Goal: Information Seeking & Learning: Learn about a topic

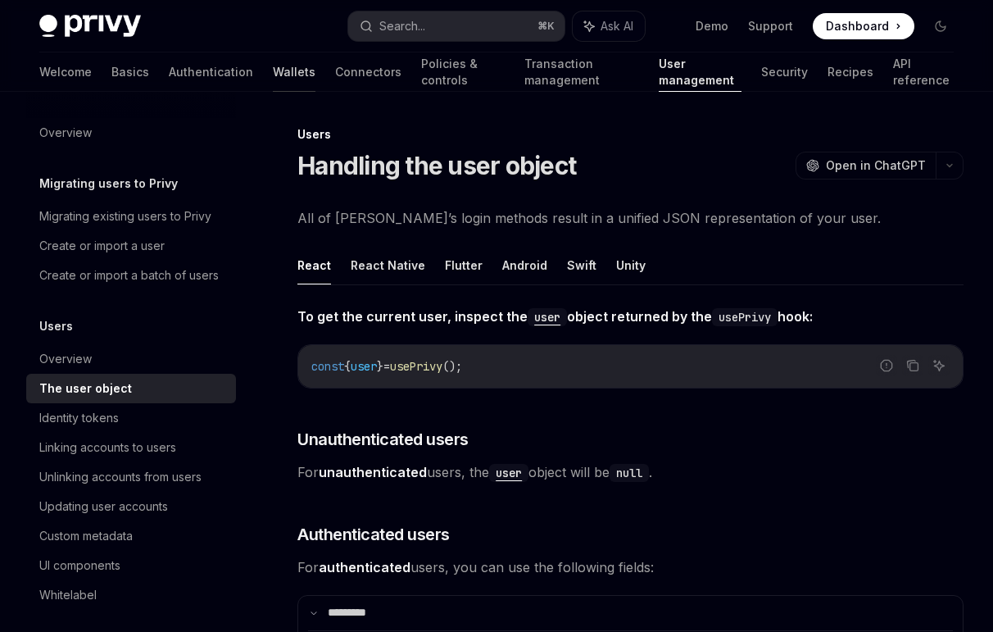
click at [273, 71] on link "Wallets" at bounding box center [294, 71] width 43 height 39
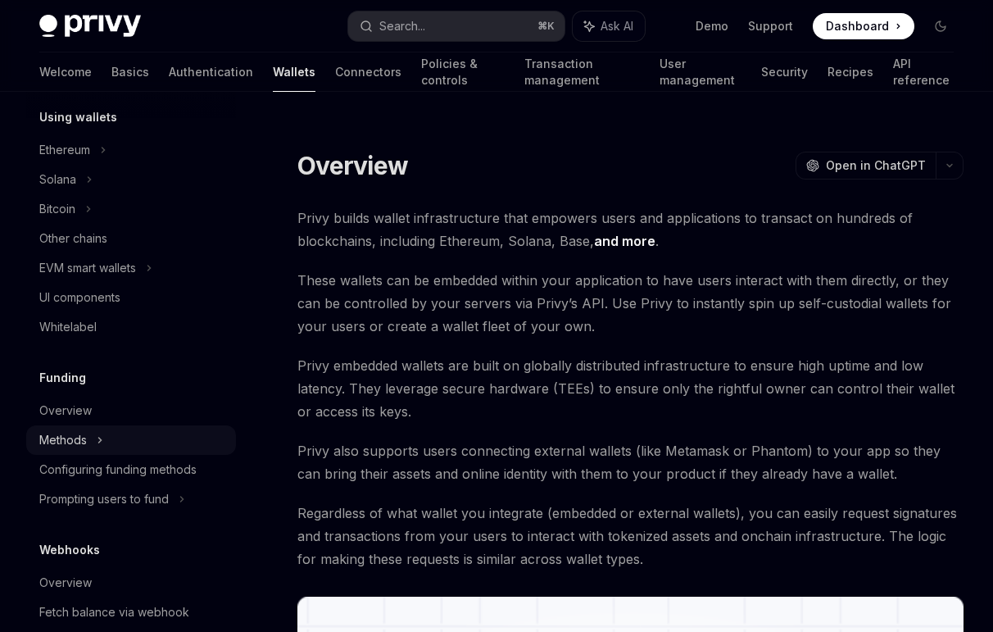
scroll to position [537, 0]
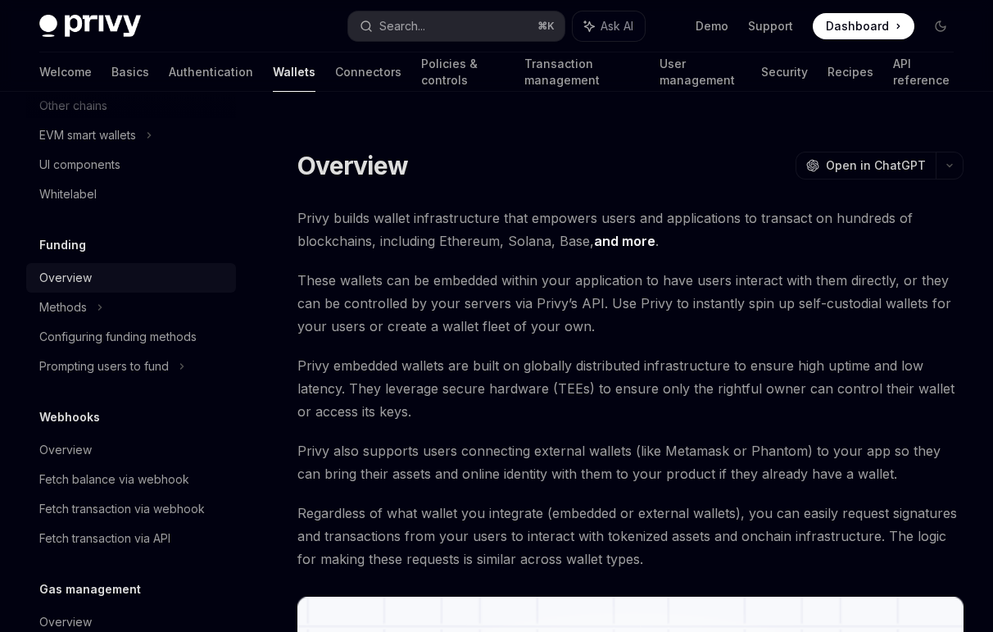
click at [75, 280] on div "Overview" at bounding box center [65, 278] width 52 height 20
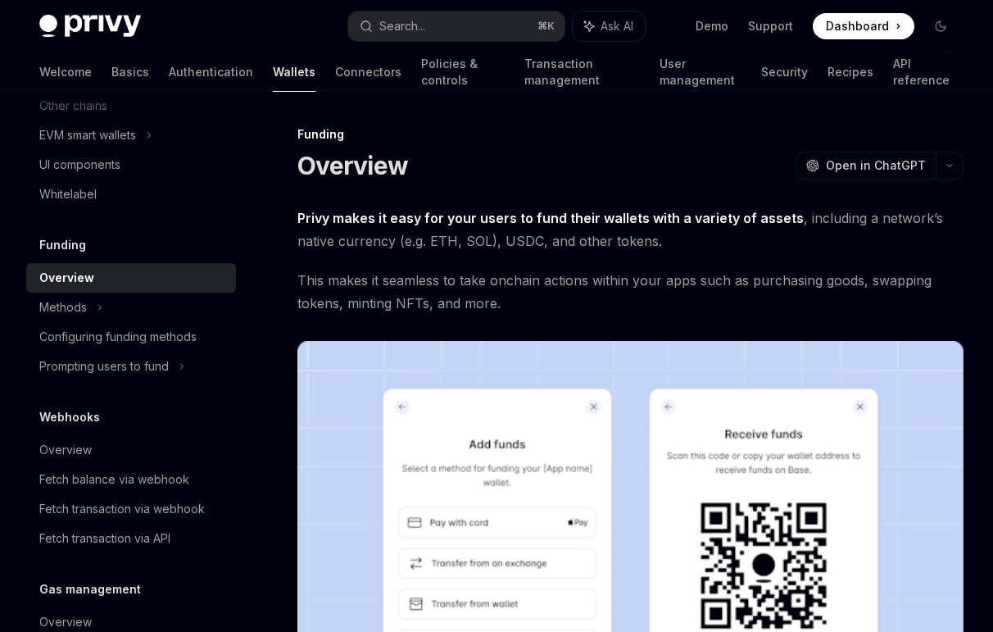
click at [656, 214] on strong "Privy makes it easy for your users to fund their wallets with a variety of asse…" at bounding box center [550, 218] width 506 height 16
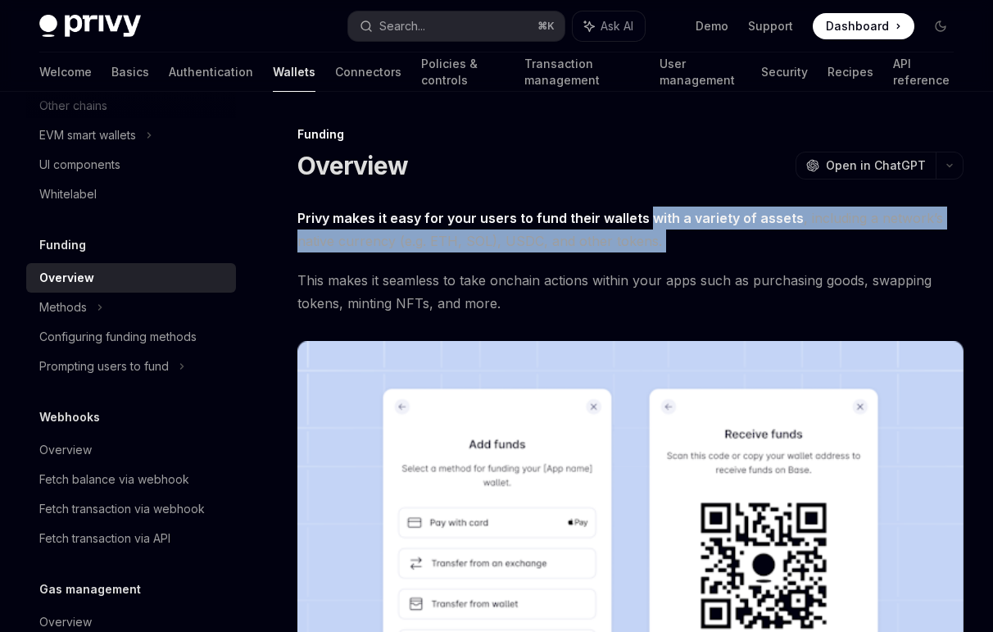
drag, startPoint x: 656, startPoint y: 214, endPoint x: 664, endPoint y: 241, distance: 28.0
click at [664, 241] on span "Privy makes it easy for your users to fund their wallets with a variety of asse…" at bounding box center [630, 230] width 666 height 46
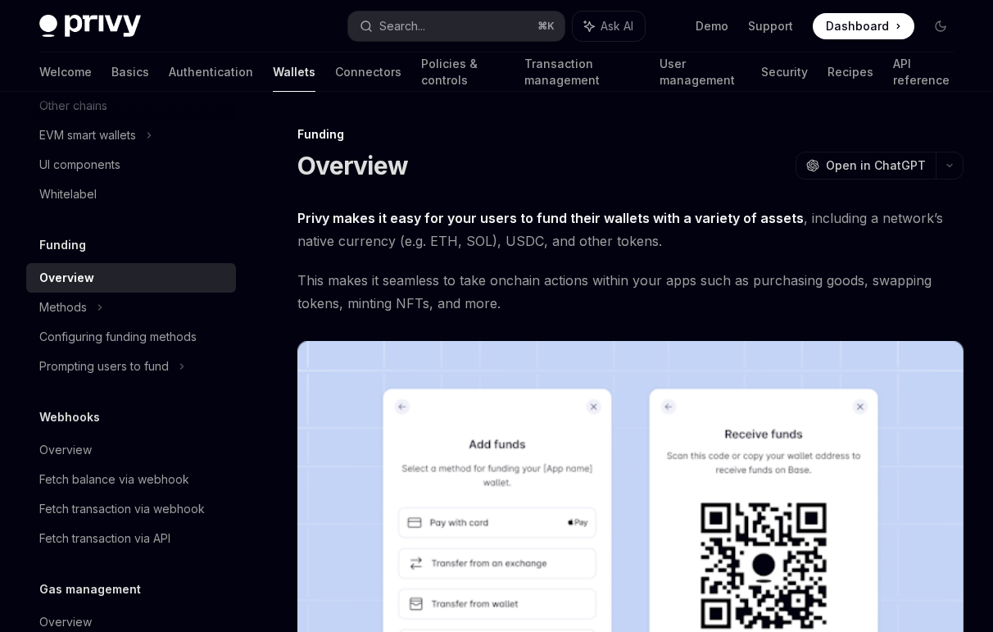
click at [503, 281] on span "This makes it seamless to take onchain actions within your apps such as purchas…" at bounding box center [630, 292] width 666 height 46
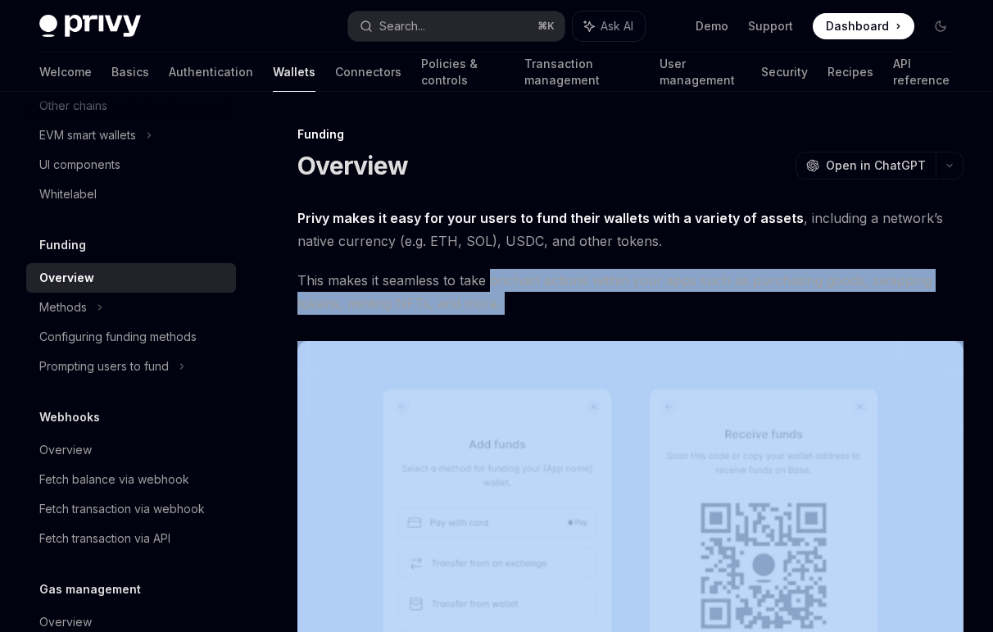
drag, startPoint x: 503, startPoint y: 281, endPoint x: 529, endPoint y: 308, distance: 37.1
click at [529, 308] on span "This makes it seamless to take onchain actions within your apps such as purchas…" at bounding box center [630, 292] width 666 height 46
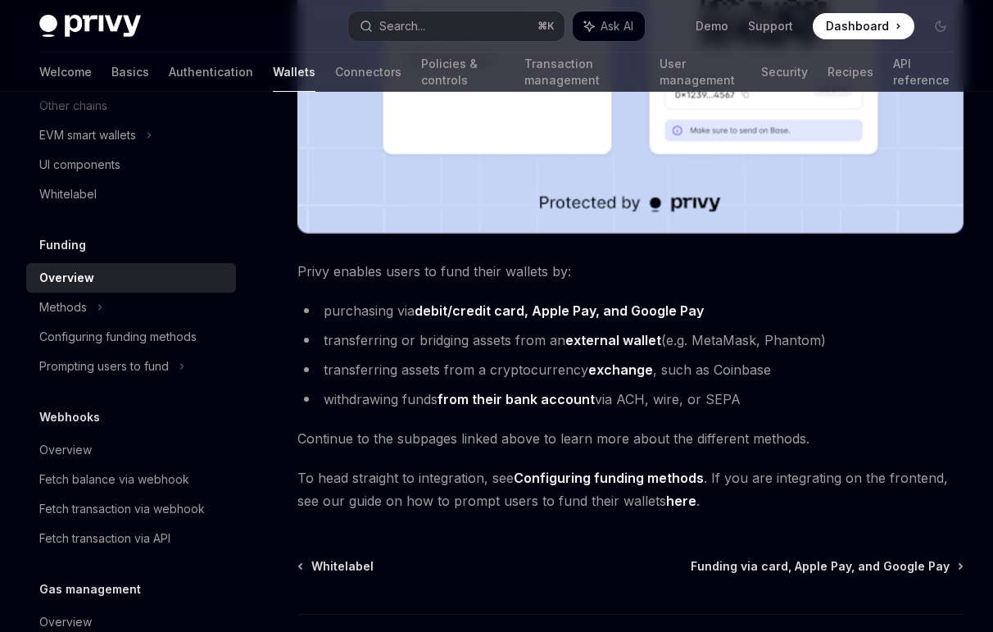
scroll to position [681, 0]
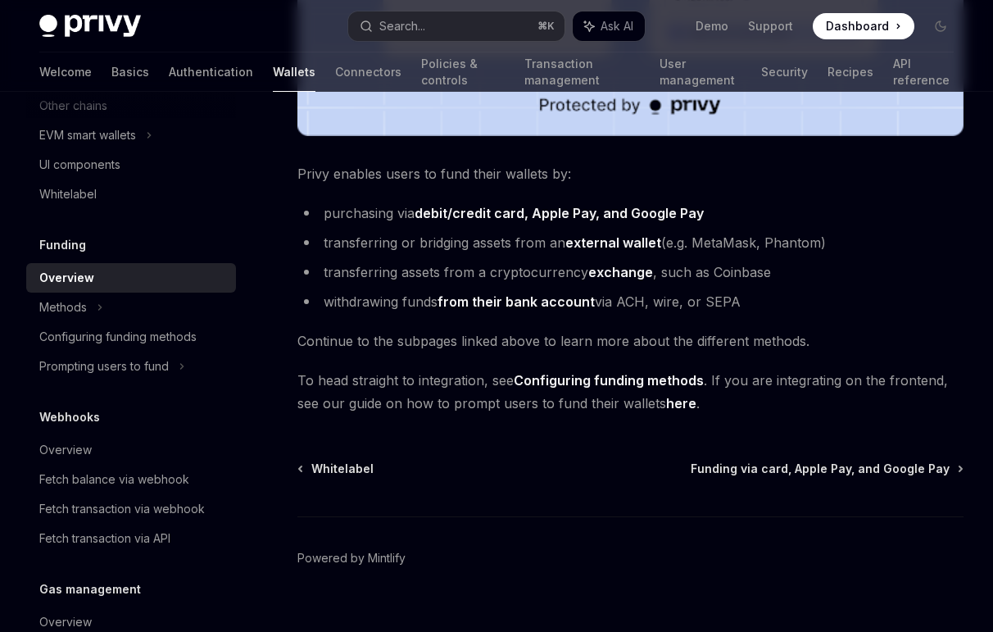
click at [307, 171] on span "Privy enables users to fund their wallets by:" at bounding box center [630, 173] width 666 height 23
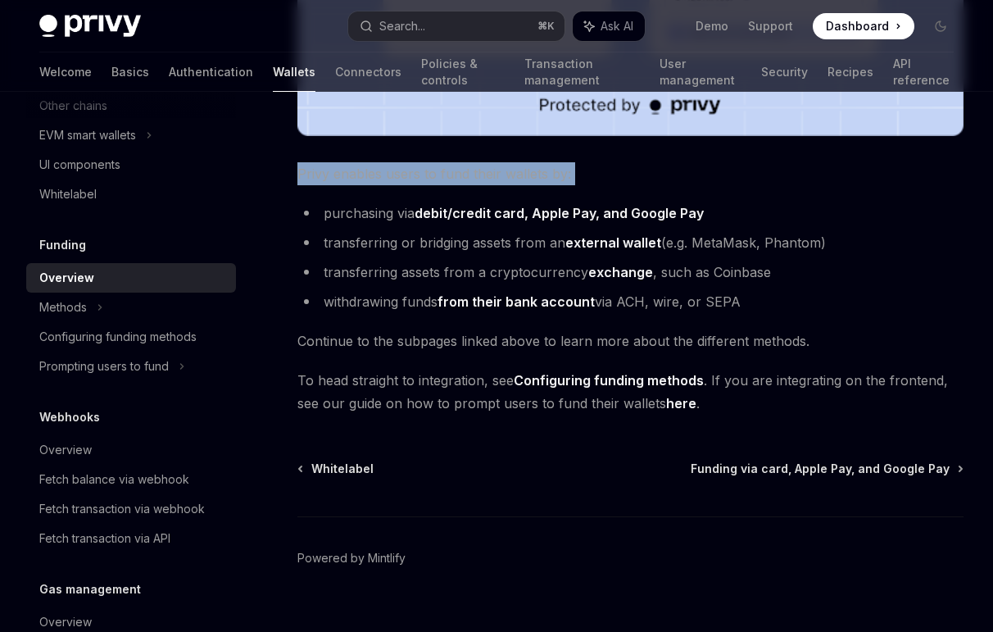
drag, startPoint x: 307, startPoint y: 171, endPoint x: 589, endPoint y: 165, distance: 282.0
click at [589, 165] on span "Privy enables users to fund their wallets by:" at bounding box center [630, 173] width 666 height 23
click at [567, 170] on span "Privy enables users to fund their wallets by:" at bounding box center [630, 173] width 666 height 23
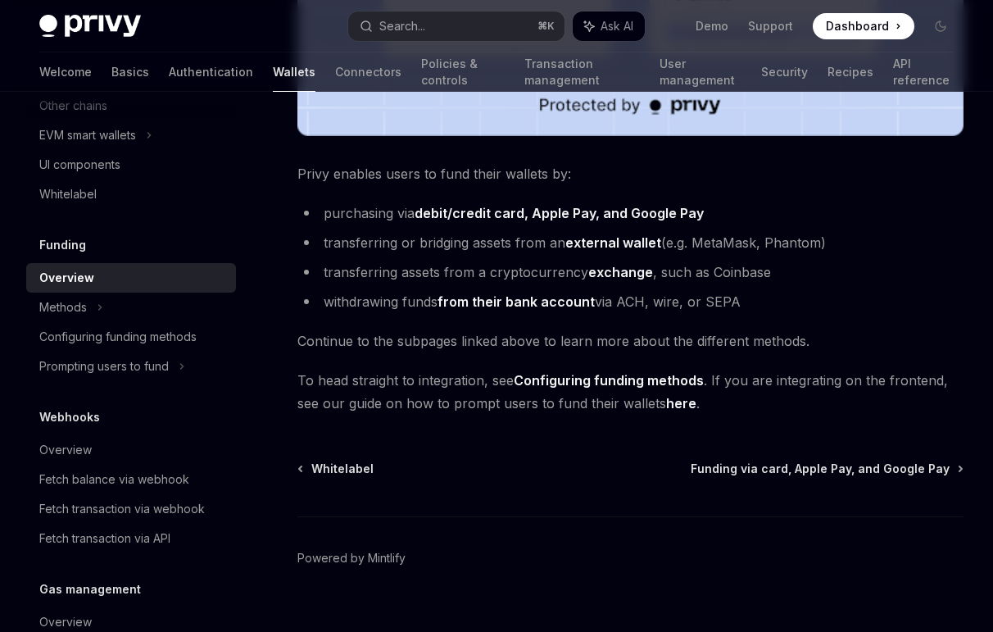
click at [535, 169] on span "Privy enables users to fund their wallets by:" at bounding box center [630, 173] width 666 height 23
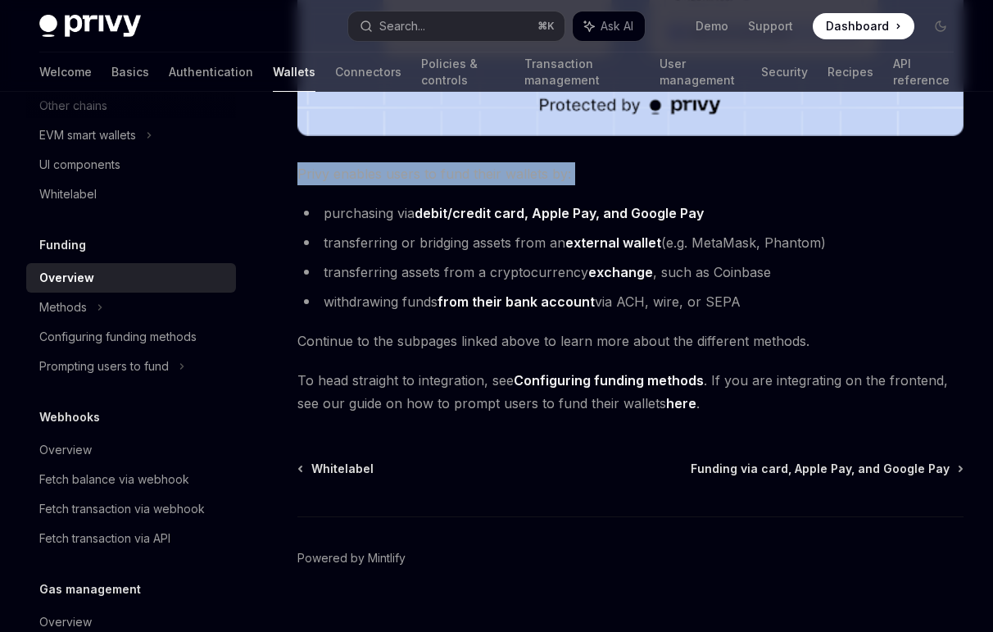
click at [535, 169] on span "Privy enables users to fund their wallets by:" at bounding box center [630, 173] width 666 height 23
click at [462, 166] on span "Privy enables users to fund their wallets by:" at bounding box center [630, 173] width 666 height 23
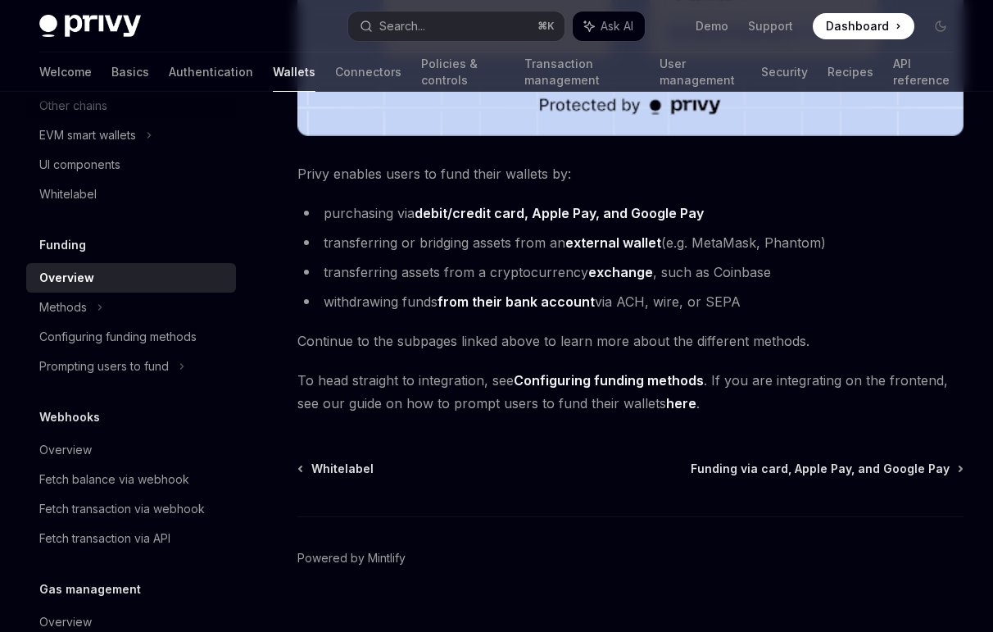
click at [685, 406] on link "here" at bounding box center [681, 403] width 30 height 17
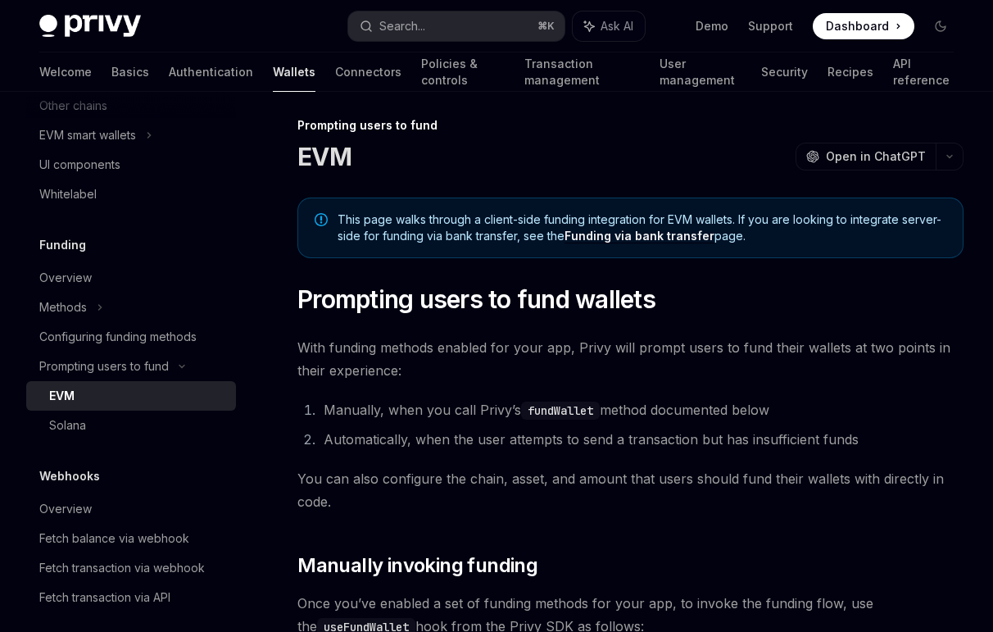
scroll to position [27, 0]
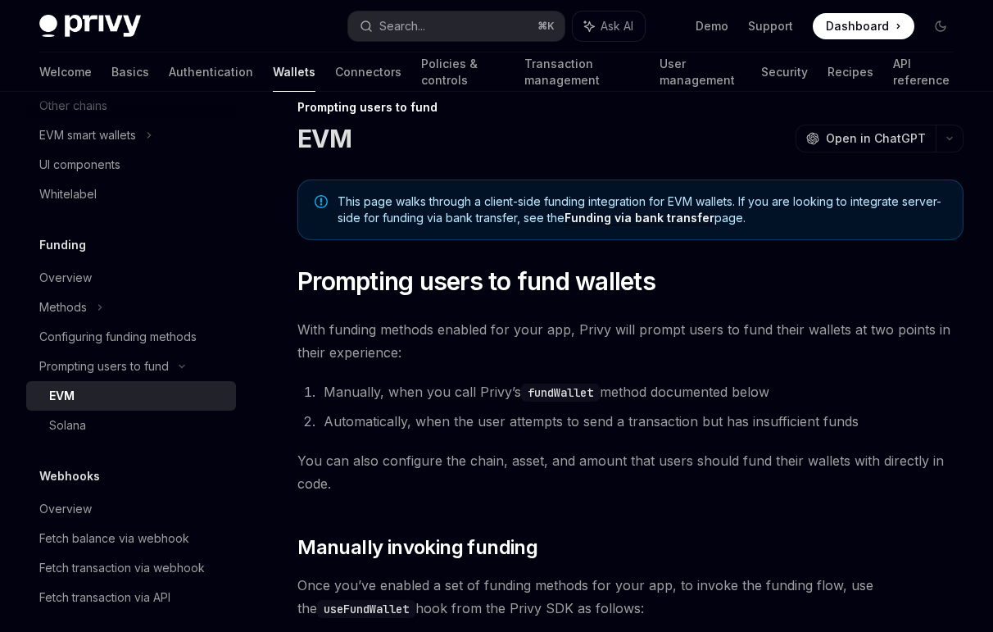
click at [615, 329] on span "With funding methods enabled for your app, Privy will prompt users to fund thei…" at bounding box center [630, 341] width 666 height 46
click at [572, 327] on span "With funding methods enabled for your app, Privy will prompt users to fund thei…" at bounding box center [630, 341] width 666 height 46
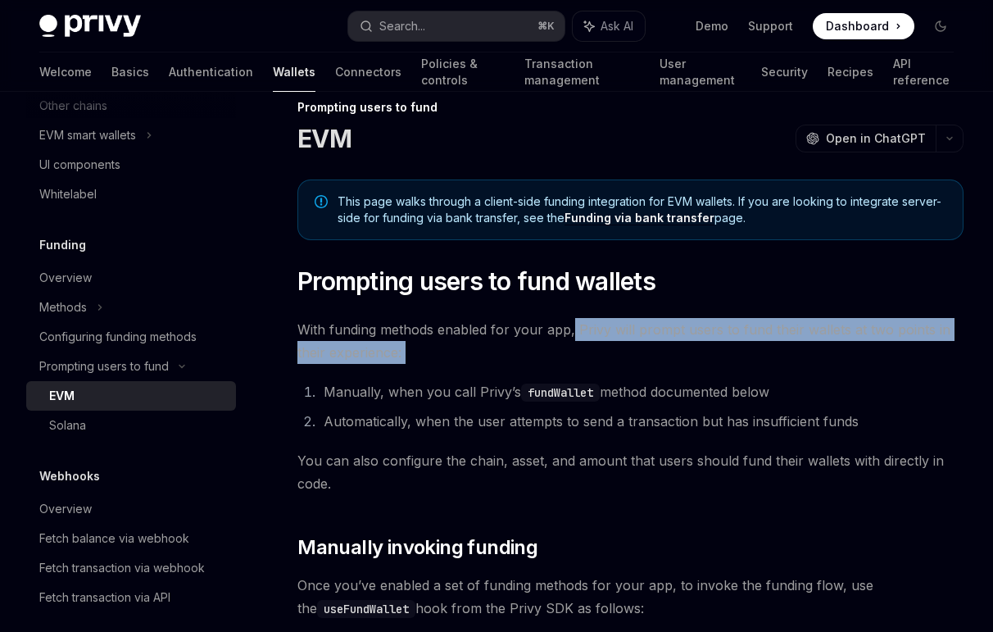
drag, startPoint x: 572, startPoint y: 327, endPoint x: 616, endPoint y: 343, distance: 46.9
click at [616, 343] on span "With funding methods enabled for your app, Privy will prompt users to fund thei…" at bounding box center [630, 341] width 666 height 46
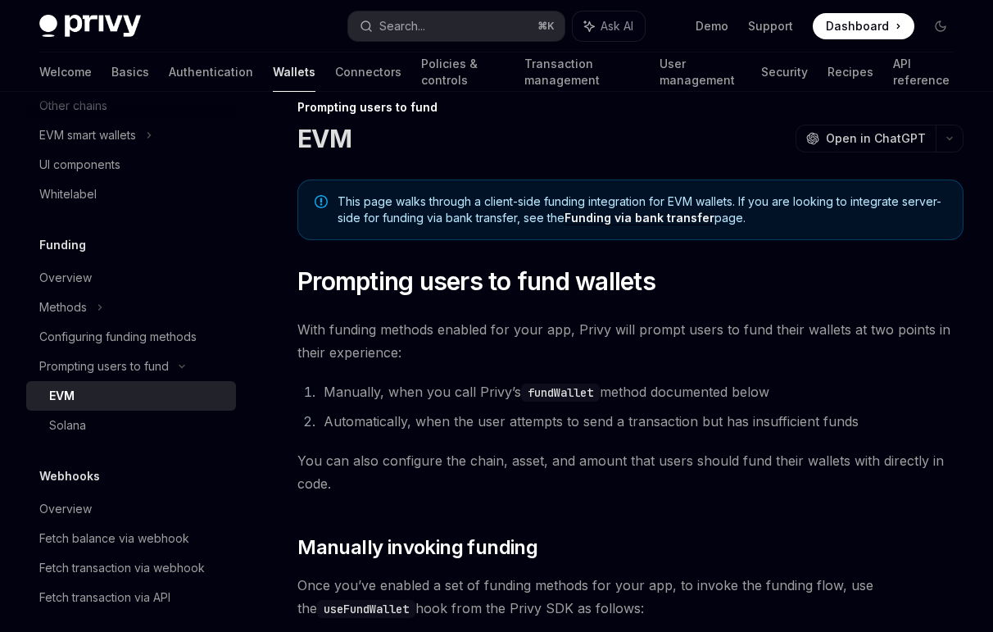
click at [656, 359] on span "With funding methods enabled for your app, Privy will prompt users to fund thei…" at bounding box center [630, 341] width 666 height 46
click at [656, 358] on span "With funding methods enabled for your app, Privy will prompt users to fund thei…" at bounding box center [630, 341] width 666 height 46
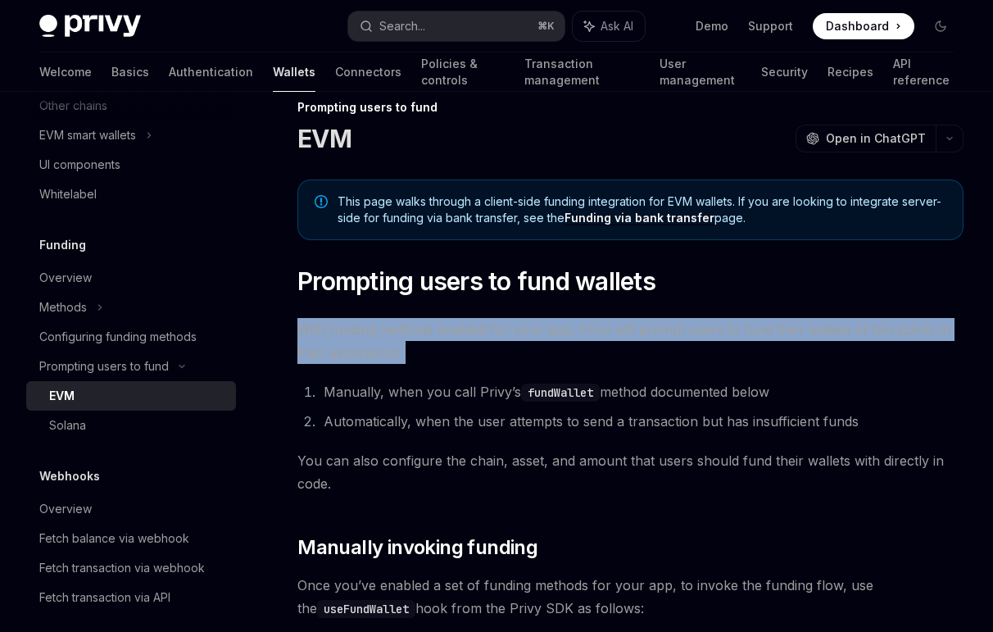
drag, startPoint x: 656, startPoint y: 358, endPoint x: 618, endPoint y: 338, distance: 43.6
click at [618, 338] on span "With funding methods enabled for your app, Privy will prompt users to fund thei…" at bounding box center [630, 341] width 666 height 46
click at [604, 329] on span "With funding methods enabled for your app, Privy will prompt users to fund thei…" at bounding box center [630, 341] width 666 height 46
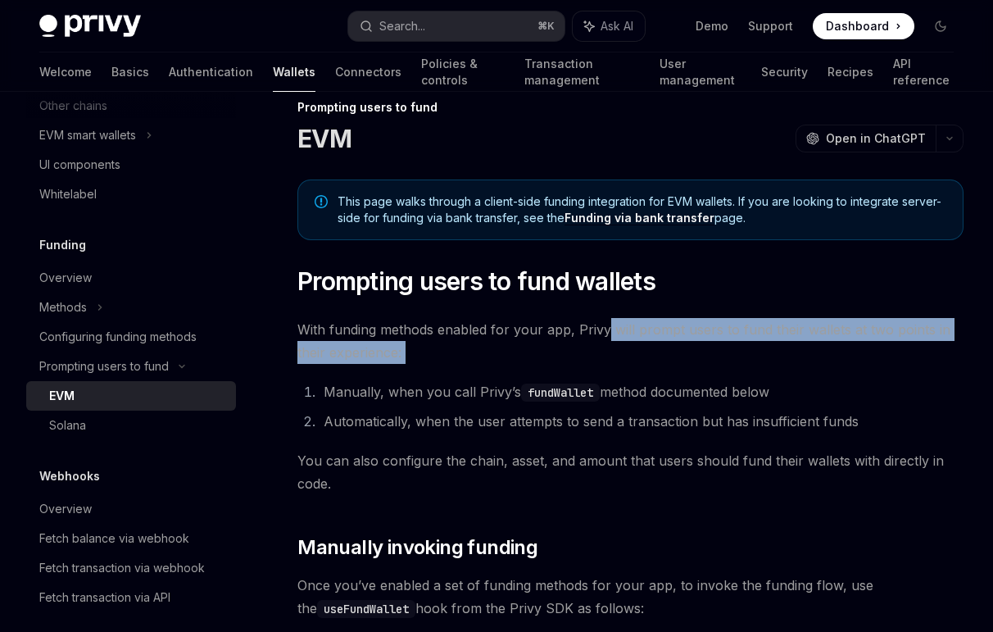
drag, startPoint x: 604, startPoint y: 329, endPoint x: 619, endPoint y: 346, distance: 22.7
click at [619, 346] on span "With funding methods enabled for your app, Privy will prompt users to fund thei…" at bounding box center [630, 341] width 666 height 46
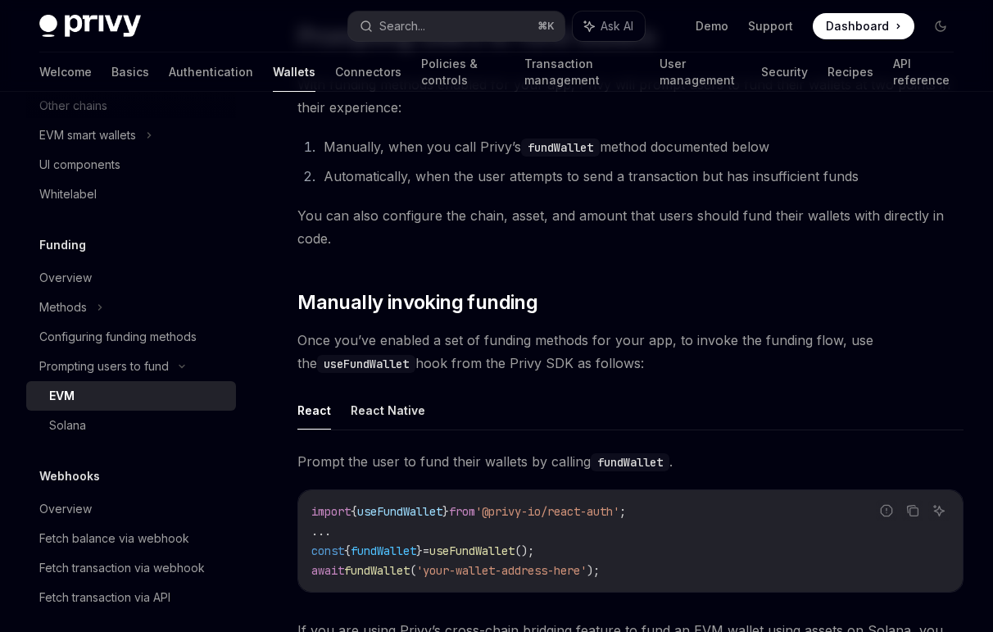
scroll to position [380, 0]
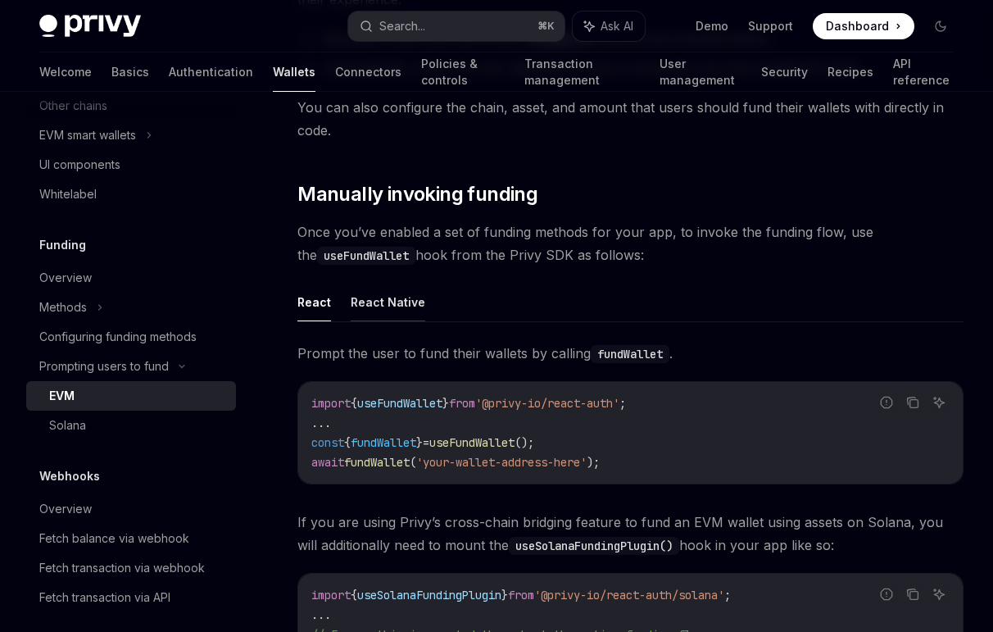
click at [375, 296] on button "React Native" at bounding box center [388, 302] width 75 height 39
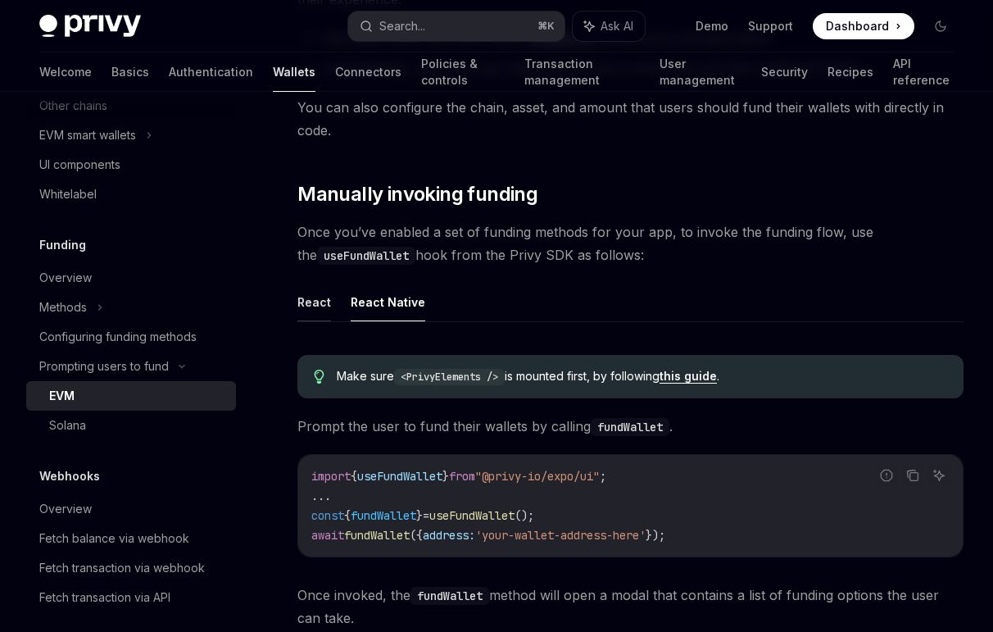
click at [309, 303] on button "React" at bounding box center [314, 302] width 34 height 39
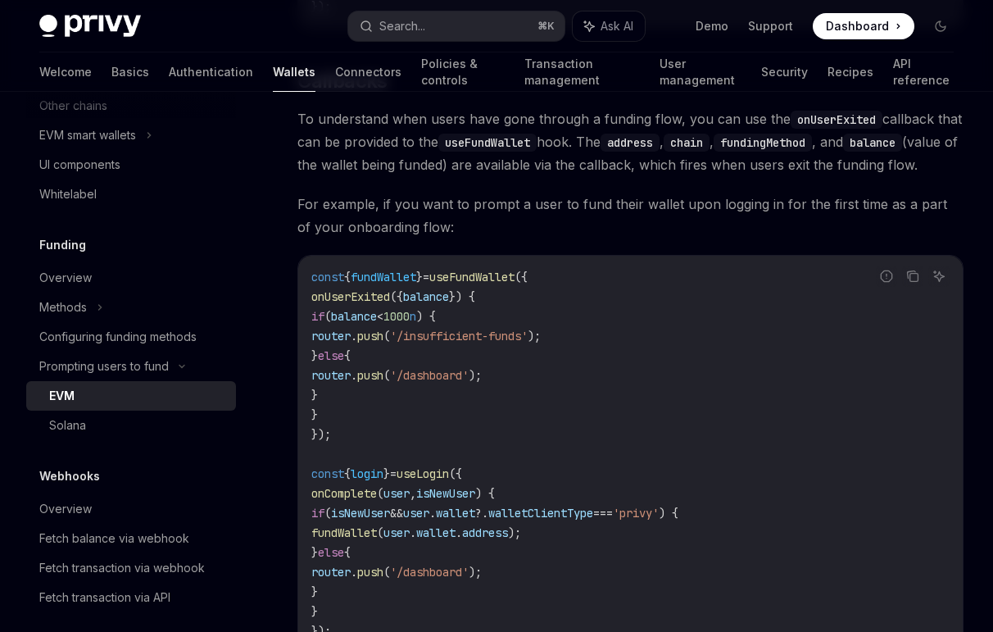
scroll to position [3524, 0]
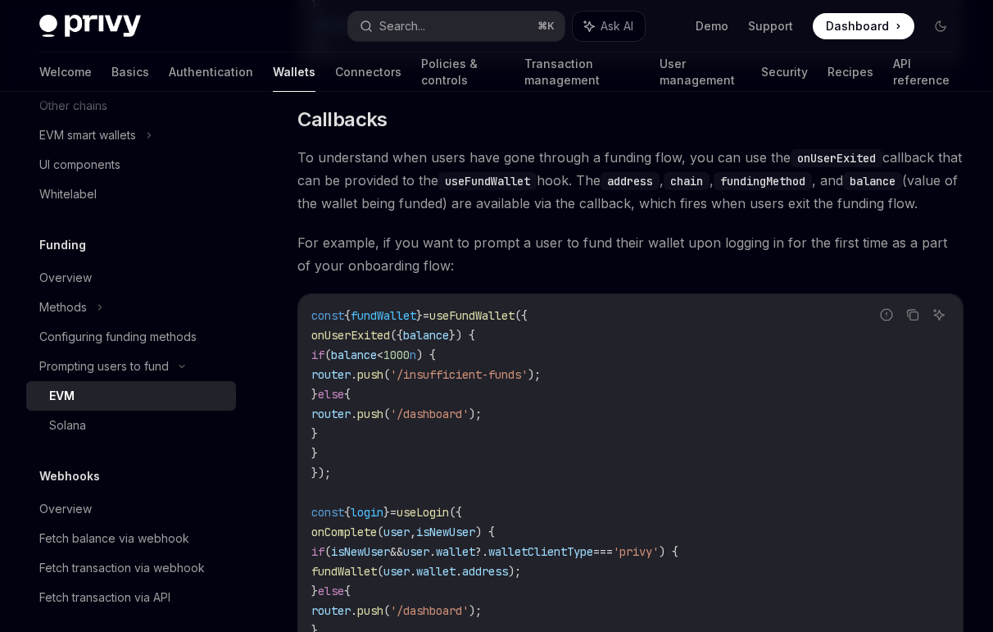
click at [816, 161] on code "onUserExited" at bounding box center [837, 158] width 92 height 18
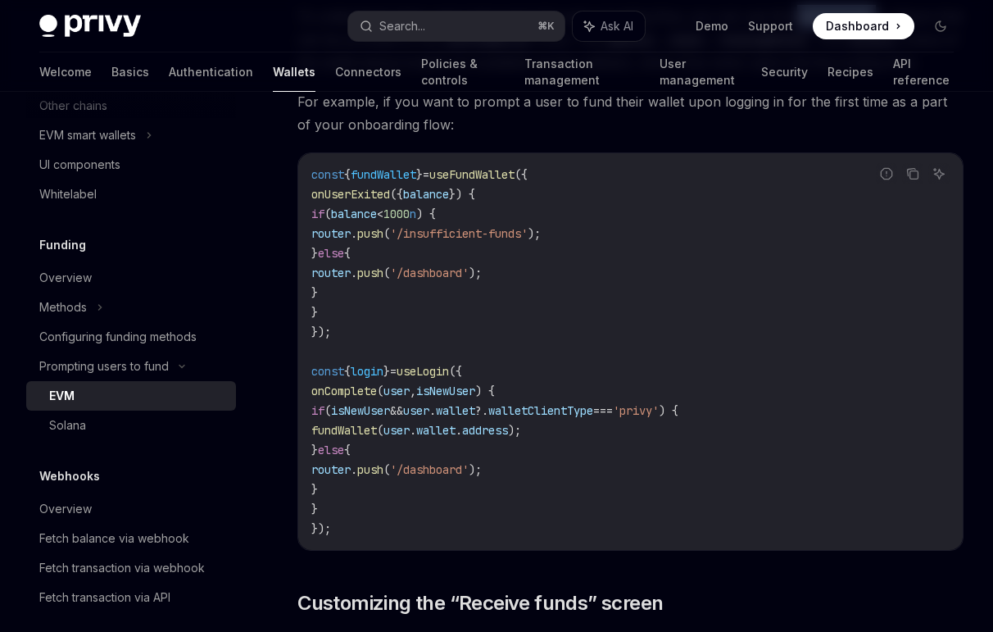
scroll to position [3682, 0]
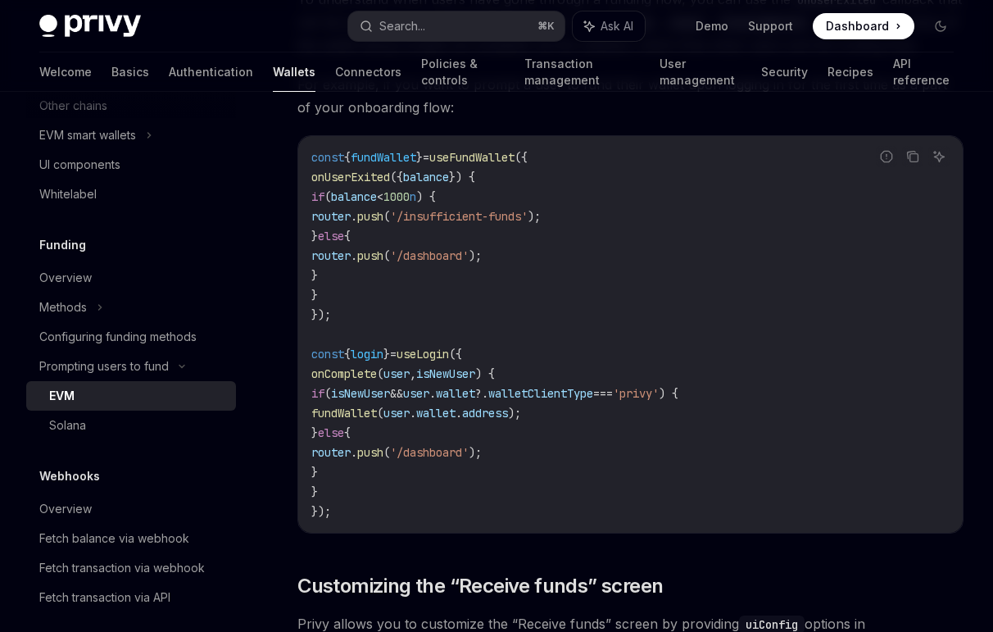
click at [380, 184] on span "onUserExited" at bounding box center [350, 177] width 79 height 15
click at [384, 263] on span "push" at bounding box center [370, 255] width 26 height 15
click at [537, 215] on code "const { fundWallet } = useFundWallet ({ onUserExited ({ balance }) { if ( balan…" at bounding box center [630, 335] width 638 height 374
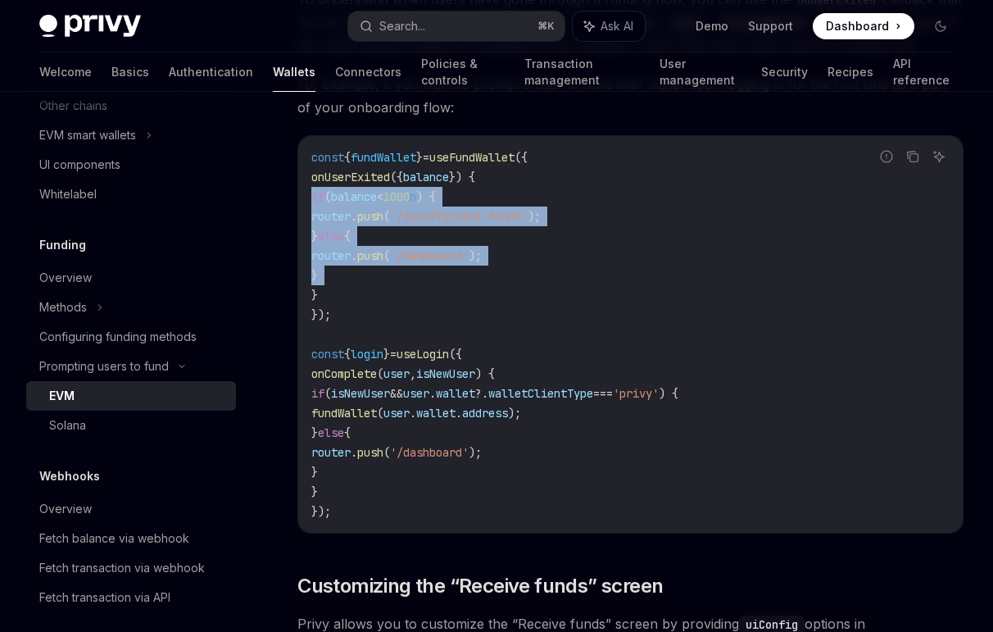
drag, startPoint x: 537, startPoint y: 215, endPoint x: 555, endPoint y: 288, distance: 75.1
click at [555, 288] on code "const { fundWallet } = useFundWallet ({ onUserExited ({ balance }) { if ( balan…" at bounding box center [630, 335] width 638 height 374
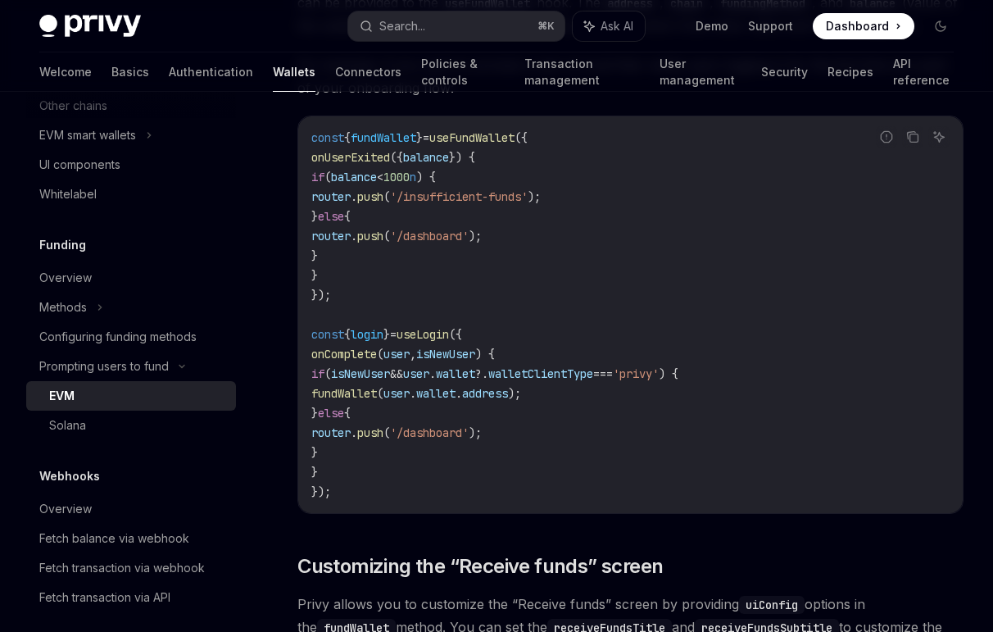
scroll to position [3706, 0]
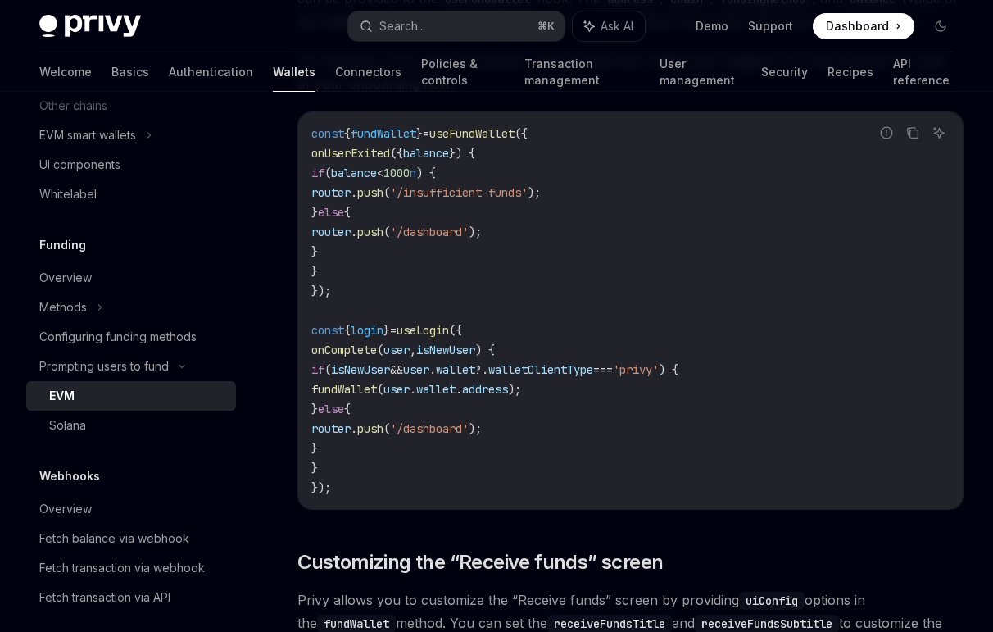
click at [596, 356] on code "const { fundWallet } = useFundWallet ({ onUserExited ({ balance }) { if ( balan…" at bounding box center [630, 311] width 638 height 374
click at [451, 357] on span "isNewUser" at bounding box center [445, 350] width 59 height 15
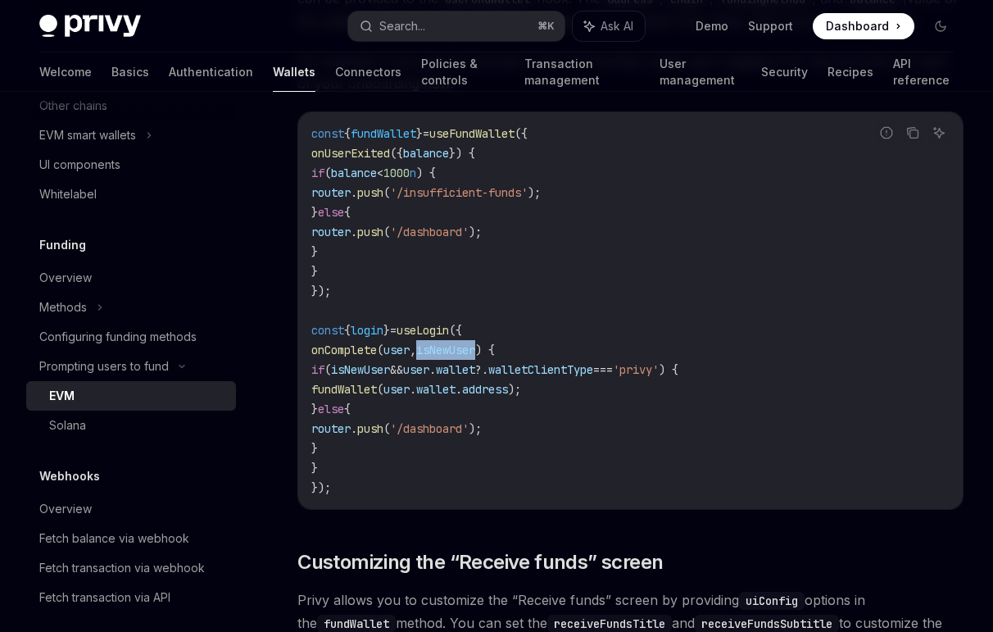
click at [451, 357] on span "isNewUser" at bounding box center [445, 350] width 59 height 15
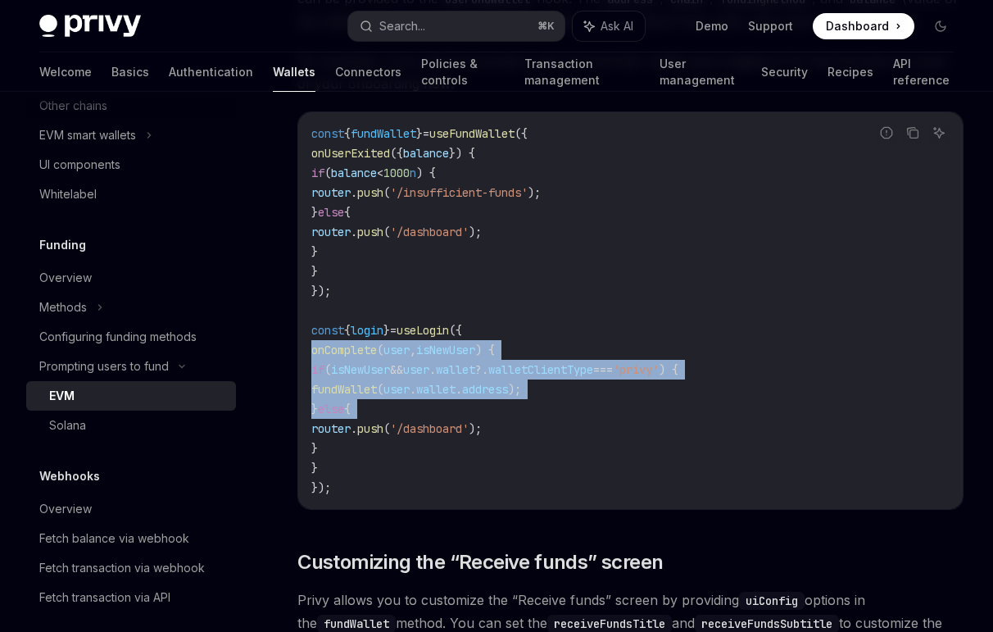
drag, startPoint x: 451, startPoint y: 372, endPoint x: 470, endPoint y: 432, distance: 62.7
click at [470, 432] on code "const { fundWallet } = useFundWallet ({ onUserExited ({ balance }) { if ( balan…" at bounding box center [630, 311] width 638 height 374
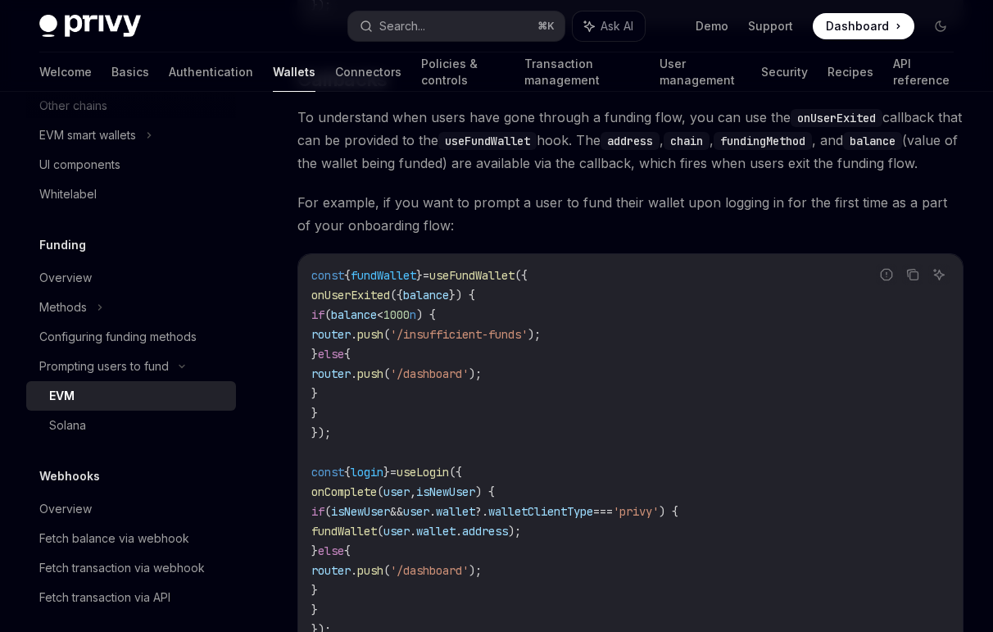
scroll to position [3568, 0]
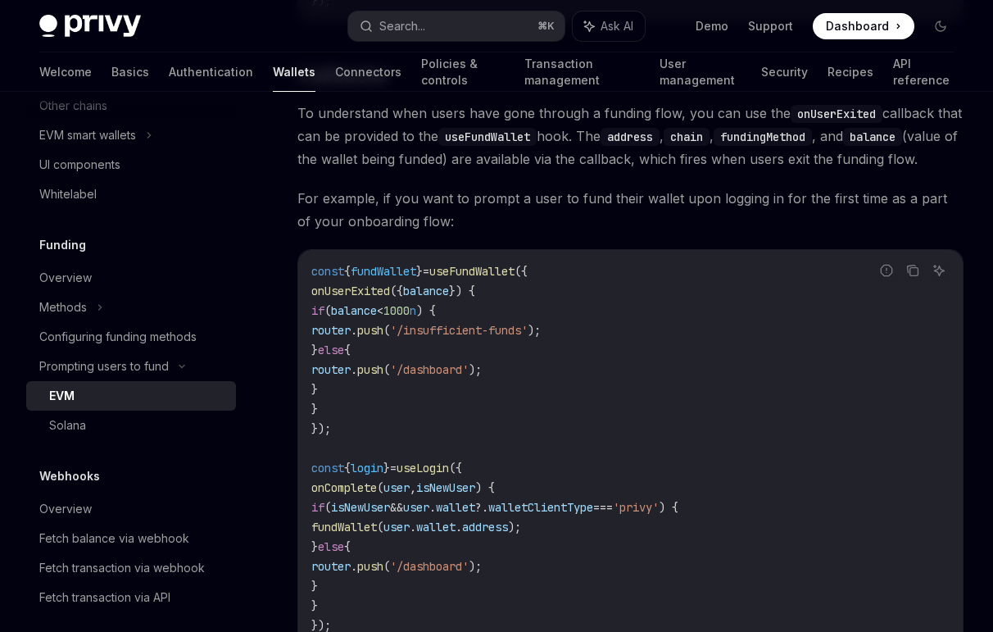
click at [377, 534] on span "fundWallet" at bounding box center [344, 527] width 66 height 15
click at [384, 534] on span "(" at bounding box center [380, 527] width 7 height 15
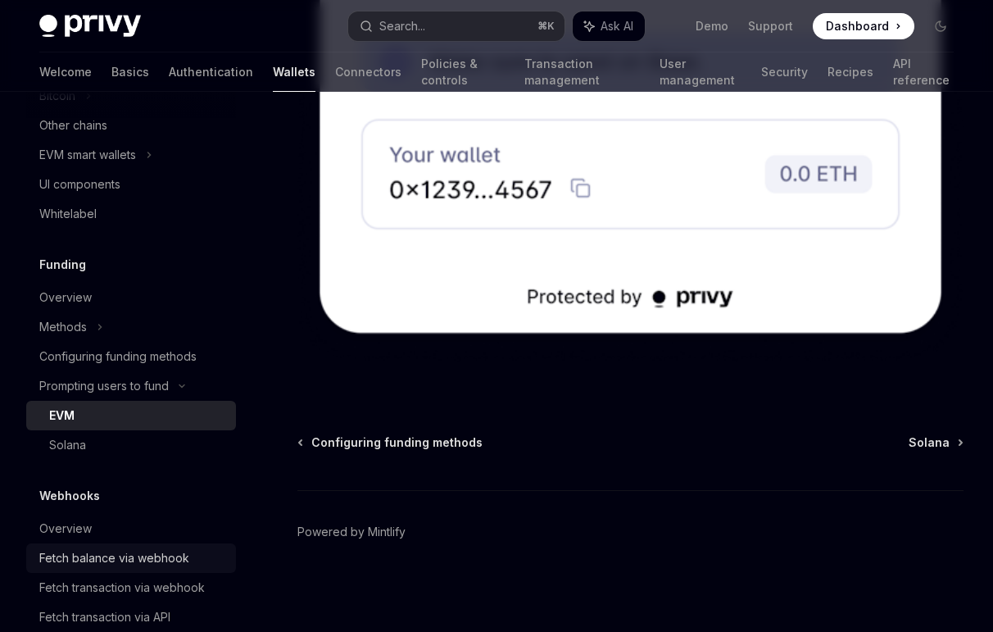
scroll to position [835, 0]
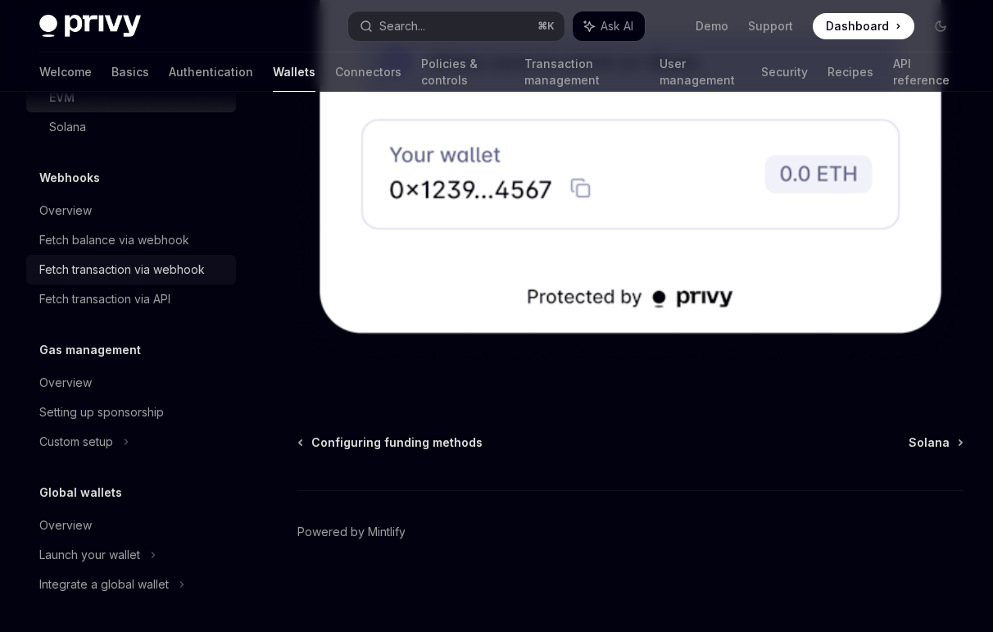
click at [84, 273] on div "Fetch transaction via webhook" at bounding box center [122, 270] width 166 height 20
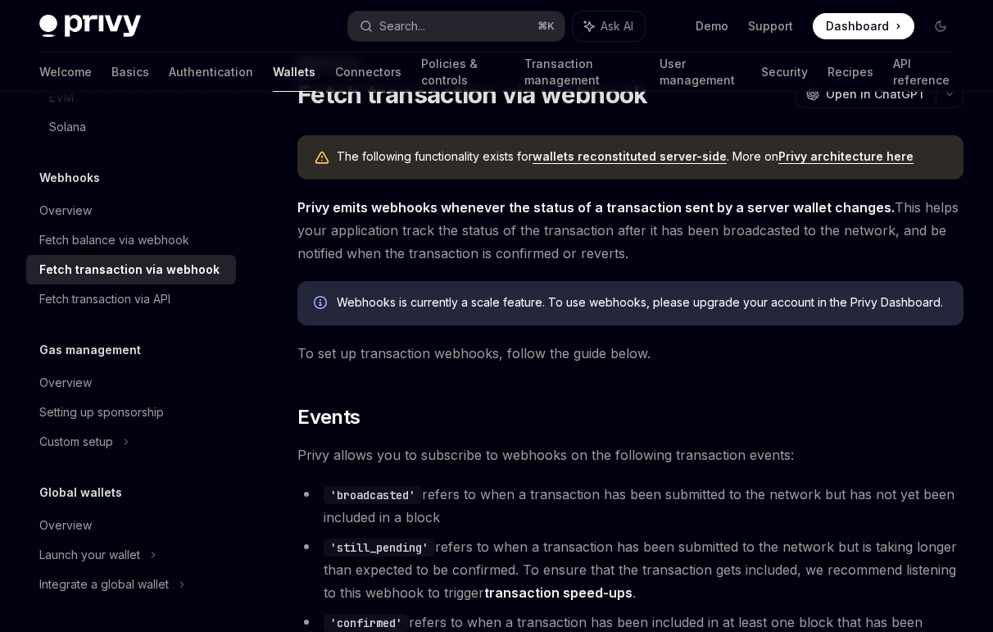
scroll to position [73, 0]
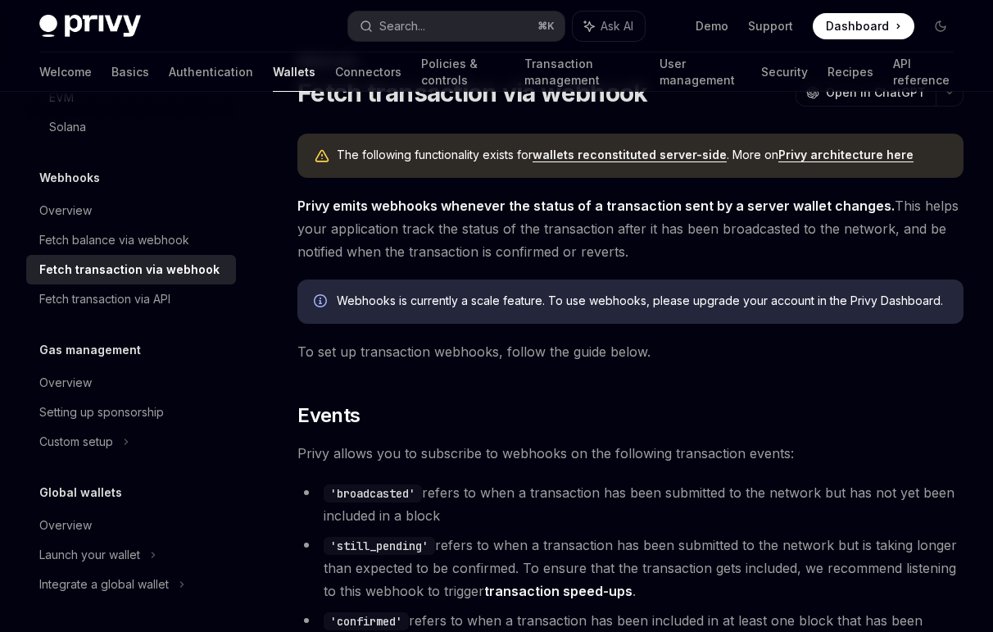
drag, startPoint x: 631, startPoint y: 211, endPoint x: 647, endPoint y: 247, distance: 40.0
click at [647, 247] on span "Privy emits webhooks whenever the status of a transaction sent by a server wall…" at bounding box center [630, 228] width 666 height 69
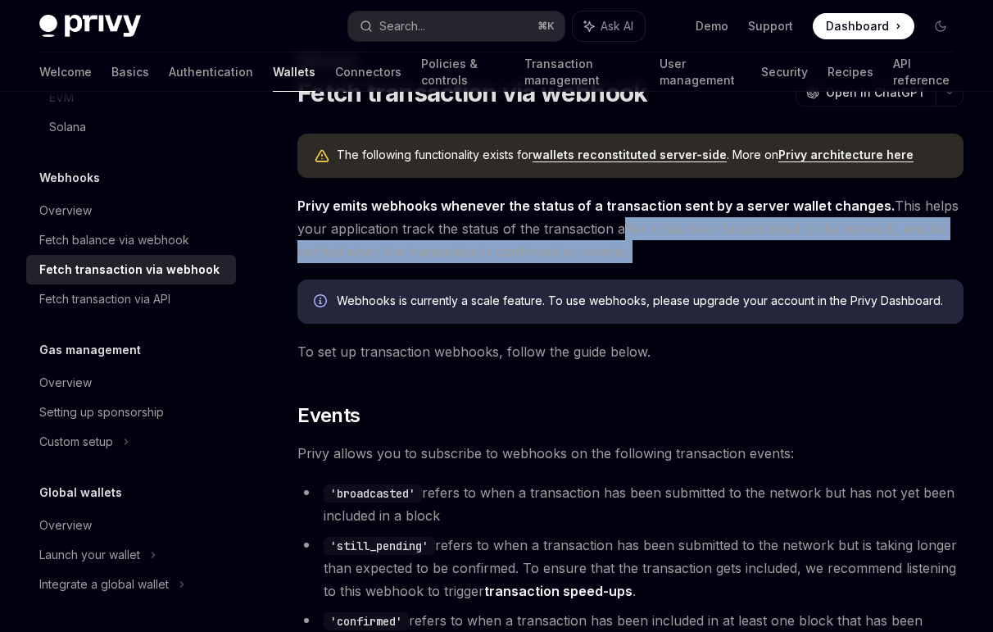
drag, startPoint x: 647, startPoint y: 247, endPoint x: 634, endPoint y: 231, distance: 20.5
click at [634, 231] on span "Privy emits webhooks whenever the status of a transaction sent by a server wall…" at bounding box center [630, 228] width 666 height 69
drag, startPoint x: 634, startPoint y: 231, endPoint x: 634, endPoint y: 253, distance: 22.1
click at [634, 253] on span "Privy emits webhooks whenever the status of a transaction sent by a server wall…" at bounding box center [630, 228] width 666 height 69
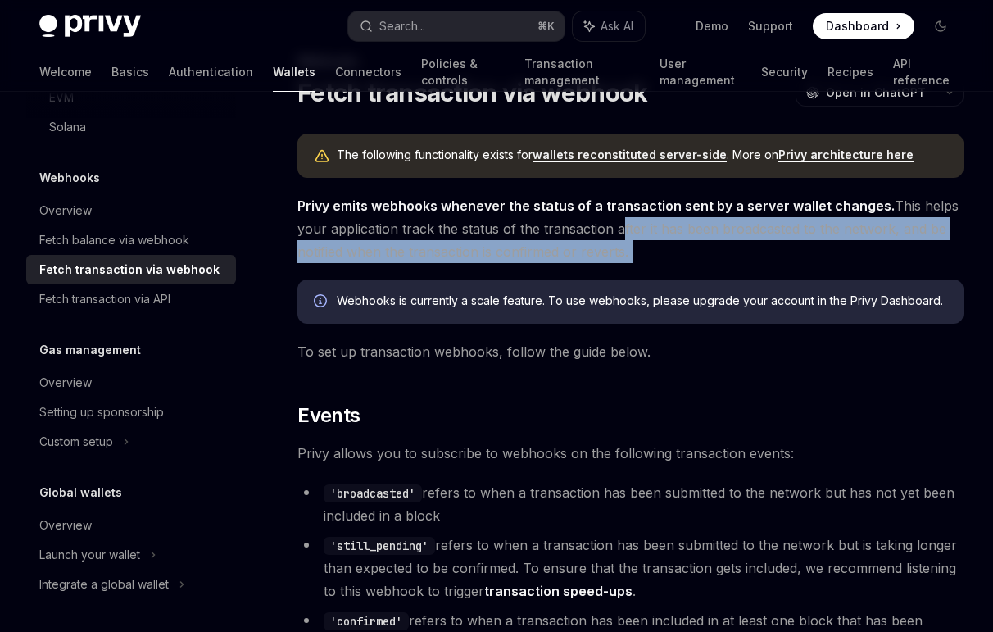
click at [634, 253] on span "Privy emits webhooks whenever the status of a transaction sent by a server wall…" at bounding box center [630, 228] width 666 height 69
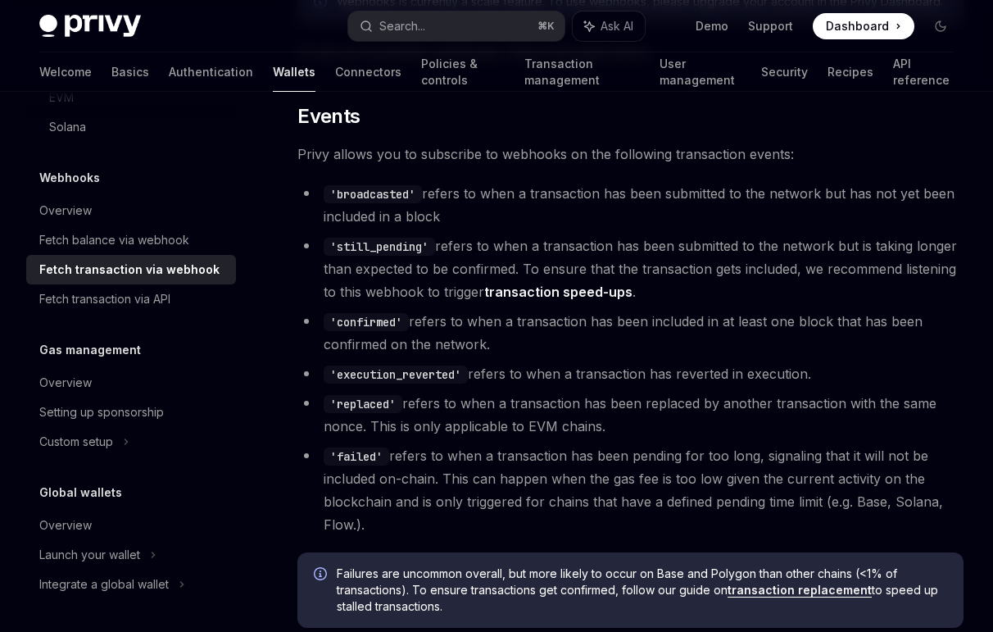
scroll to position [370, 0]
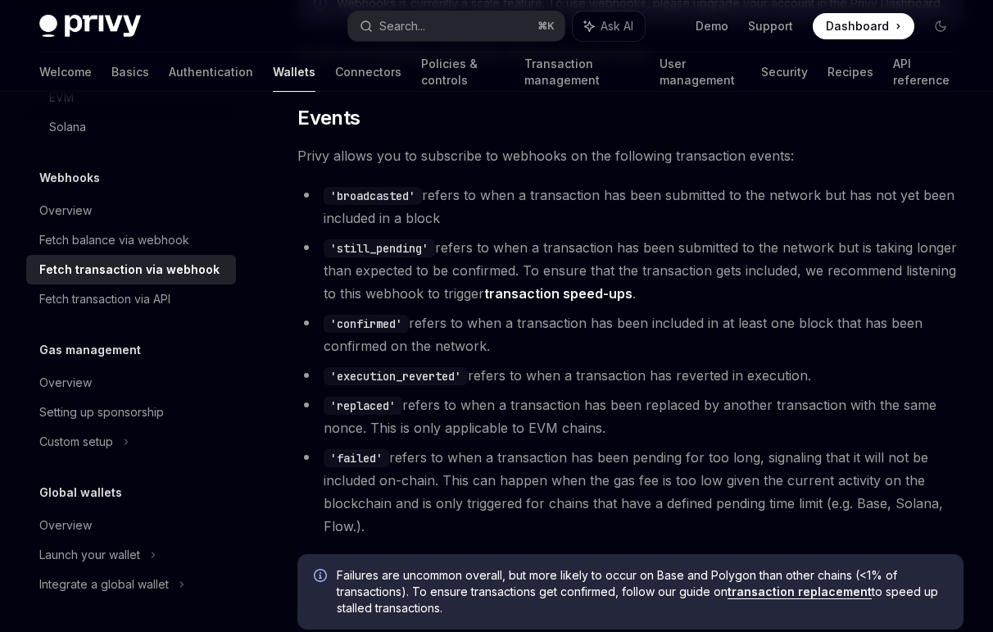
click at [359, 191] on code "'broadcasted'" at bounding box center [373, 196] width 98 height 18
click at [366, 242] on code "'still_pending'" at bounding box center [379, 248] width 111 height 18
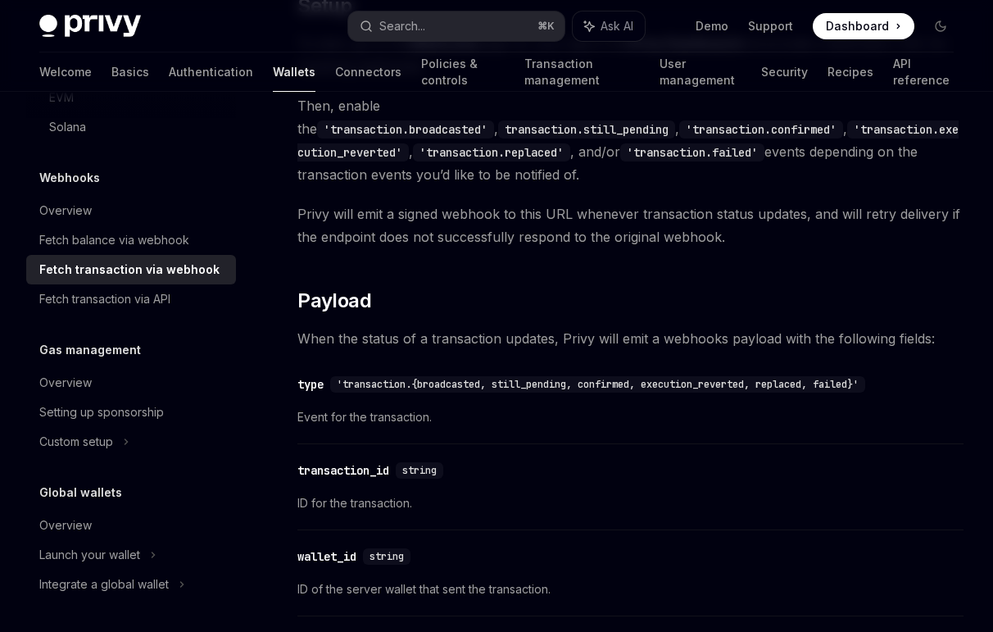
scroll to position [1237, 0]
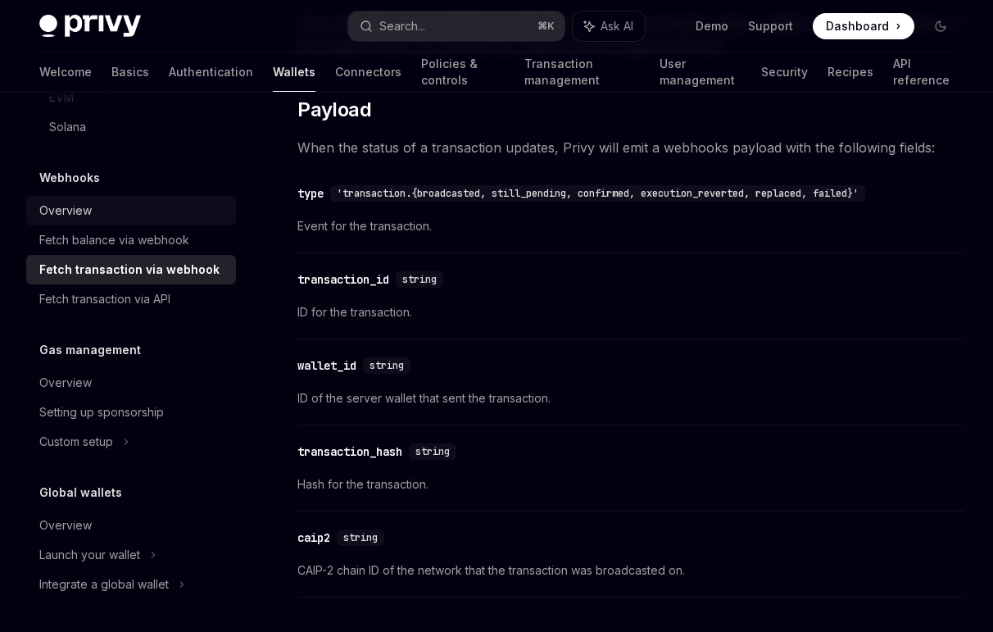
click at [79, 211] on div "Overview" at bounding box center [65, 211] width 52 height 20
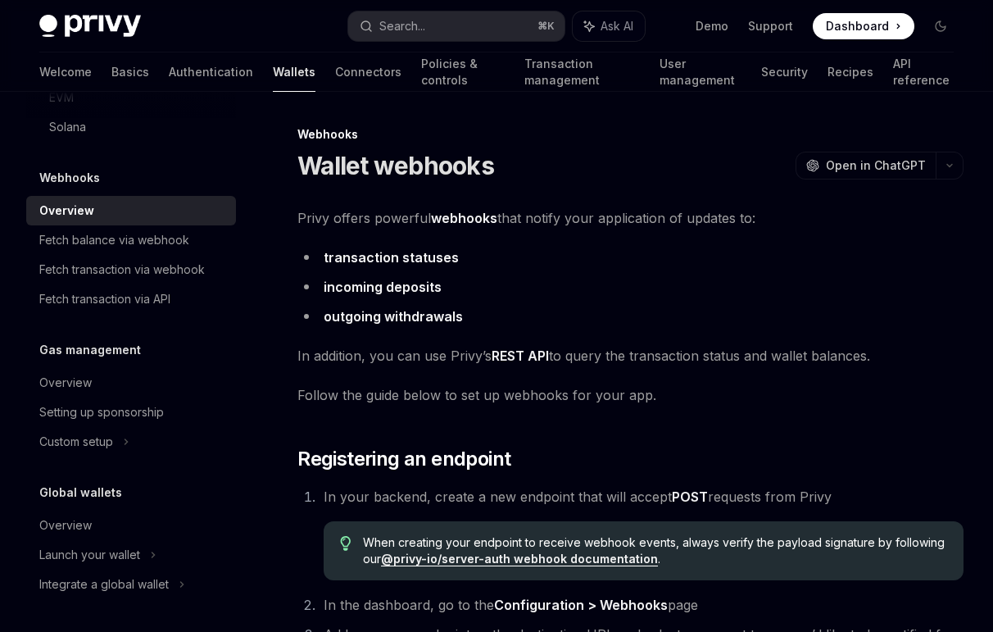
click at [363, 253] on link "transaction statuses" at bounding box center [391, 257] width 135 height 17
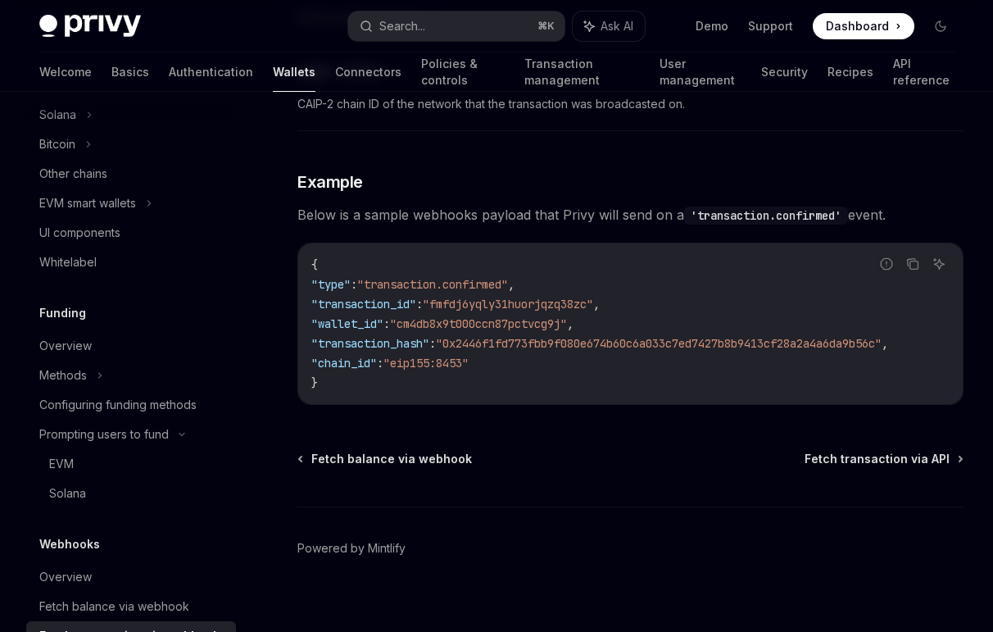
scroll to position [466, 0]
click at [74, 343] on div "Overview" at bounding box center [65, 348] width 52 height 20
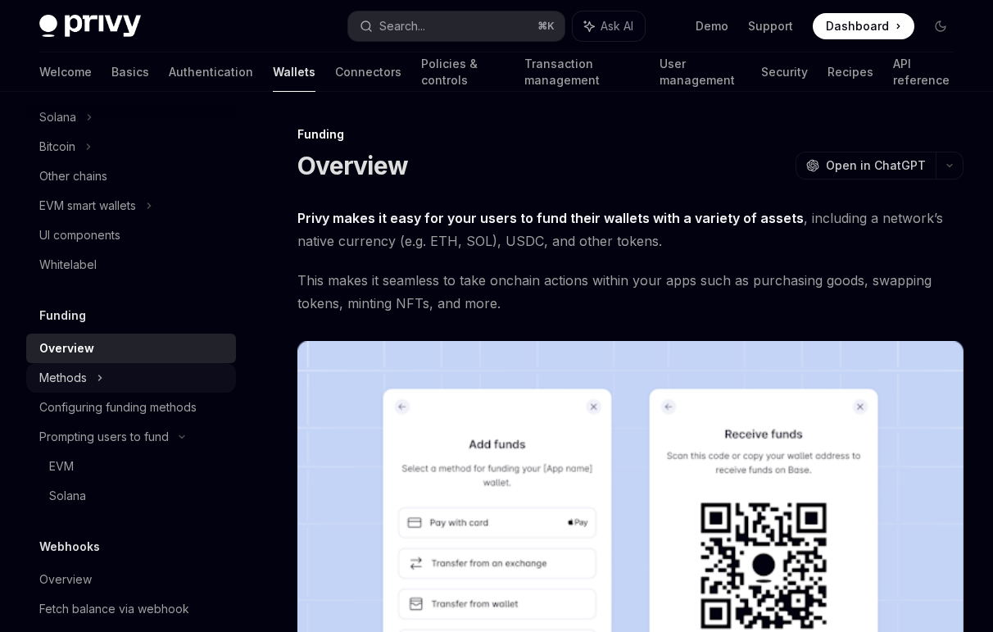
click at [96, 377] on div "Methods" at bounding box center [131, 378] width 210 height 30
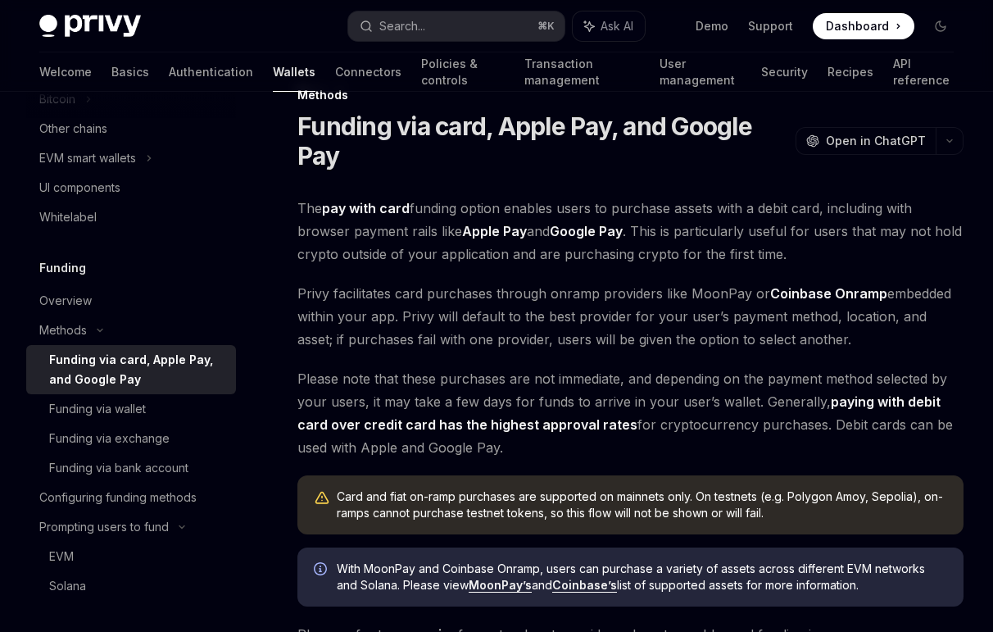
scroll to position [42, 0]
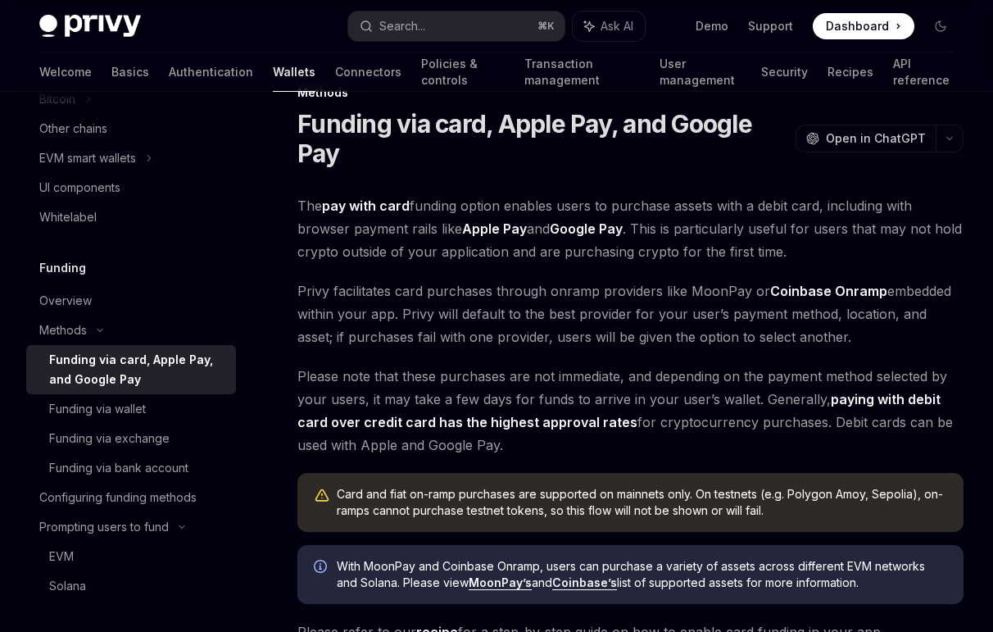
click at [473, 375] on span "Please note that these purchases are not immediate, and depending on the paymen…" at bounding box center [630, 411] width 666 height 92
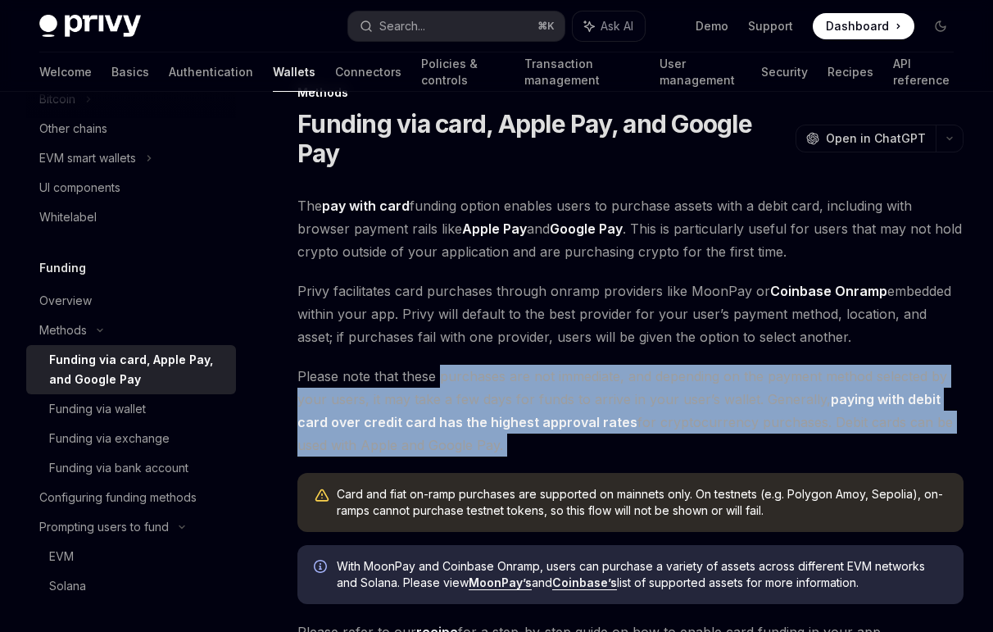
drag, startPoint x: 473, startPoint y: 375, endPoint x: 483, endPoint y: 445, distance: 70.4
click at [483, 445] on span "Please note that these purchases are not immediate, and depending on the paymen…" at bounding box center [630, 411] width 666 height 92
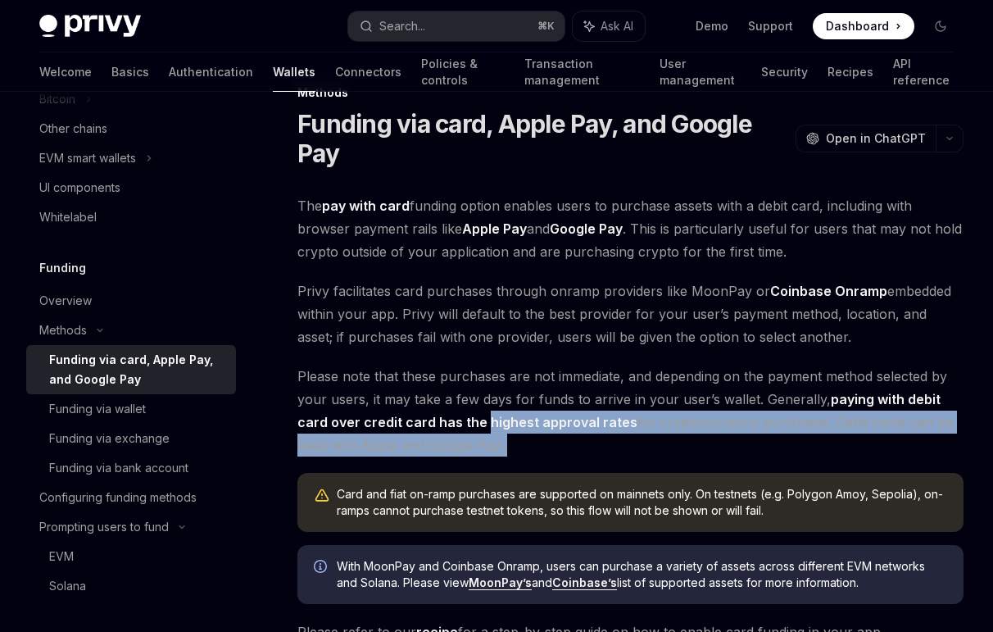
drag, startPoint x: 483, startPoint y: 445, endPoint x: 488, endPoint y: 425, distance: 21.1
click at [488, 425] on span "Please note that these purchases are not immediate, and depending on the paymen…" at bounding box center [630, 411] width 666 height 92
click at [488, 425] on strong "paying with debit card over credit card has the highest approval rates" at bounding box center [618, 410] width 643 height 39
drag, startPoint x: 488, startPoint y: 425, endPoint x: 492, endPoint y: 440, distance: 16.1
click at [492, 440] on span "Please note that these purchases are not immediate, and depending on the paymen…" at bounding box center [630, 411] width 666 height 92
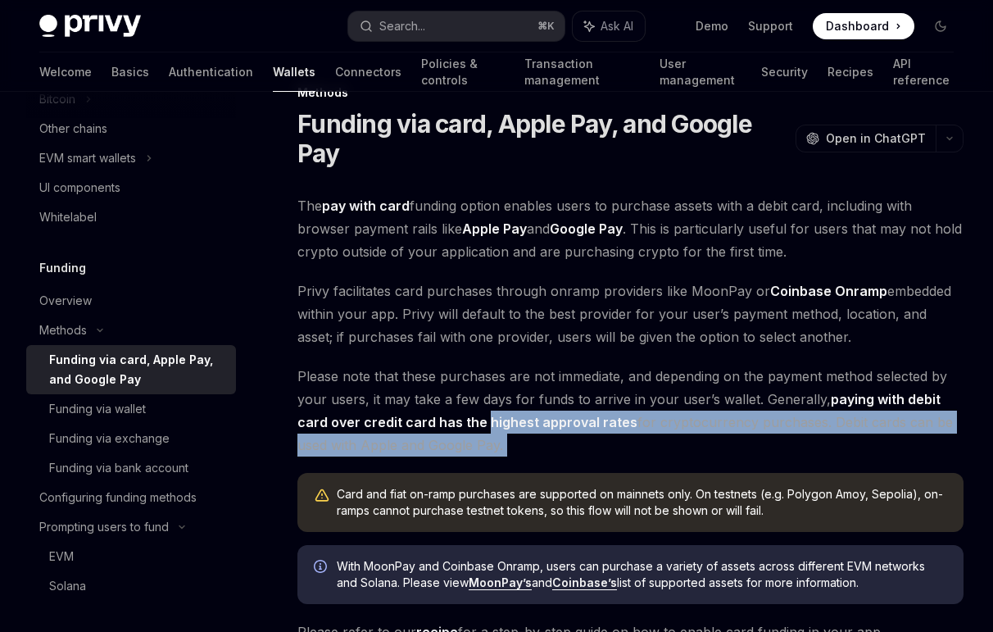
click at [492, 440] on span "Please note that these purchases are not immediate, and depending on the paymen…" at bounding box center [630, 411] width 666 height 92
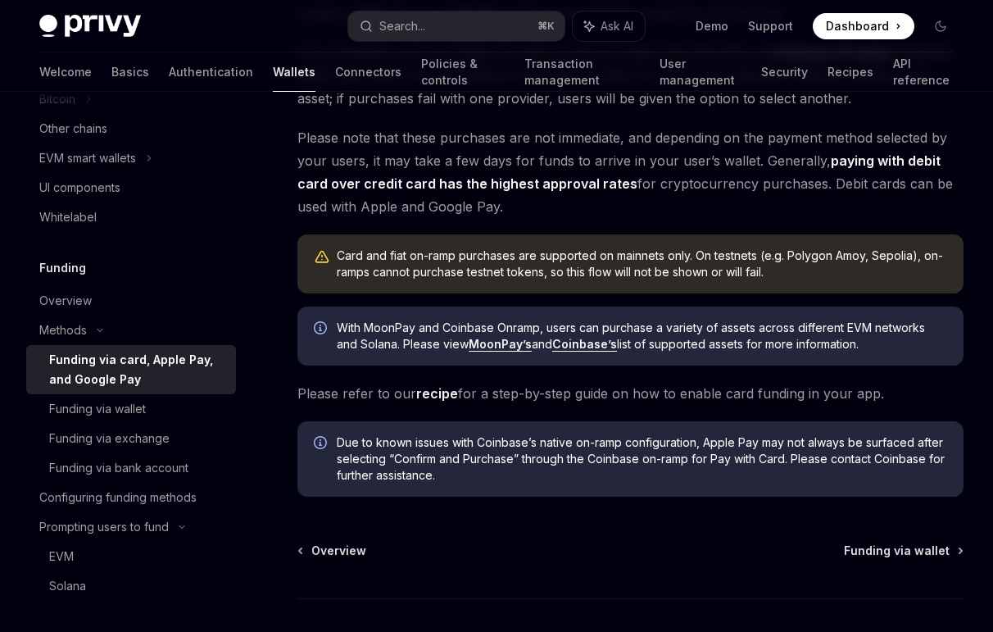
scroll to position [44, 0]
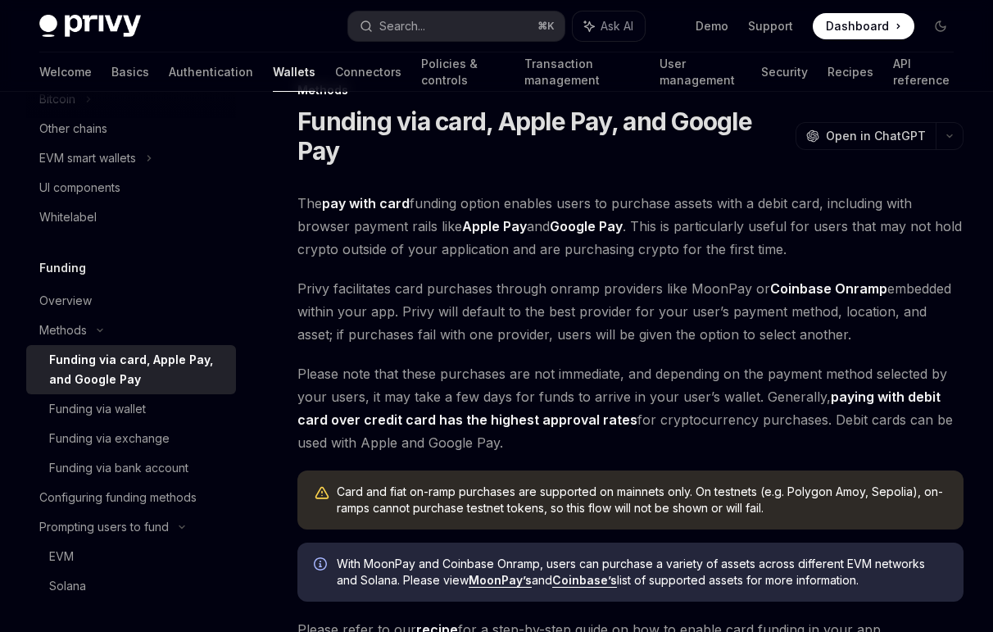
click at [800, 314] on span "Privy facilitates card purchases through onramp providers like MoonPay or Coinb…" at bounding box center [630, 311] width 666 height 69
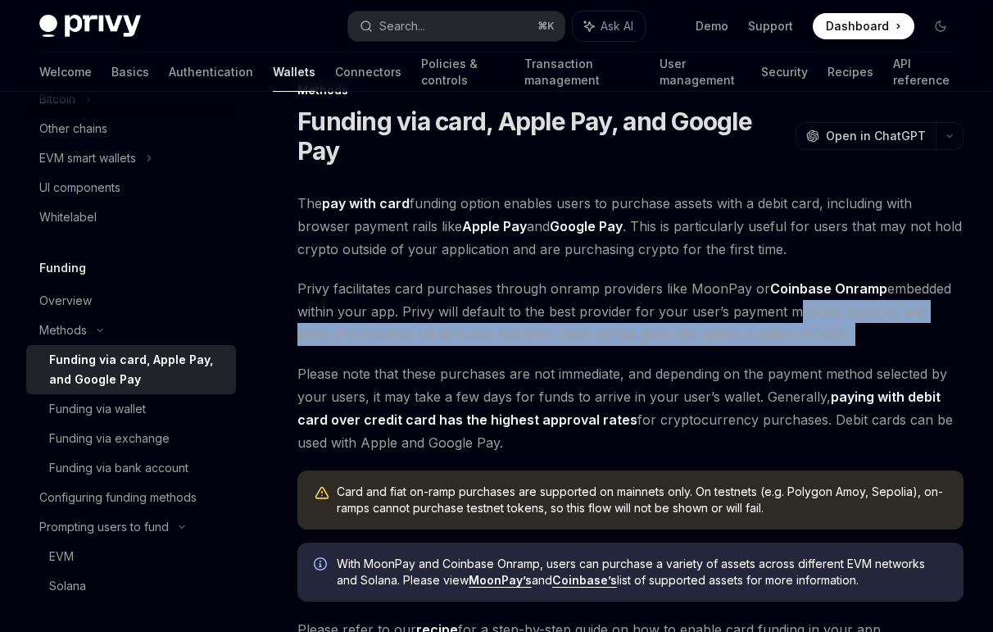
drag, startPoint x: 800, startPoint y: 314, endPoint x: 812, endPoint y: 325, distance: 16.8
click at [812, 325] on span "Privy facilitates card purchases through onramp providers like MoonPay or Coinb…" at bounding box center [630, 311] width 666 height 69
drag, startPoint x: 812, startPoint y: 325, endPoint x: 804, endPoint y: 317, distance: 11.6
click at [804, 317] on span "Privy facilitates card purchases through onramp providers like MoonPay or Coinb…" at bounding box center [630, 311] width 666 height 69
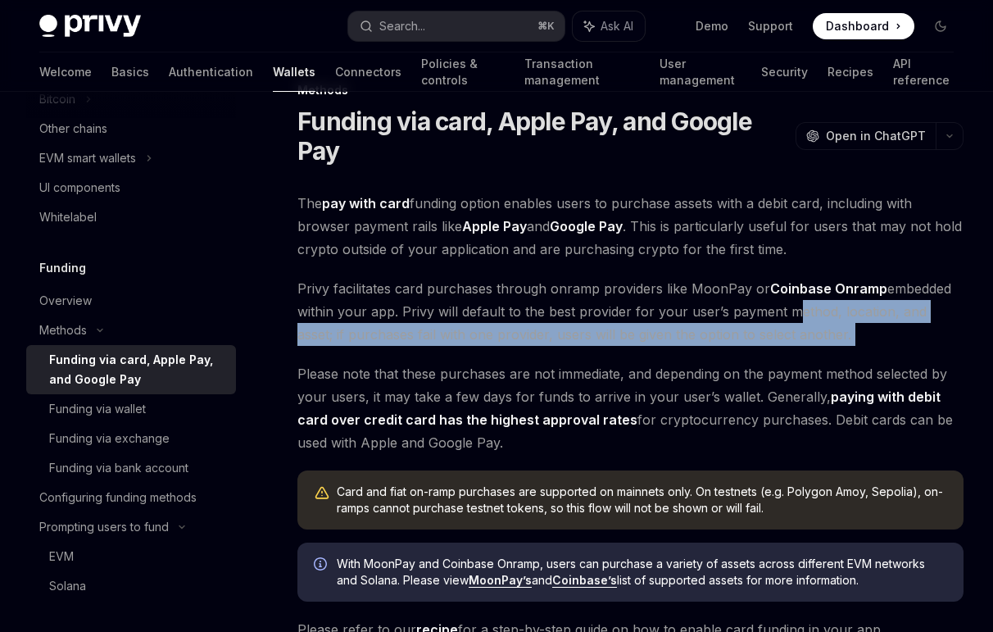
click at [804, 317] on span "Privy facilitates card purchases through onramp providers like MoonPay or Coinb…" at bounding box center [630, 311] width 666 height 69
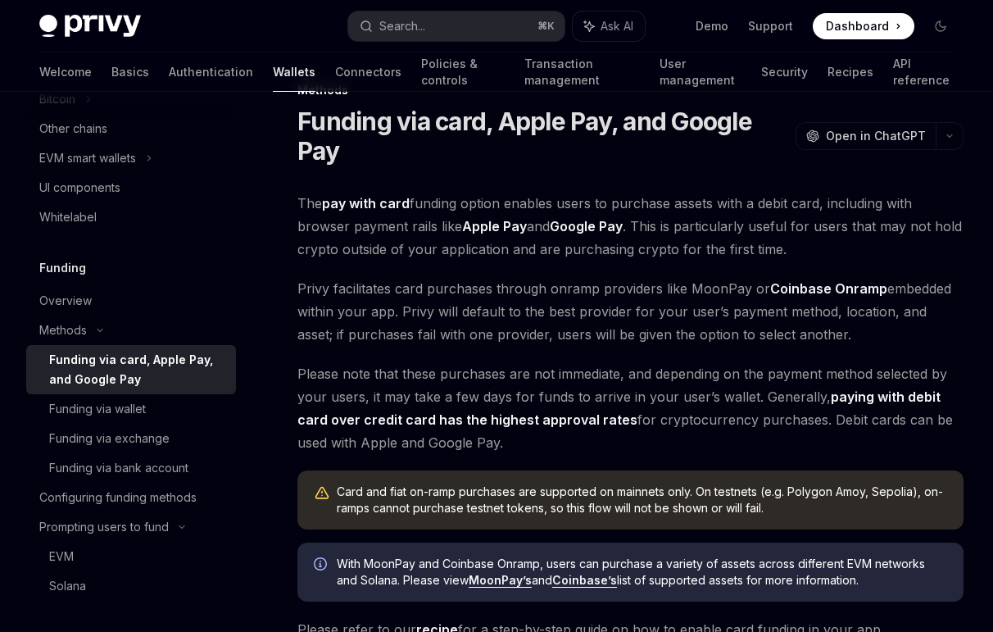
click at [410, 315] on span "Privy facilitates card purchases through onramp providers like MoonPay or Coinb…" at bounding box center [630, 311] width 666 height 69
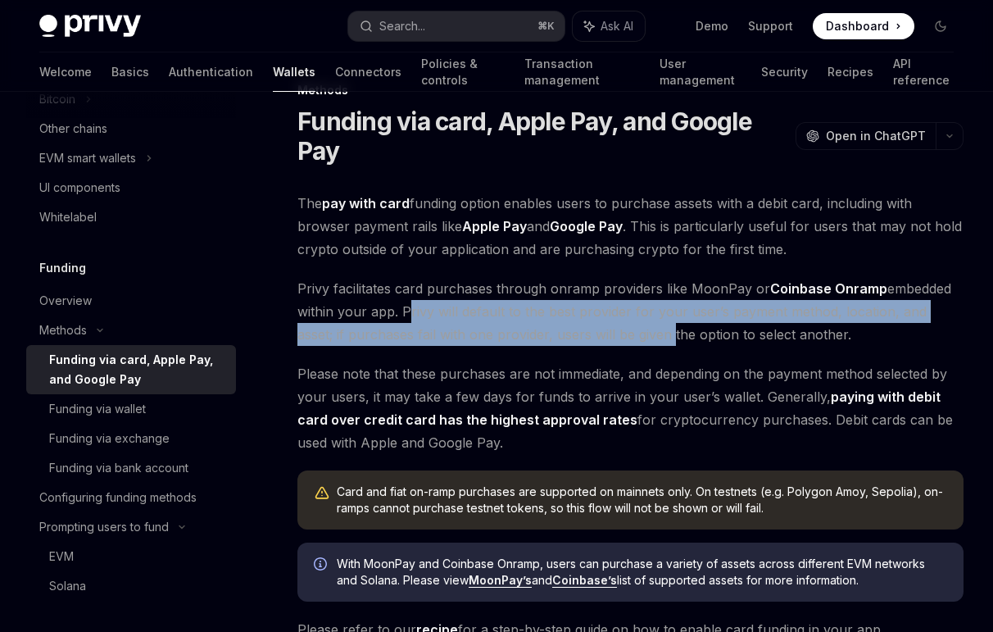
drag, startPoint x: 410, startPoint y: 315, endPoint x: 603, endPoint y: 334, distance: 194.3
click at [603, 334] on span "Privy facilitates card purchases through onramp providers like MoonPay or Coinb…" at bounding box center [630, 311] width 666 height 69
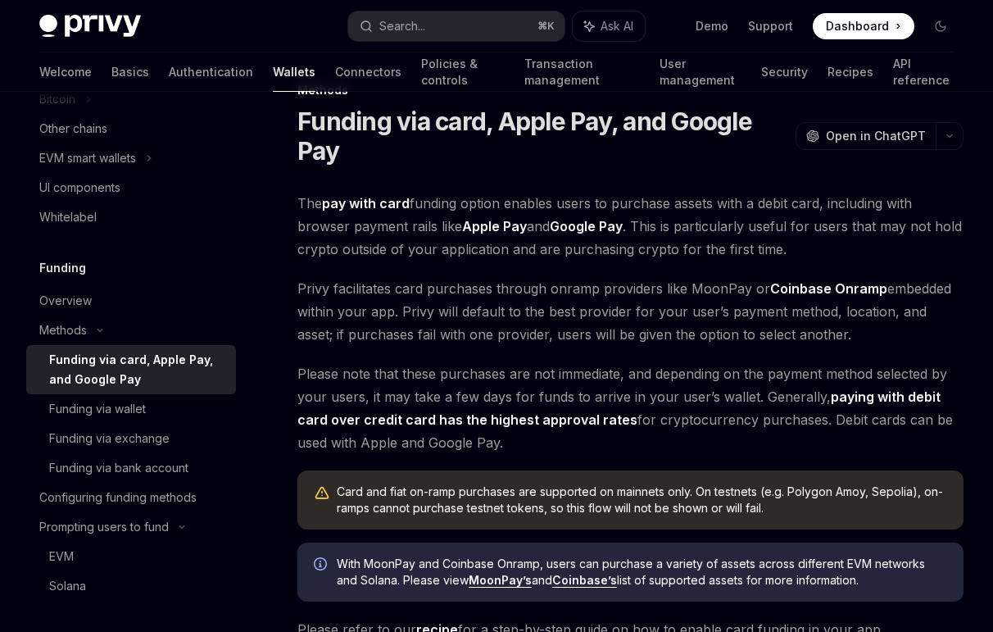
click at [693, 285] on span "Privy facilitates card purchases through onramp providers like MoonPay or Coinb…" at bounding box center [630, 311] width 666 height 69
click at [711, 314] on span "Privy facilitates card purchases through onramp providers like MoonPay or Coinb…" at bounding box center [630, 311] width 666 height 69
click at [800, 280] on link "Coinbase Onramp" at bounding box center [828, 288] width 117 height 17
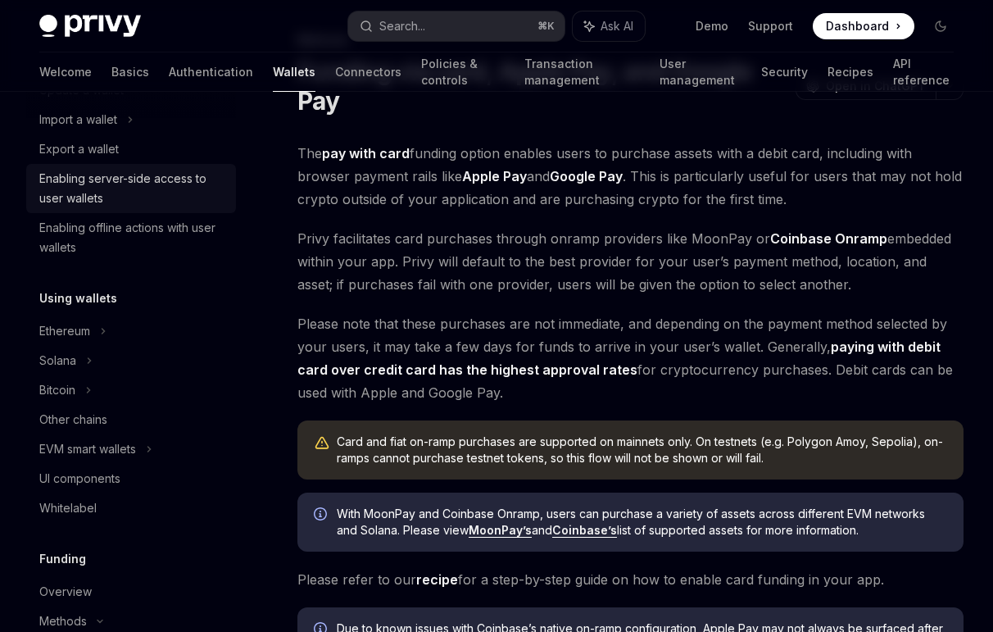
scroll to position [224, 0]
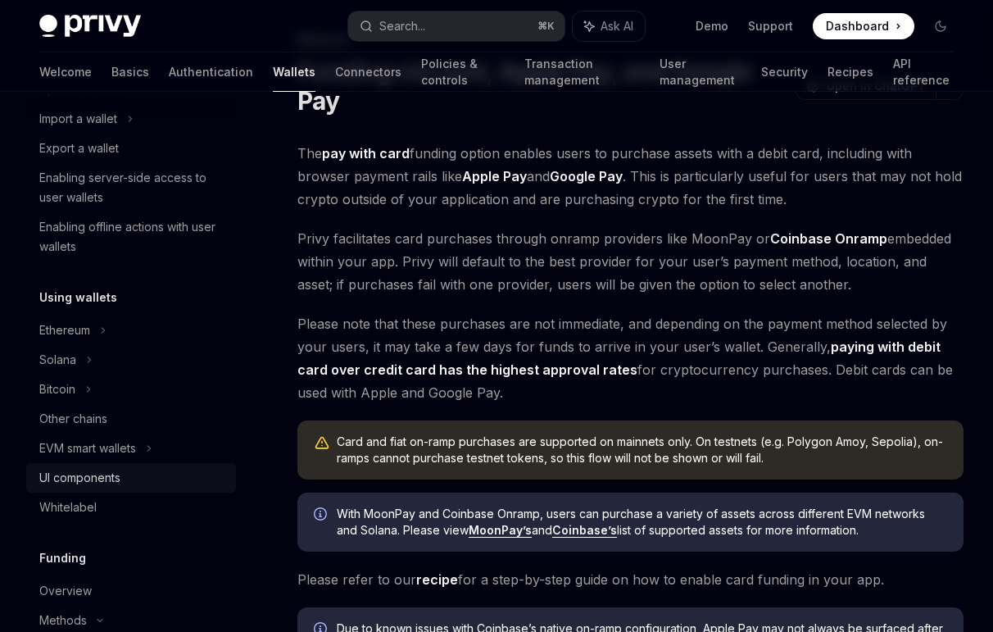
click at [101, 482] on div "UI components" at bounding box center [79, 478] width 81 height 20
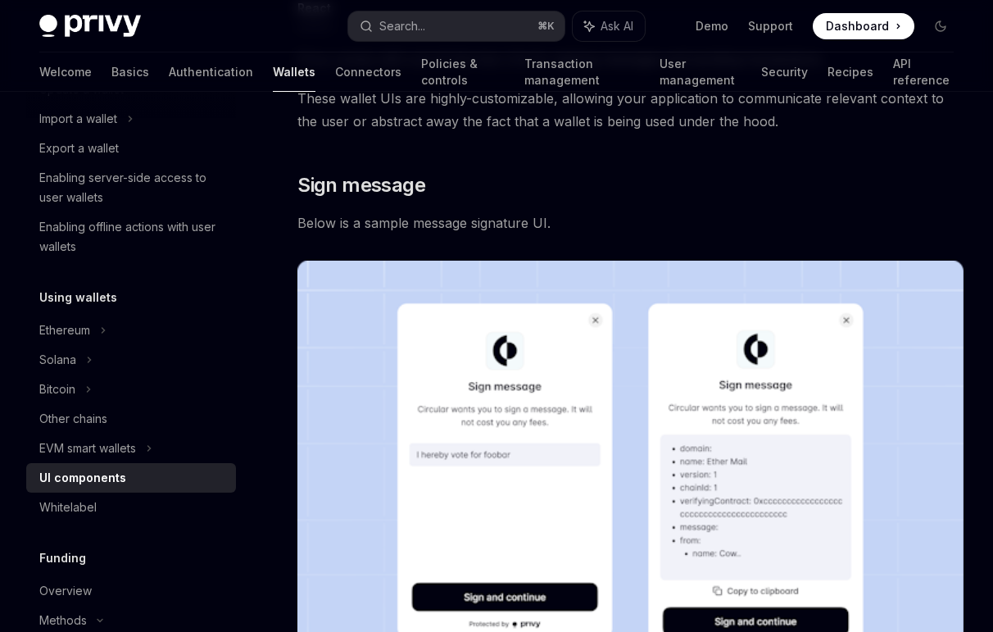
scroll to position [48, 0]
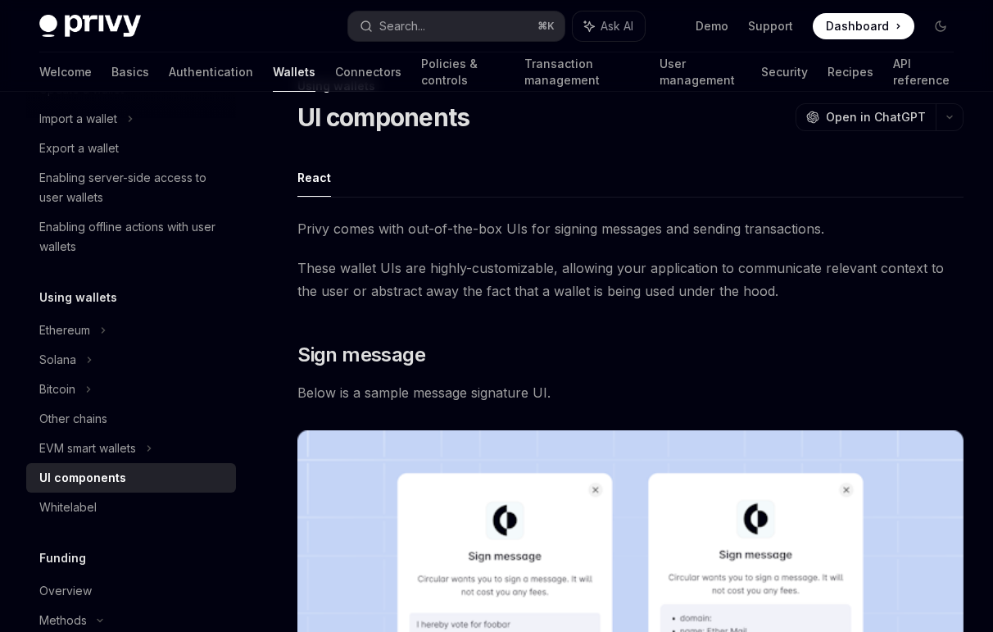
click at [563, 223] on span "Privy comes with out-of-the-box UIs for signing messages and sending transactio…" at bounding box center [630, 228] width 666 height 23
drag, startPoint x: 563, startPoint y: 223, endPoint x: 655, endPoint y: 223, distance: 91.8
click at [655, 223] on span "Privy comes with out-of-the-box UIs for signing messages and sending transactio…" at bounding box center [630, 228] width 666 height 23
click at [660, 287] on span "These wallet UIs are highly-customizable, allowing your application to communic…" at bounding box center [630, 280] width 666 height 46
drag, startPoint x: 660, startPoint y: 287, endPoint x: 763, endPoint y: 290, distance: 103.3
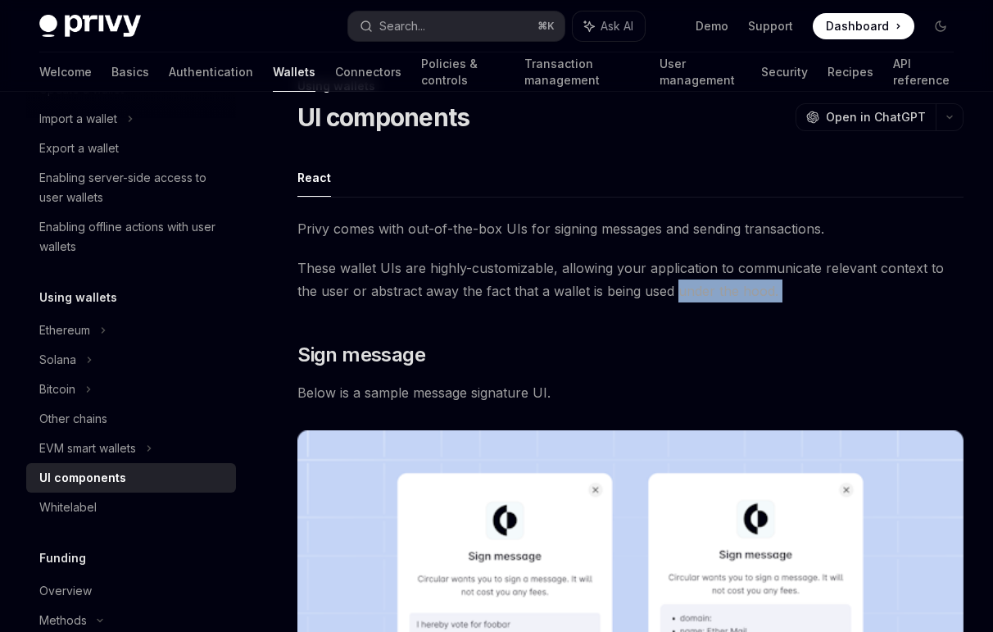
click at [763, 290] on span "These wallet UIs are highly-customizable, allowing your application to communic…" at bounding box center [630, 280] width 666 height 46
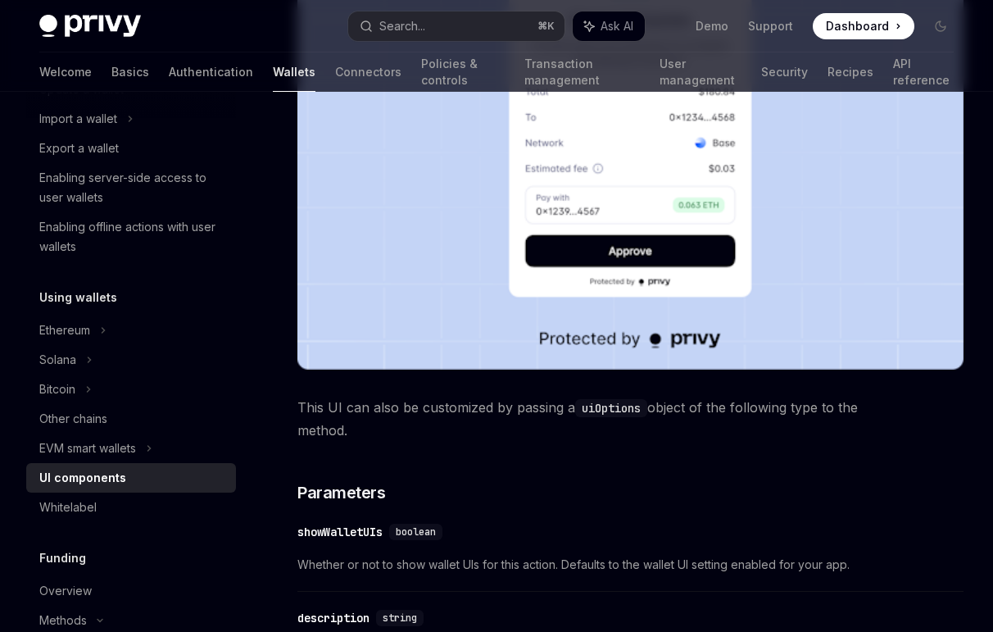
scroll to position [1712, 0]
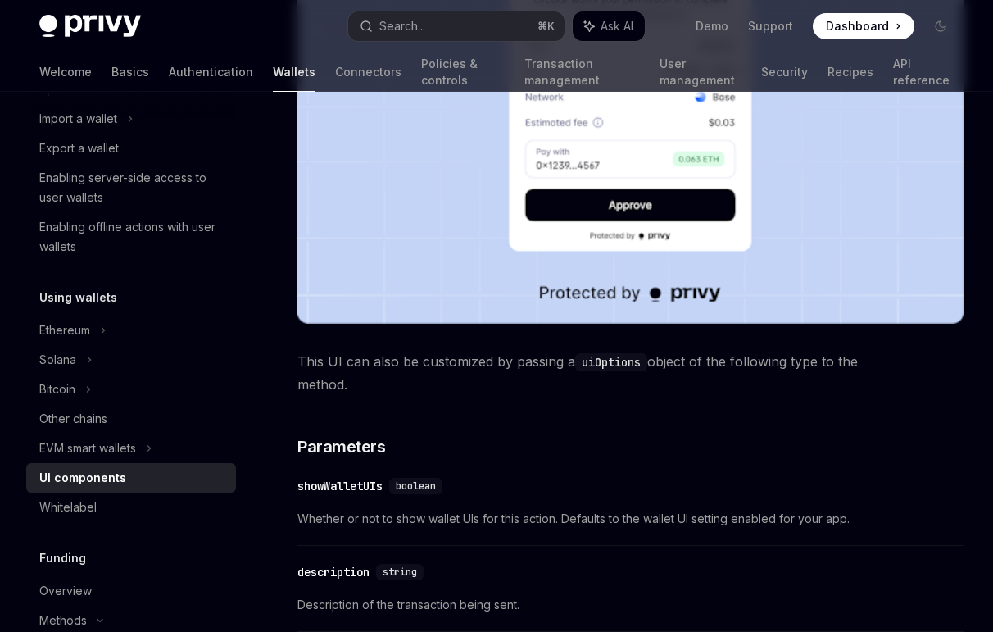
click at [601, 366] on code "uiOptions" at bounding box center [611, 362] width 72 height 18
click at [616, 392] on span "This UI can also be customized by passing a uiOptions object of the following t…" at bounding box center [630, 373] width 666 height 46
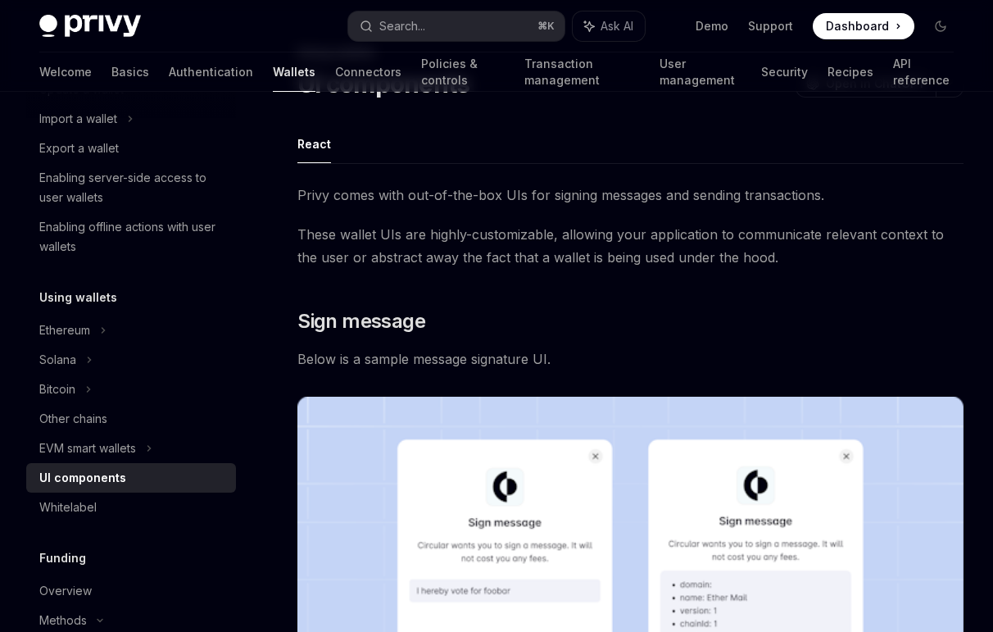
scroll to position [0, 0]
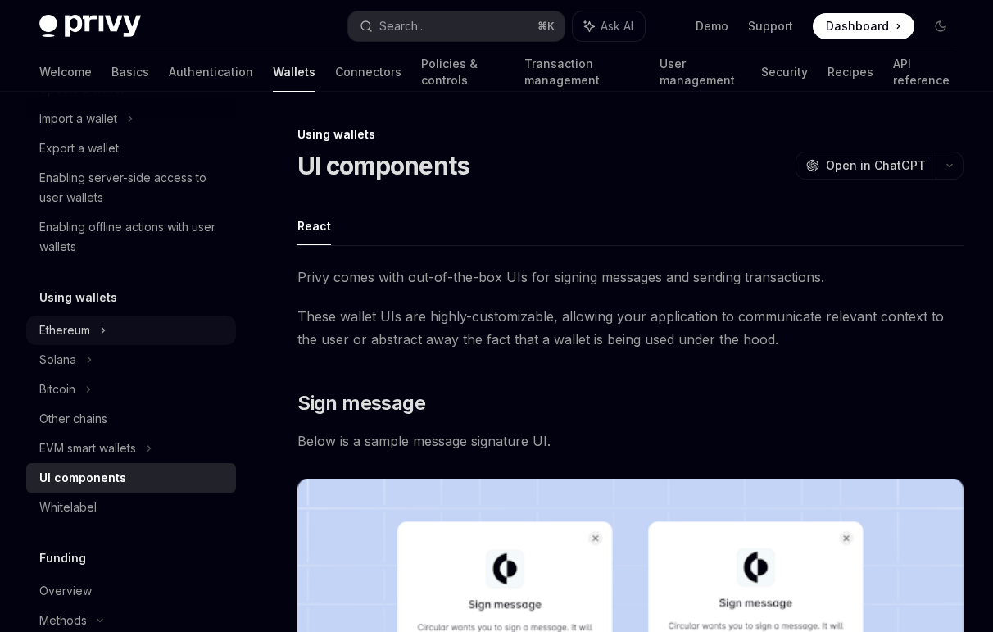
click at [100, 332] on div "Ethereum" at bounding box center [131, 331] width 210 height 30
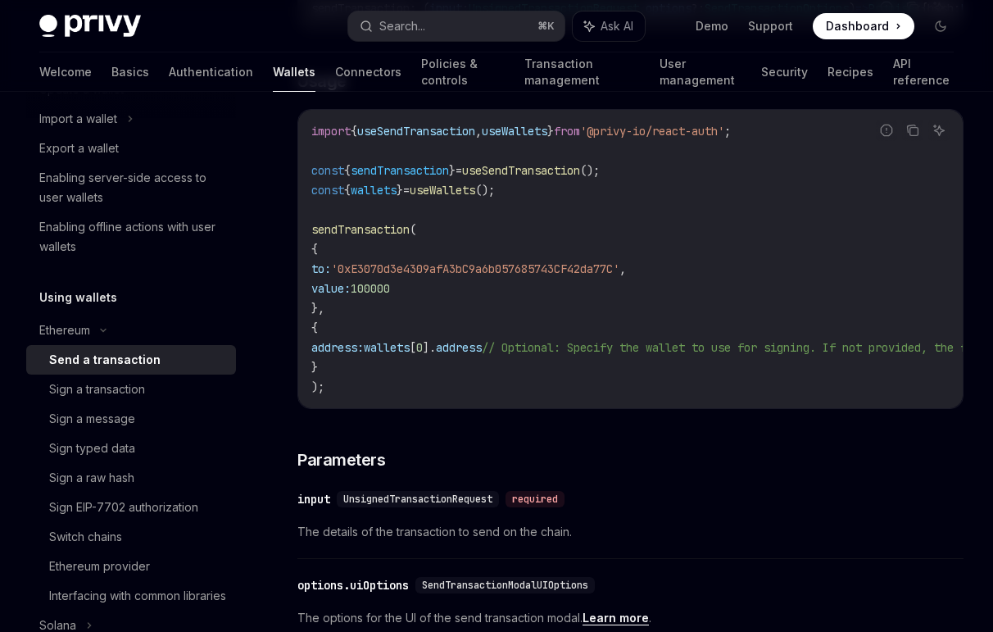
scroll to position [356, 0]
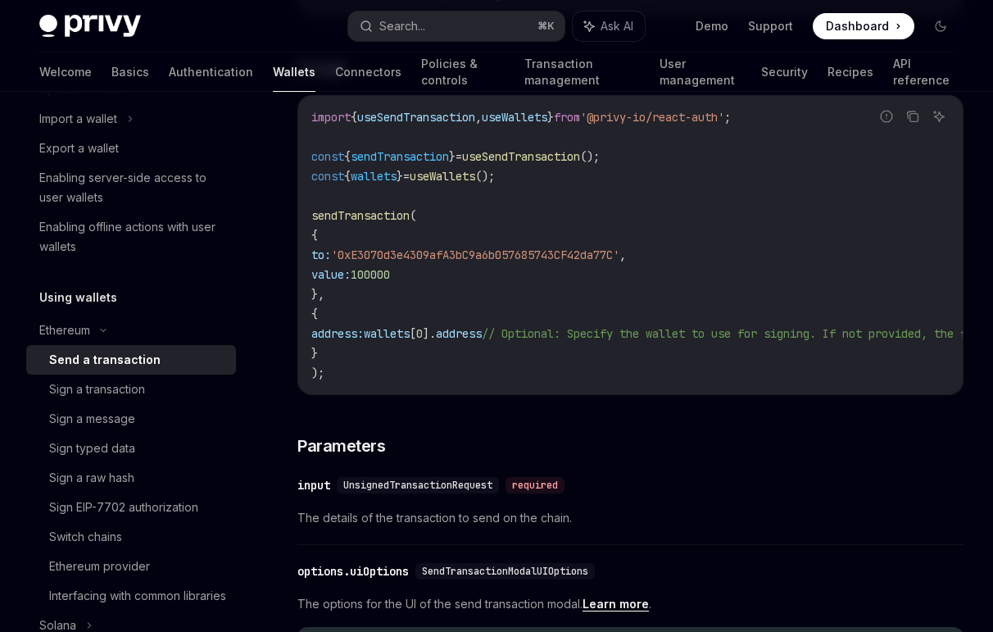
click at [445, 262] on span "'0xE3070d3e4309afA3bC9a6b057685743CF42da77C'" at bounding box center [475, 254] width 288 height 15
click at [456, 299] on code "import { useSendTransaction , useWallets } from '@privy-io/react-auth' ; const …" at bounding box center [740, 244] width 859 height 275
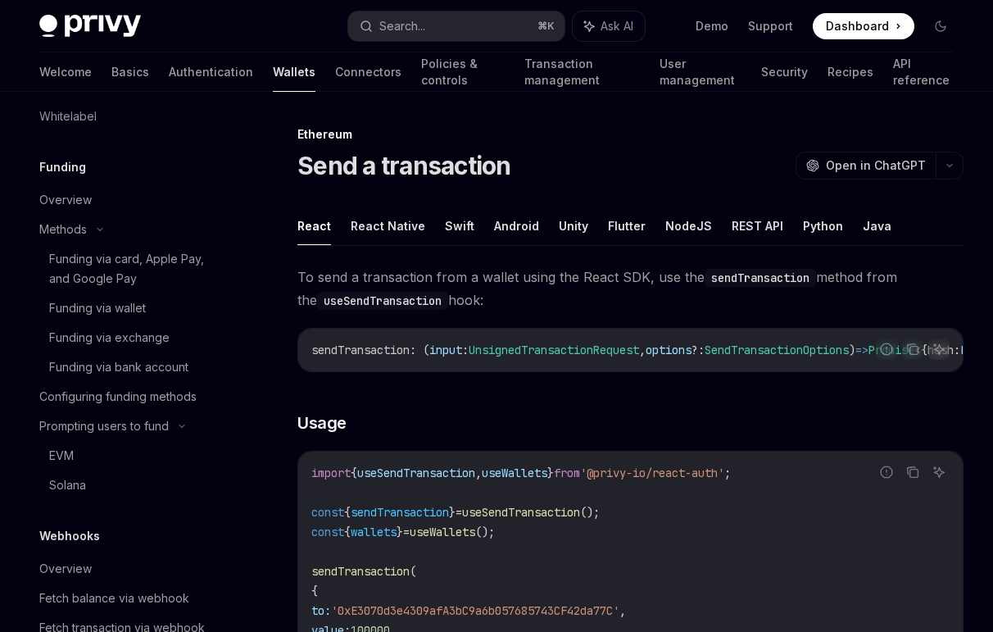
scroll to position [893, 0]
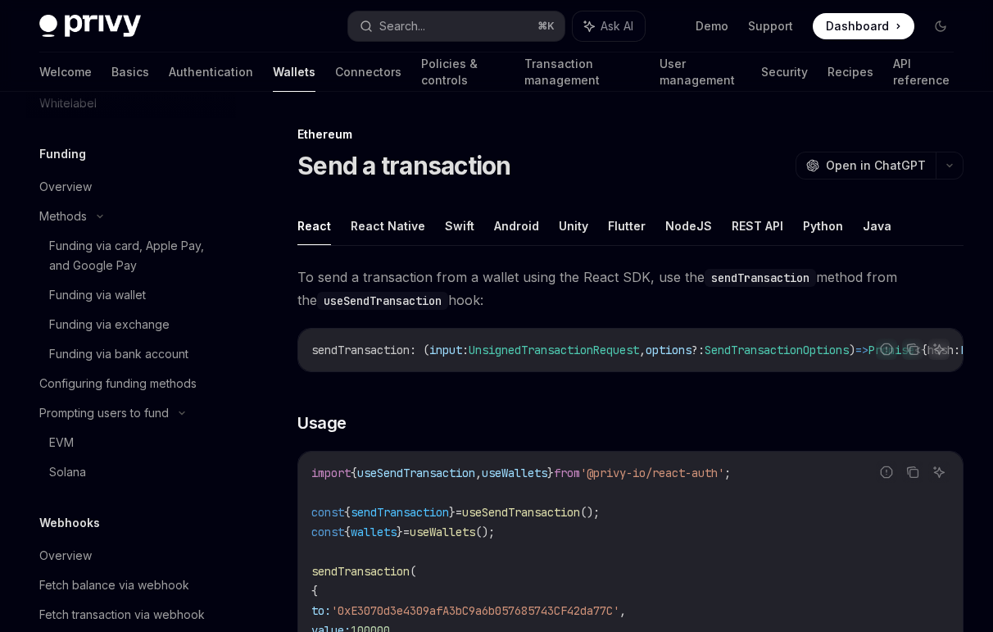
click at [623, 357] on code "sendTransaction : ( input : UnsignedTransactionRequest , options ?: SendTransac…" at bounding box center [691, 350] width 761 height 20
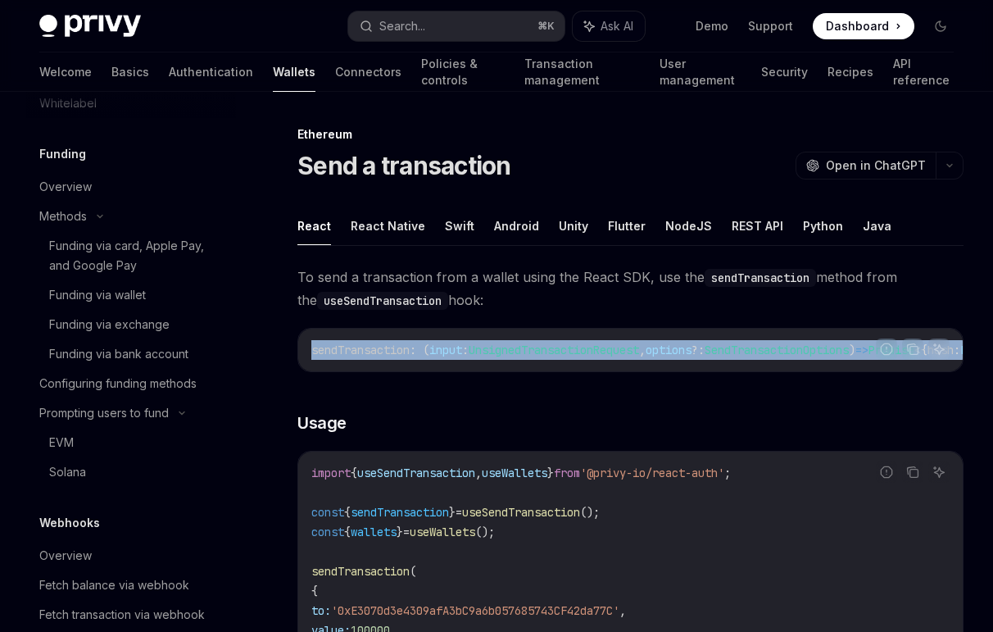
click at [623, 356] on code "sendTransaction : ( input : UnsignedTransactionRequest , options ?: SendTransac…" at bounding box center [691, 350] width 761 height 20
click at [625, 370] on div "sendTransaction : ( input : UnsignedTransactionRequest , options ?: SendTransac…" at bounding box center [630, 350] width 665 height 43
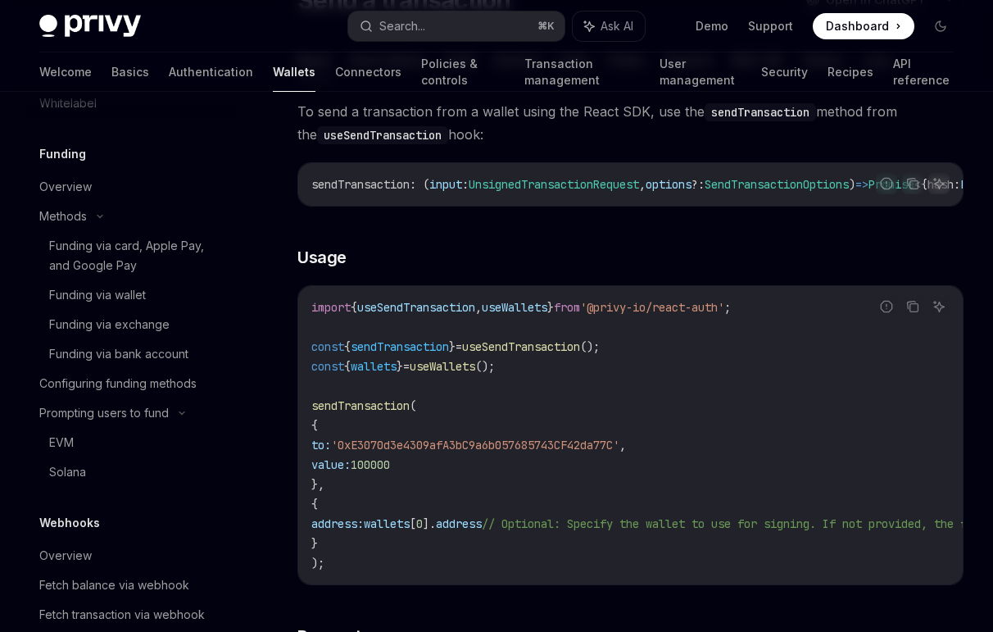
scroll to position [179, 0]
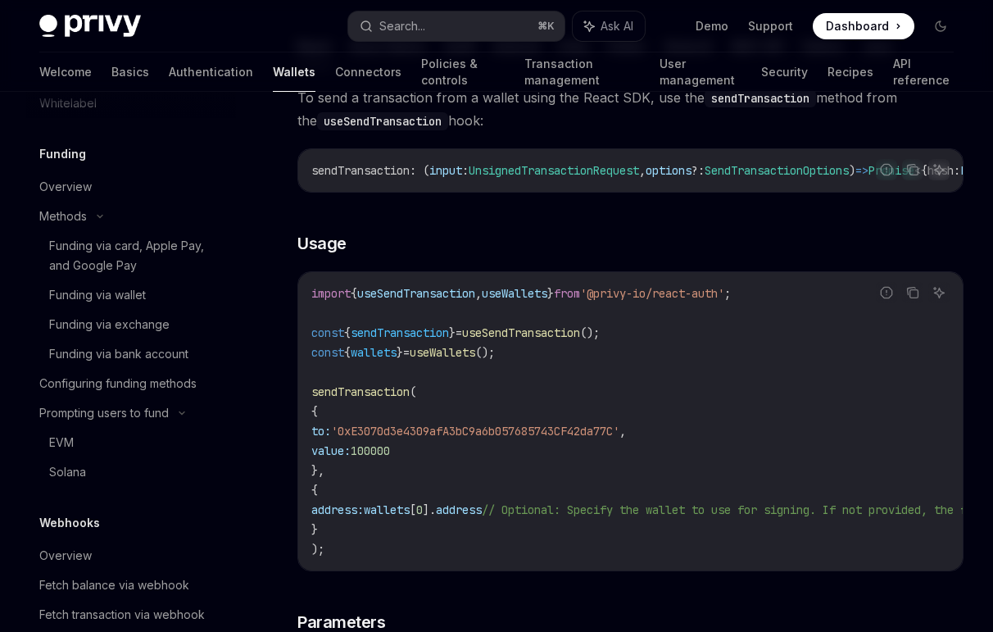
click at [470, 438] on span "'0xE3070d3e4309afA3bC9a6b057685743CF42da77C'" at bounding box center [475, 431] width 288 height 15
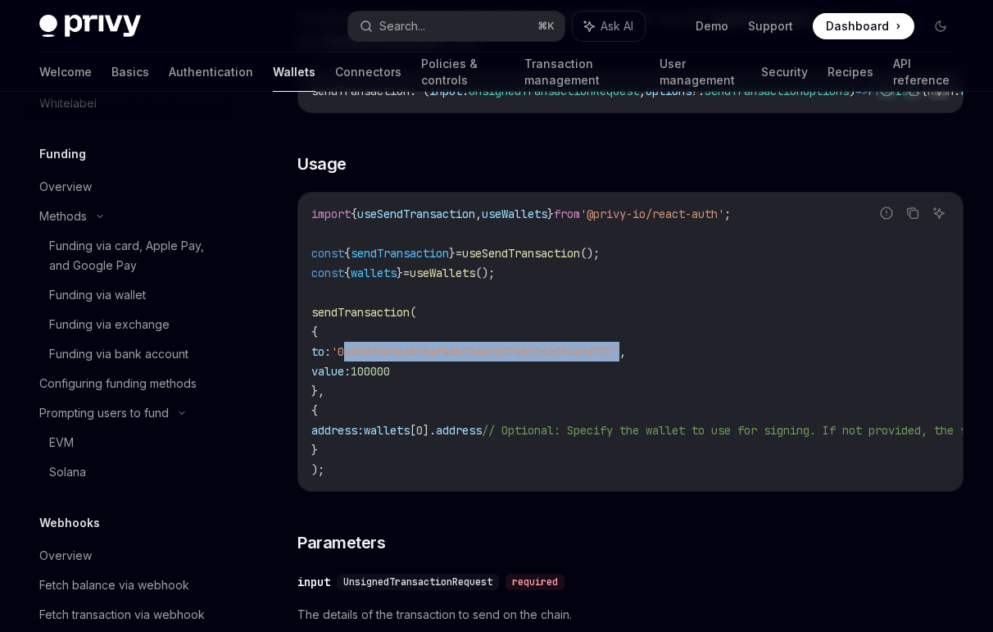
scroll to position [109, 0]
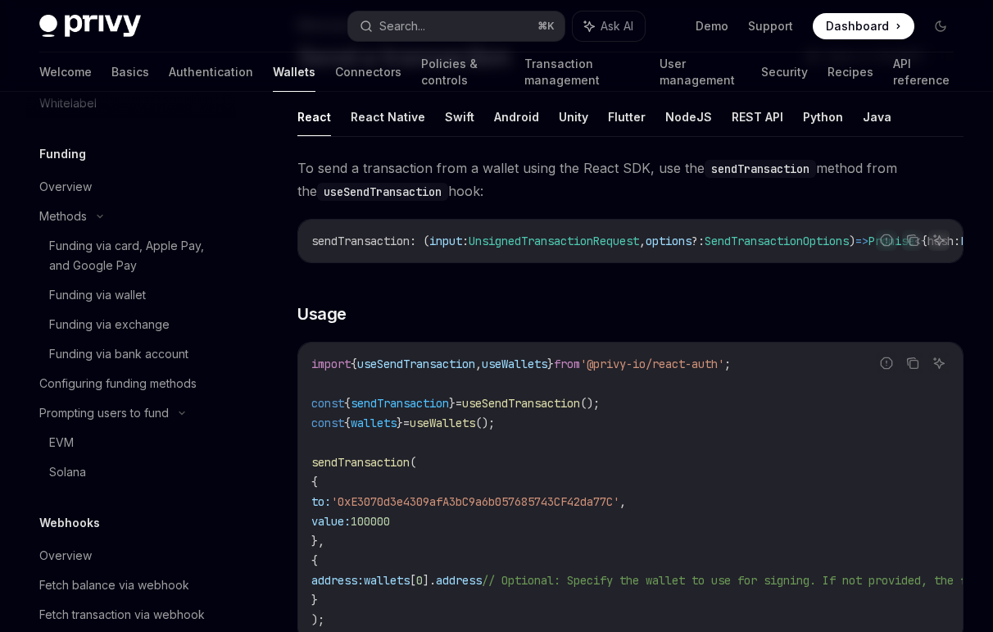
click at [636, 428] on code "import { useSendTransaction , useWallets } from '@privy-io/react-auth' ; const …" at bounding box center [740, 491] width 859 height 275
drag, startPoint x: 636, startPoint y: 428, endPoint x: 639, endPoint y: 438, distance: 10.4
click at [639, 438] on code "import { useSendTransaction , useWallets } from '@privy-io/react-auth' ; const …" at bounding box center [740, 491] width 859 height 275
click at [700, 482] on code "import { useSendTransaction , useWallets } from '@privy-io/react-auth' ; const …" at bounding box center [740, 491] width 859 height 275
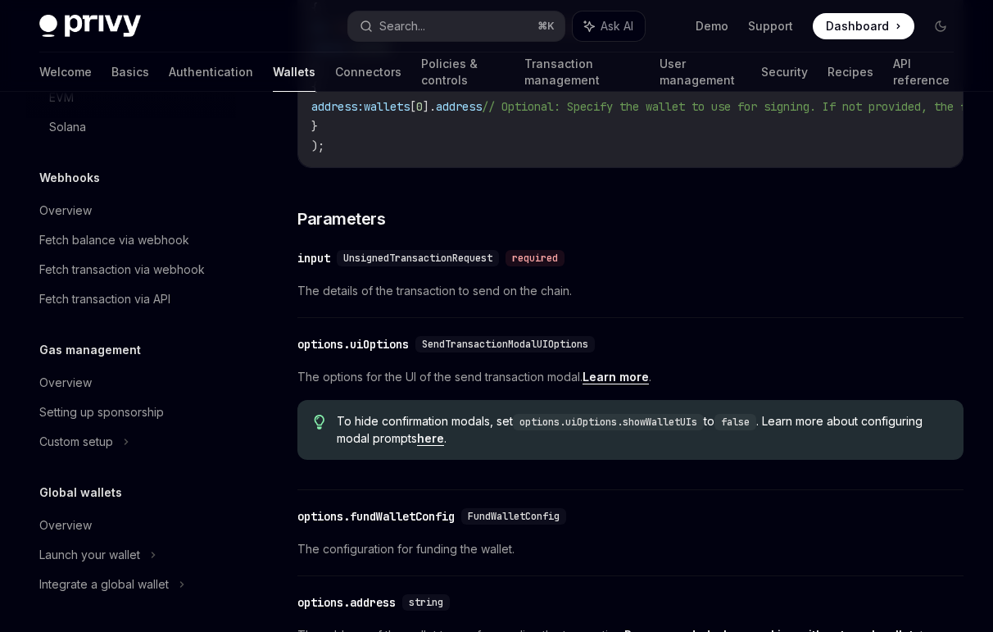
scroll to position [841, 0]
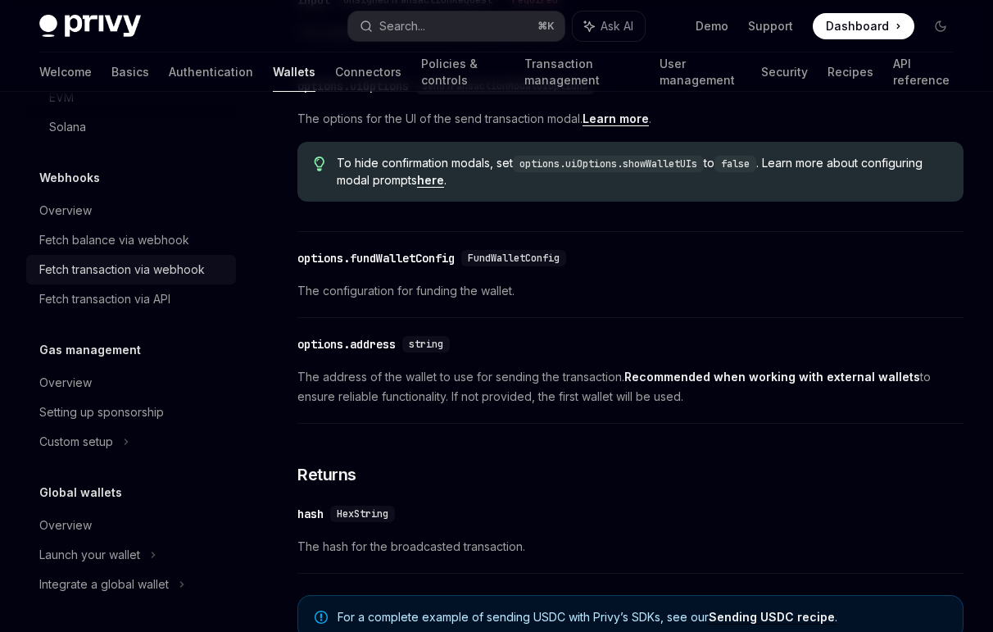
click at [161, 267] on div "Fetch transaction via webhook" at bounding box center [122, 270] width 166 height 20
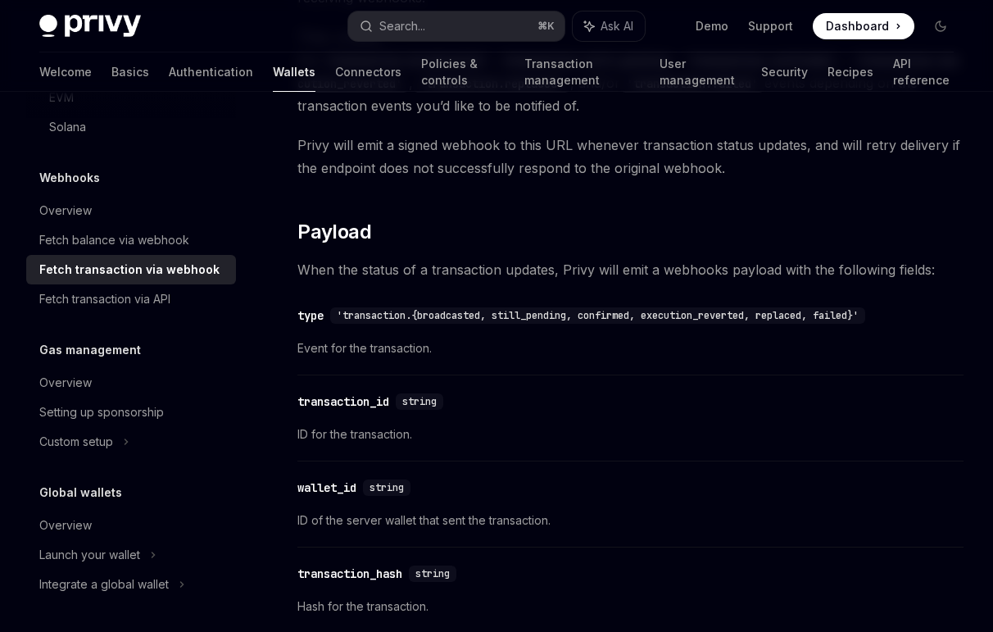
scroll to position [1213, 0]
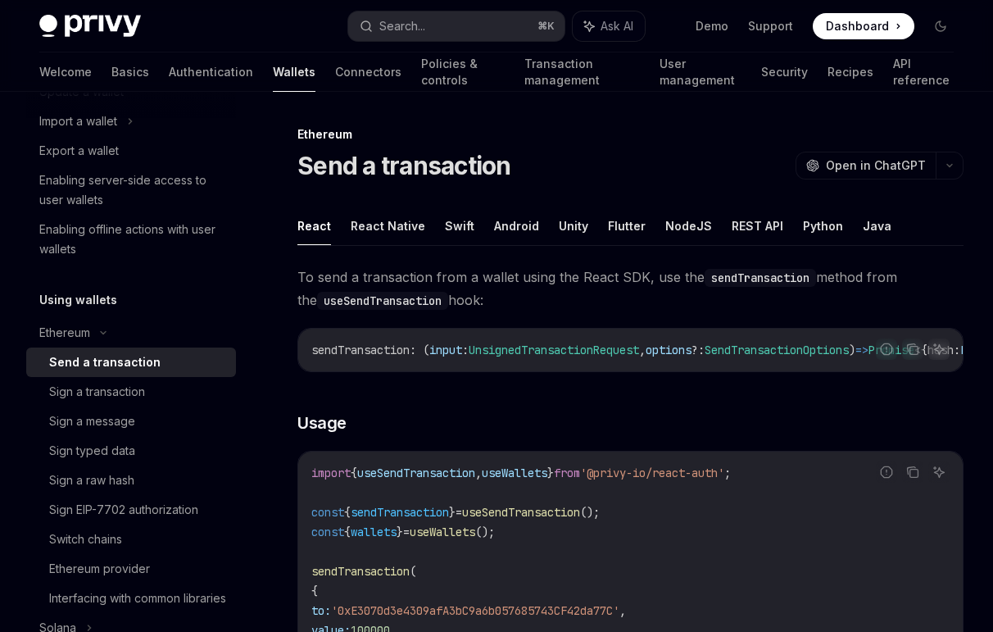
click at [801, 345] on span "SendTransactionOptions" at bounding box center [777, 350] width 144 height 15
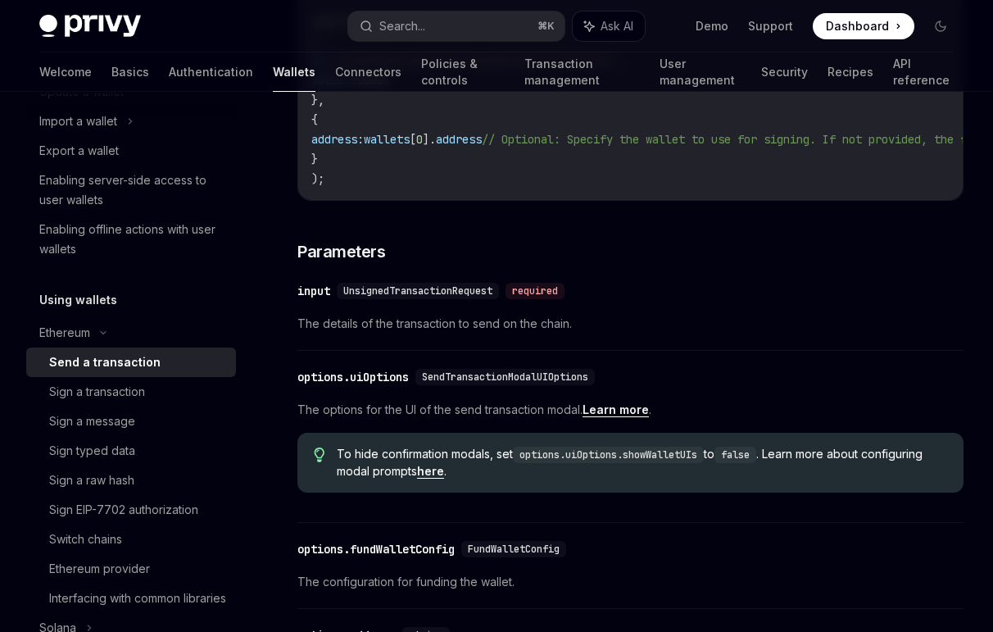
click at [451, 297] on span "UnsignedTransactionRequest" at bounding box center [417, 290] width 149 height 13
click at [495, 325] on div "​ input UnsignedTransactionRequest required The details of the transaction to s…" at bounding box center [630, 312] width 666 height 78
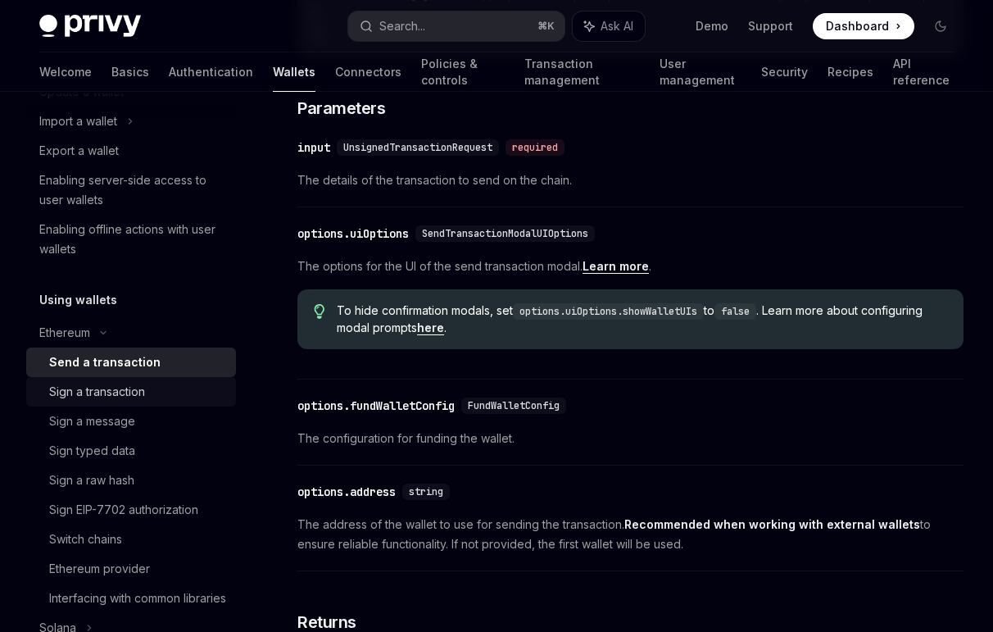
scroll to position [694, 0]
click at [106, 383] on div "Sign a transaction" at bounding box center [97, 392] width 96 height 20
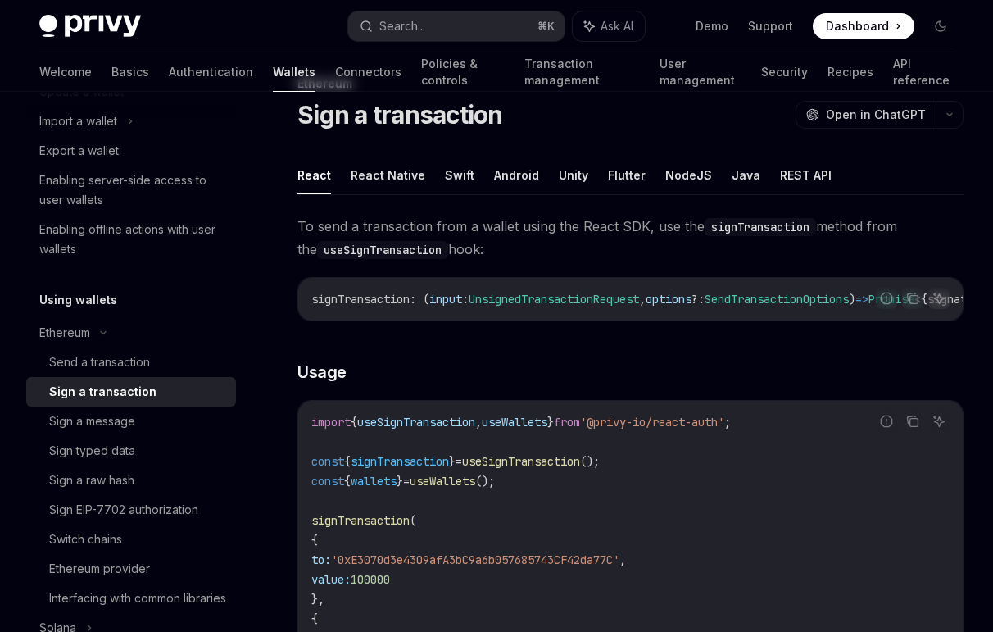
scroll to position [152, 0]
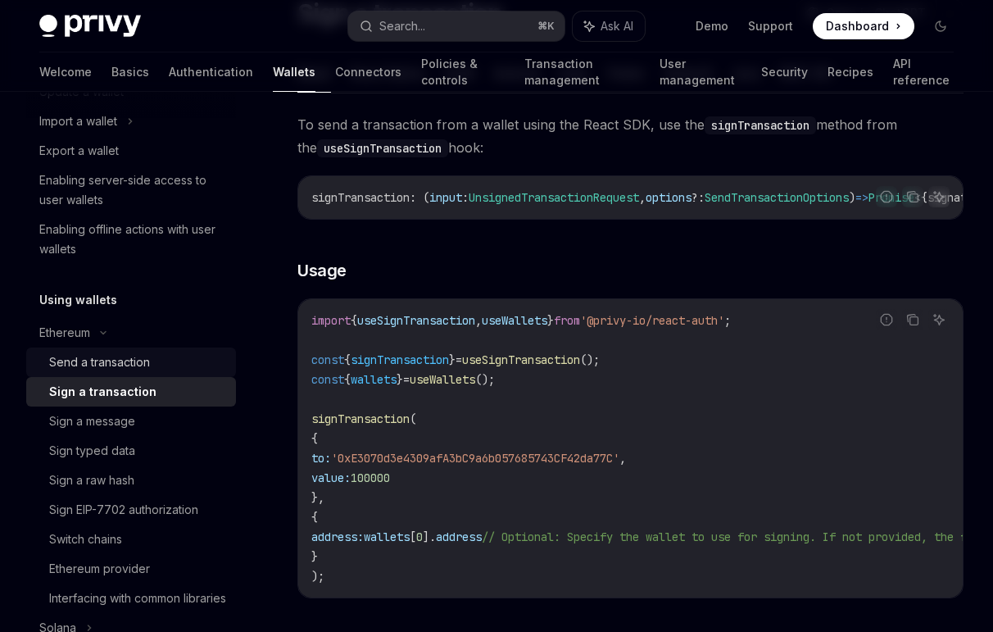
click at [93, 355] on div "Send a transaction" at bounding box center [99, 362] width 101 height 20
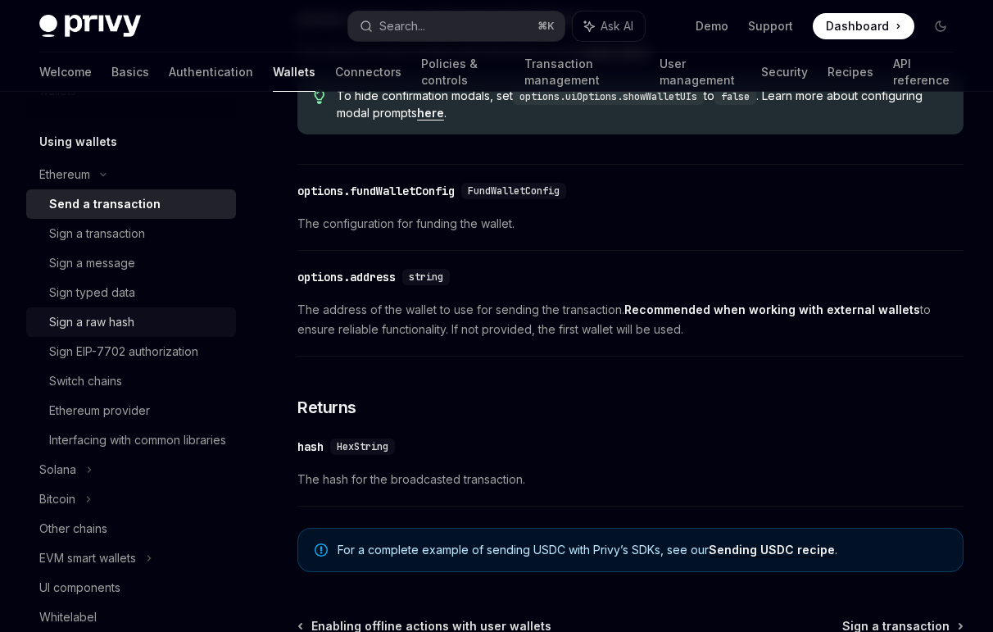
scroll to position [379, 0]
click at [150, 381] on div "Switch chains" at bounding box center [137, 381] width 177 height 20
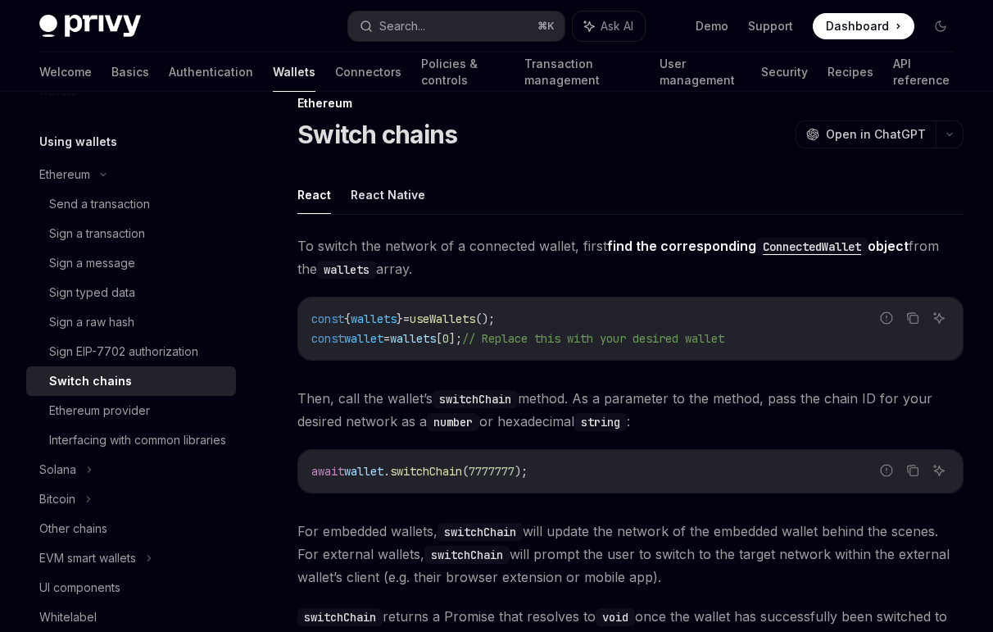
scroll to position [43, 0]
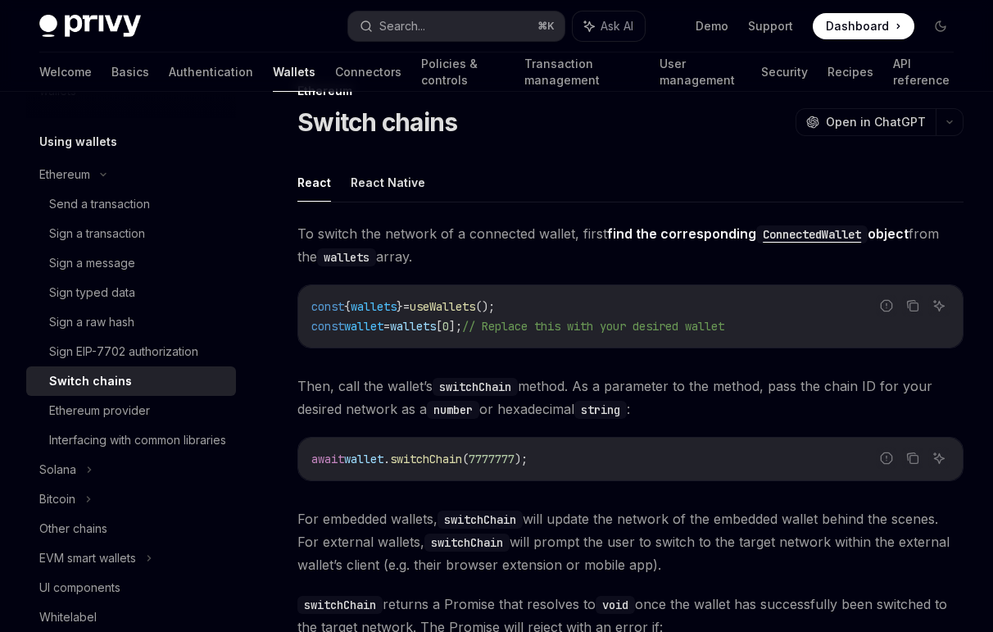
click at [752, 406] on span "Then, call the wallet’s switchChain method. As a parameter to the method, pass …" at bounding box center [630, 398] width 666 height 46
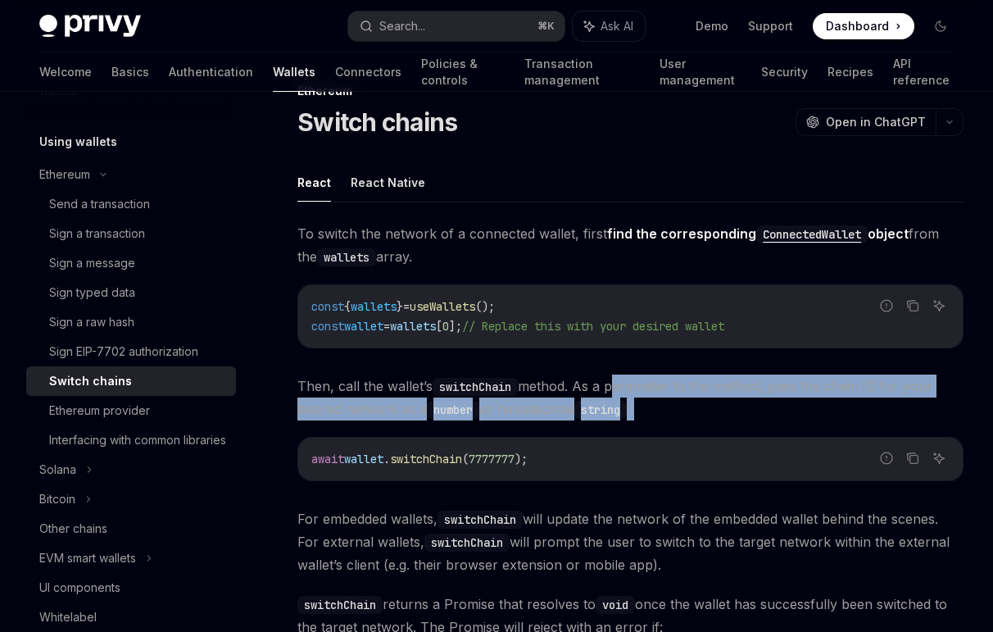
drag, startPoint x: 752, startPoint y: 406, endPoint x: 655, endPoint y: 389, distance: 98.2
click at [655, 389] on span "Then, call the wallet’s switchChain method. As a parameter to the method, pass …" at bounding box center [630, 398] width 666 height 46
drag, startPoint x: 635, startPoint y: 388, endPoint x: 665, endPoint y: 411, distance: 37.4
click at [665, 411] on span "Then, call the wallet’s switchChain method. As a parameter to the method, pass …" at bounding box center [630, 398] width 666 height 46
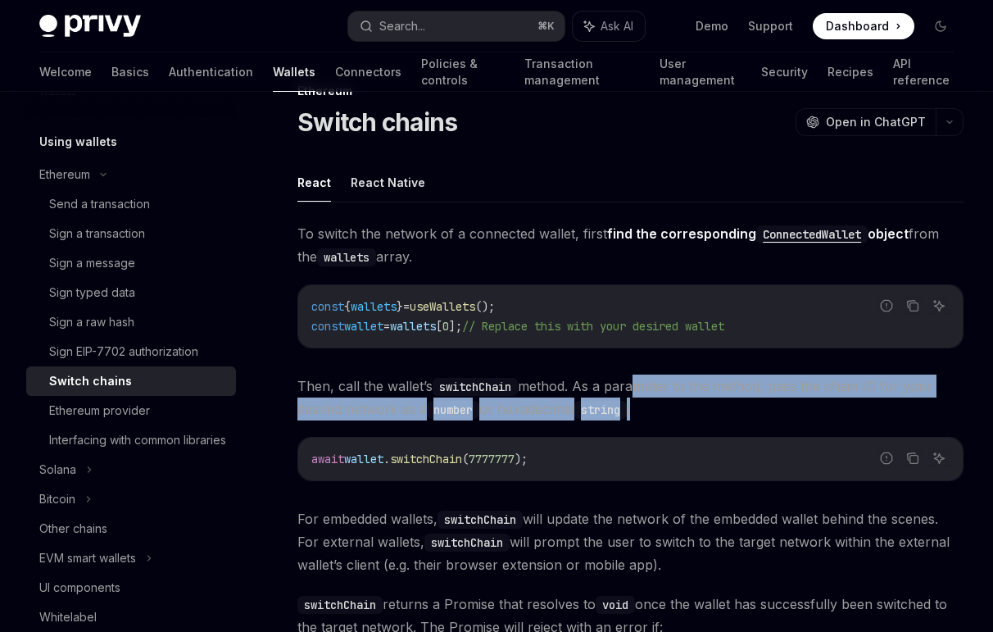
click at [665, 411] on span "Then, call the wallet’s switchChain method. As a parameter to the method, pass …" at bounding box center [630, 398] width 666 height 46
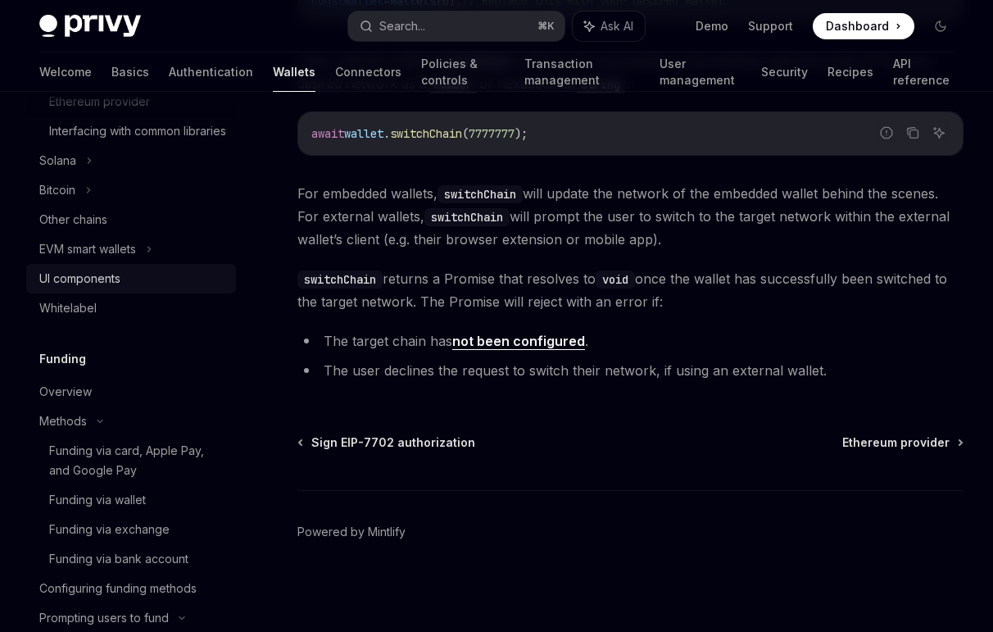
scroll to position [597, 0]
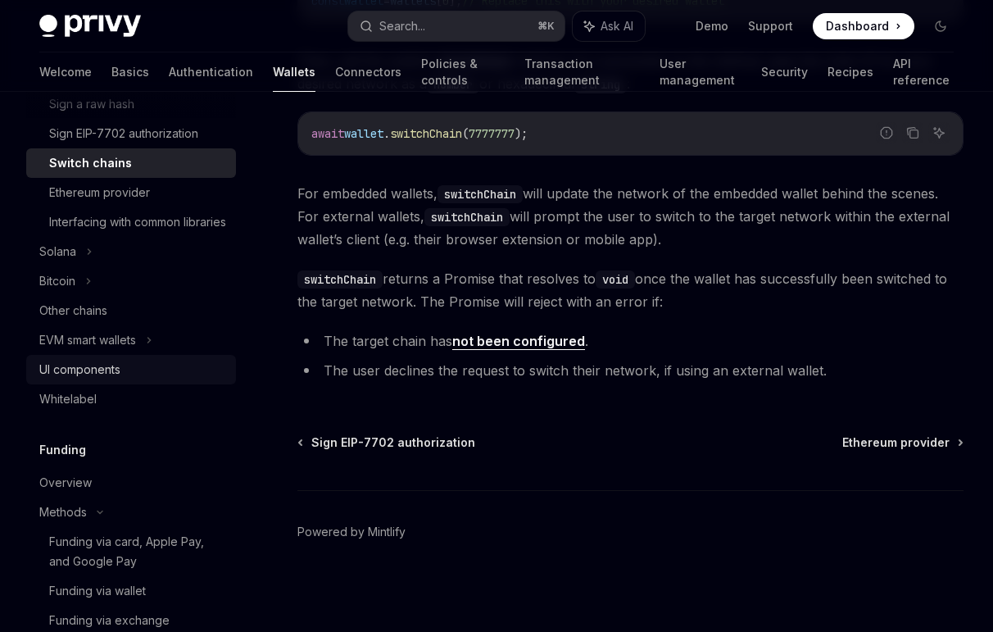
click at [110, 379] on div "UI components" at bounding box center [79, 370] width 81 height 20
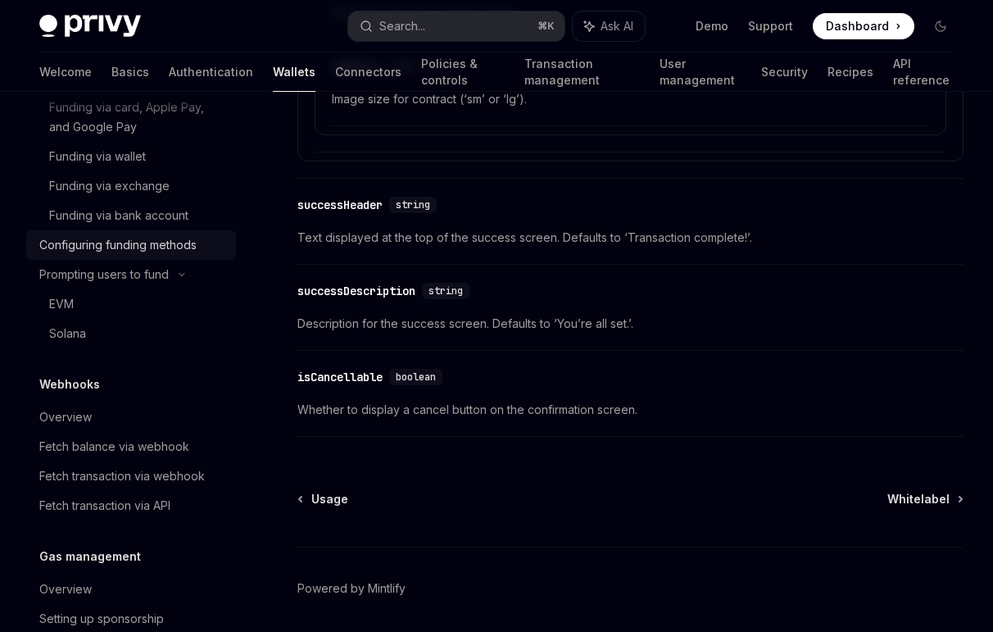
scroll to position [930, 0]
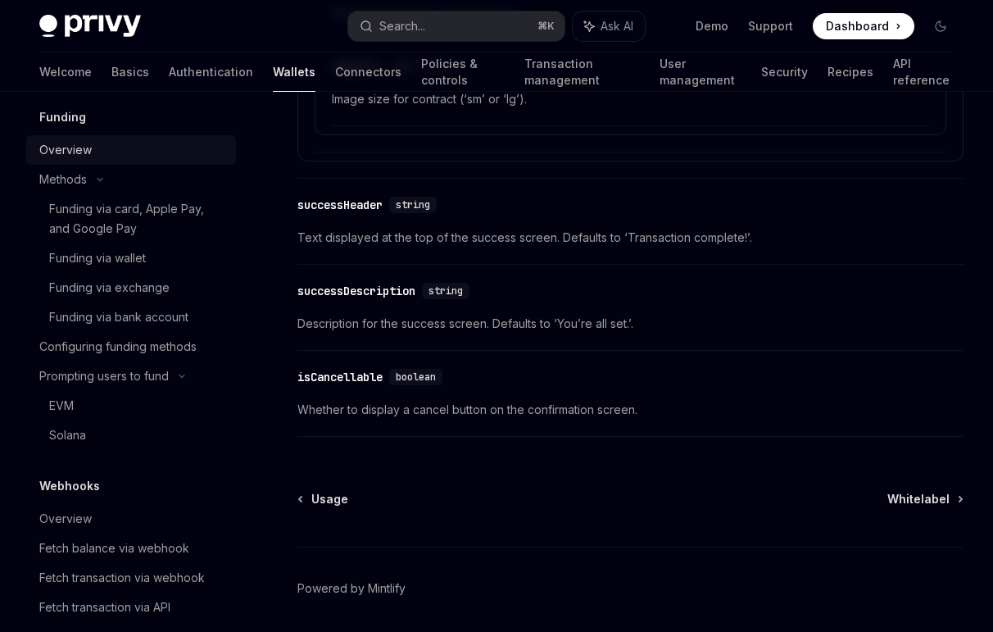
click at [72, 160] on div "Overview" at bounding box center [65, 150] width 52 height 20
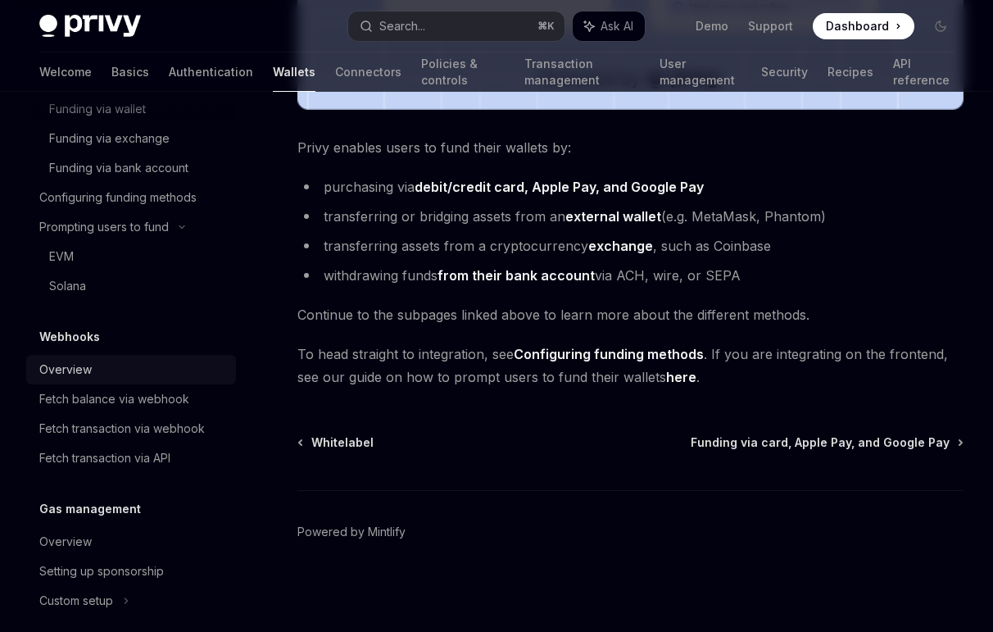
scroll to position [1091, 0]
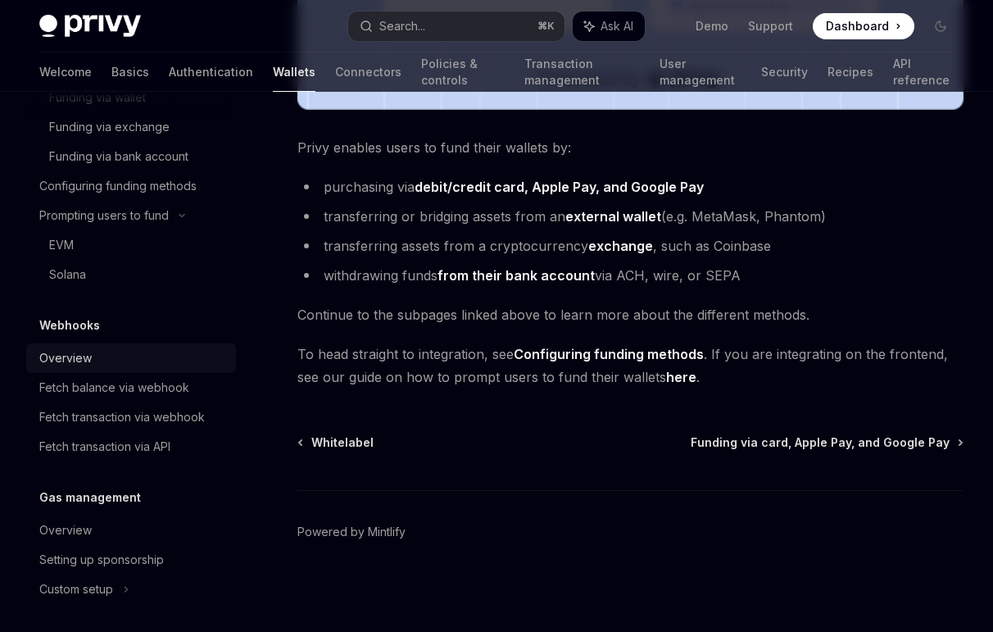
click at [82, 368] on div "Overview" at bounding box center [65, 358] width 52 height 20
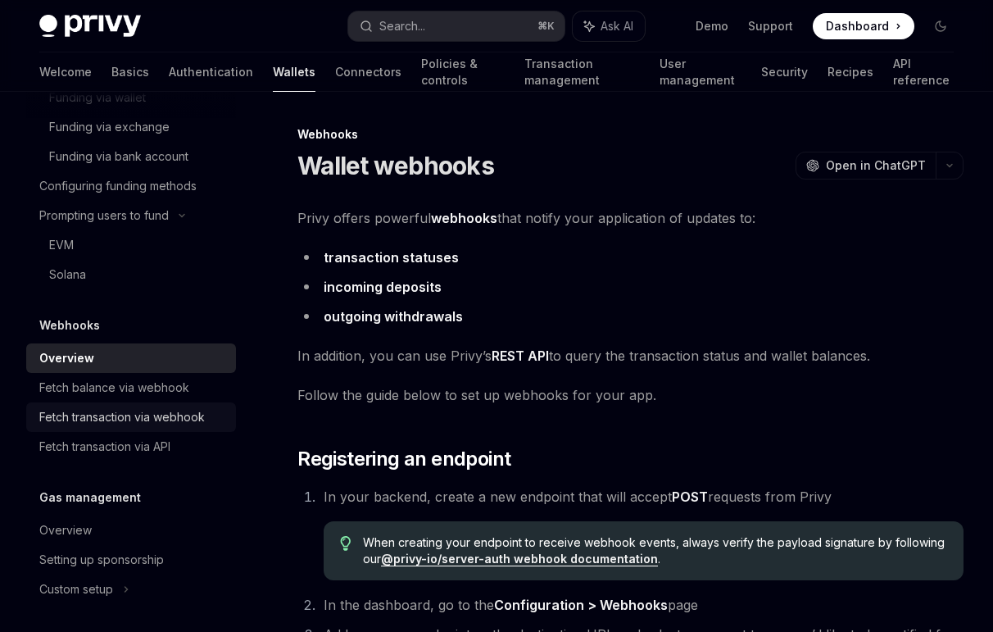
click at [143, 427] on div "Fetch transaction via webhook" at bounding box center [122, 417] width 166 height 20
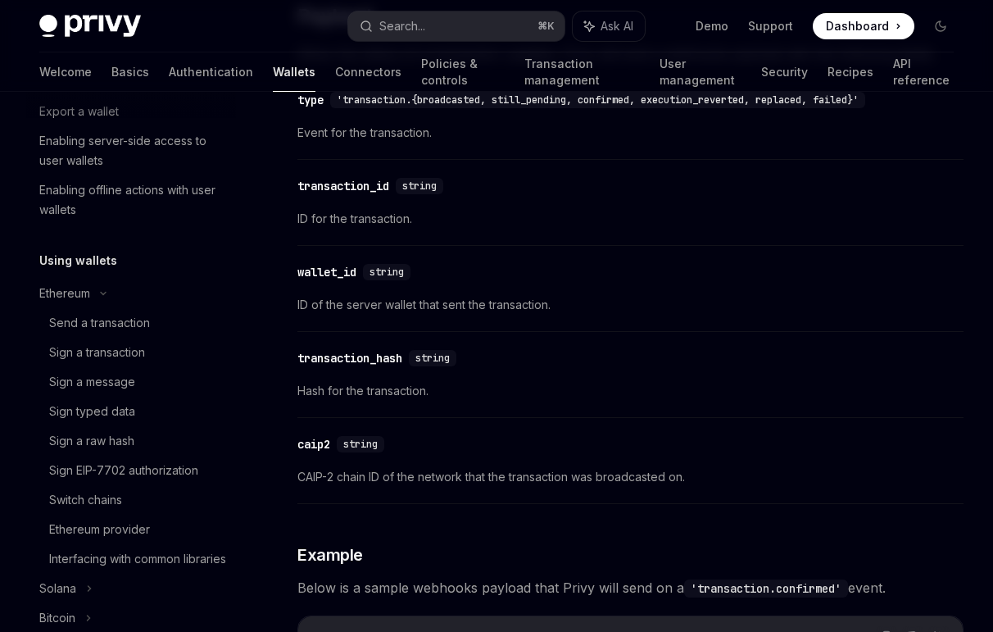
scroll to position [311, 0]
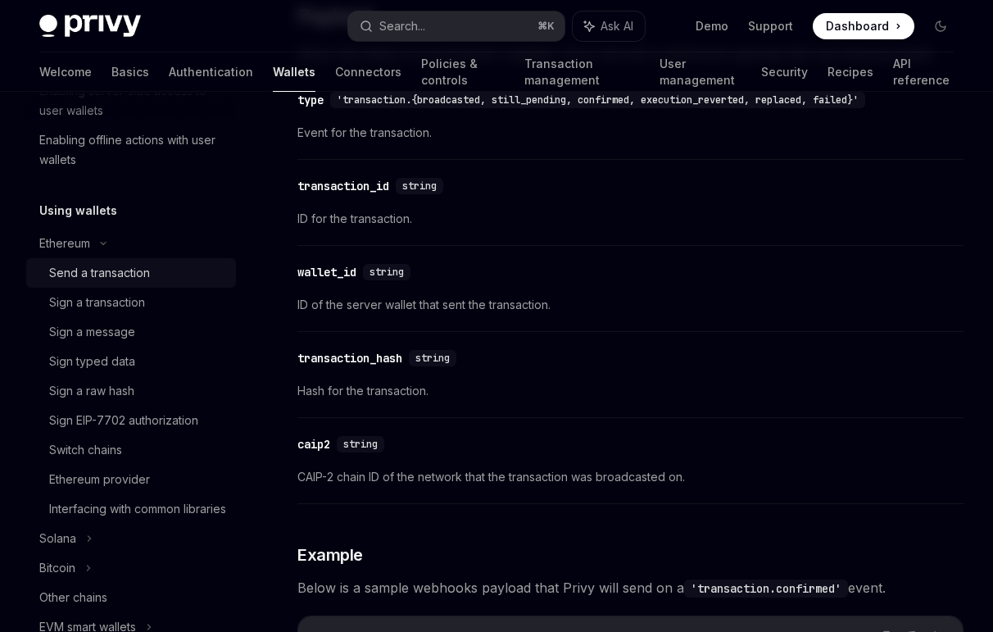
click at [110, 271] on div "Send a transaction" at bounding box center [99, 273] width 101 height 20
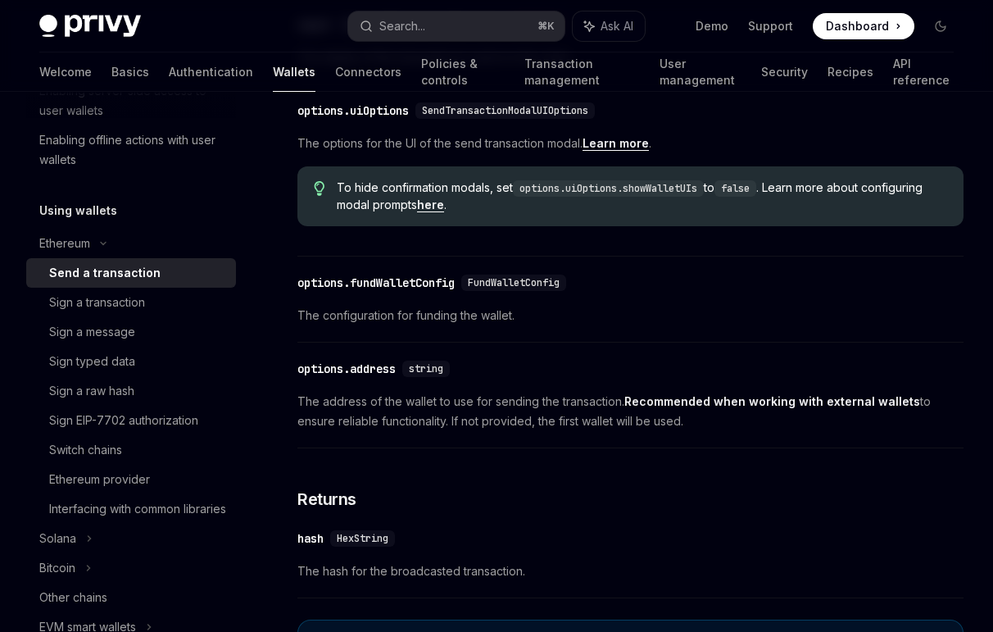
scroll to position [882, 0]
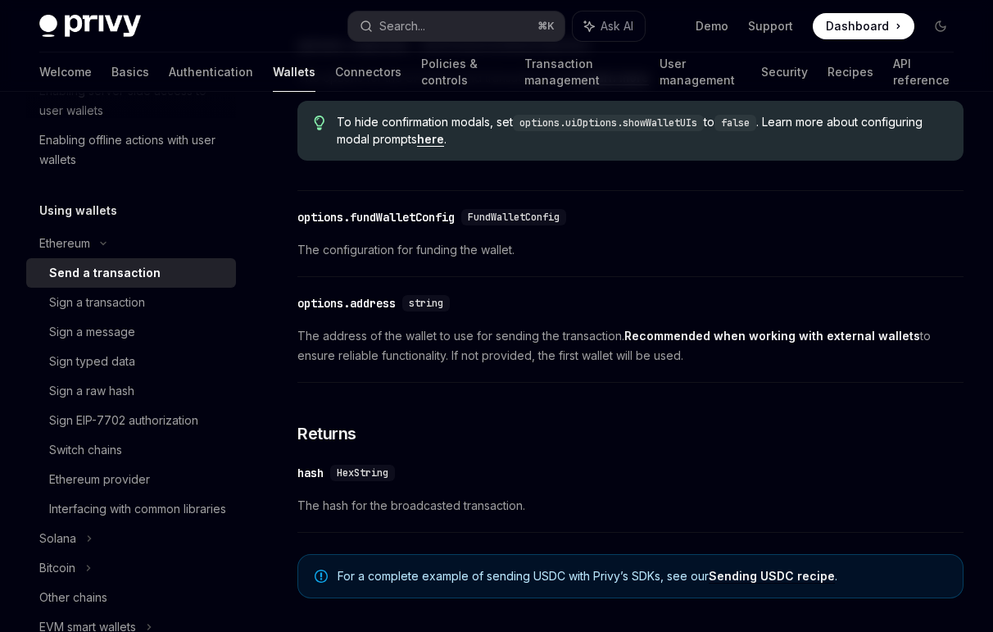
click at [652, 343] on strong "Recommended when working with external wallets" at bounding box center [772, 336] width 296 height 14
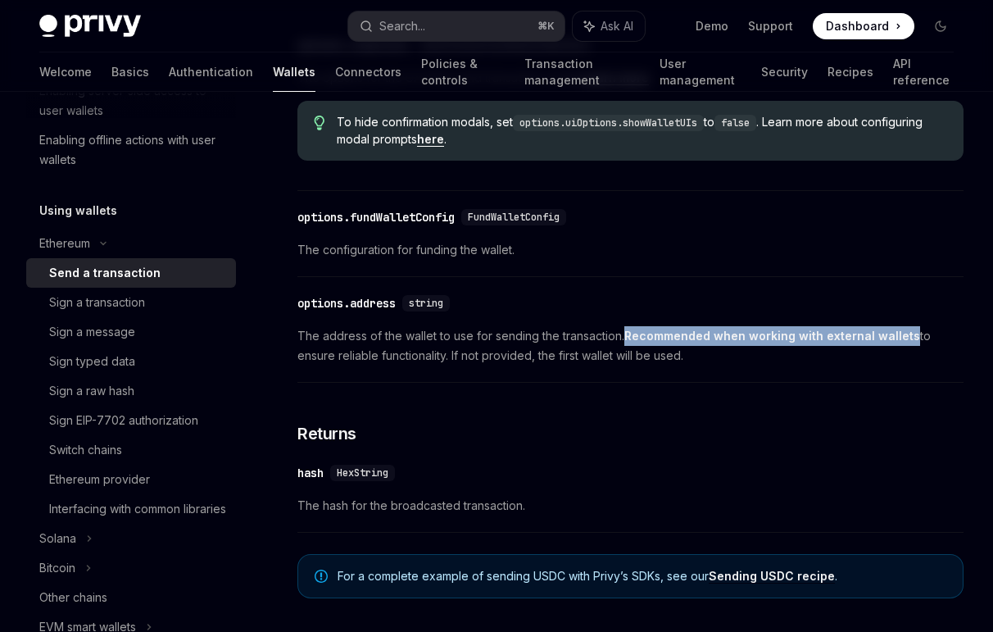
drag, startPoint x: 652, startPoint y: 351, endPoint x: 880, endPoint y: 351, distance: 227.8
click at [880, 343] on strong "Recommended when working with external wallets" at bounding box center [772, 336] width 296 height 14
copy strong "Recommended when working with external wallets"
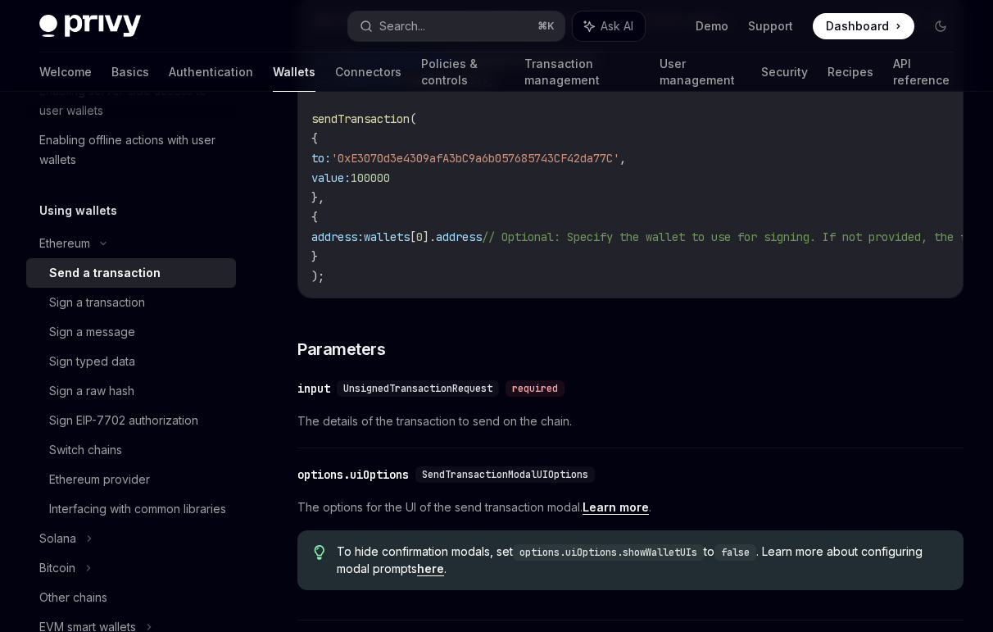
scroll to position [0, 0]
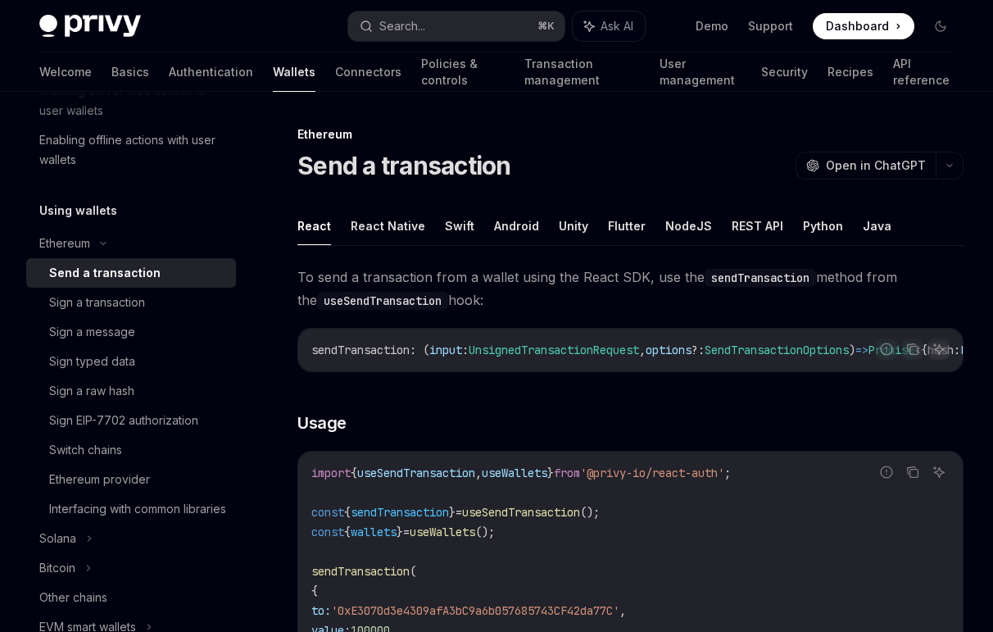
scroll to position [1165, 0]
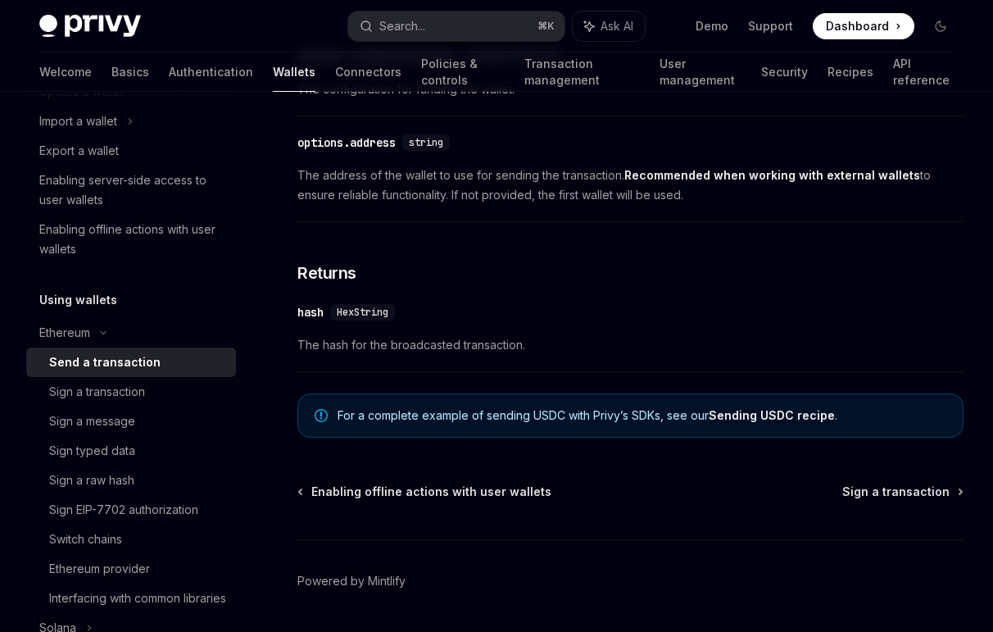
scroll to position [1033, 0]
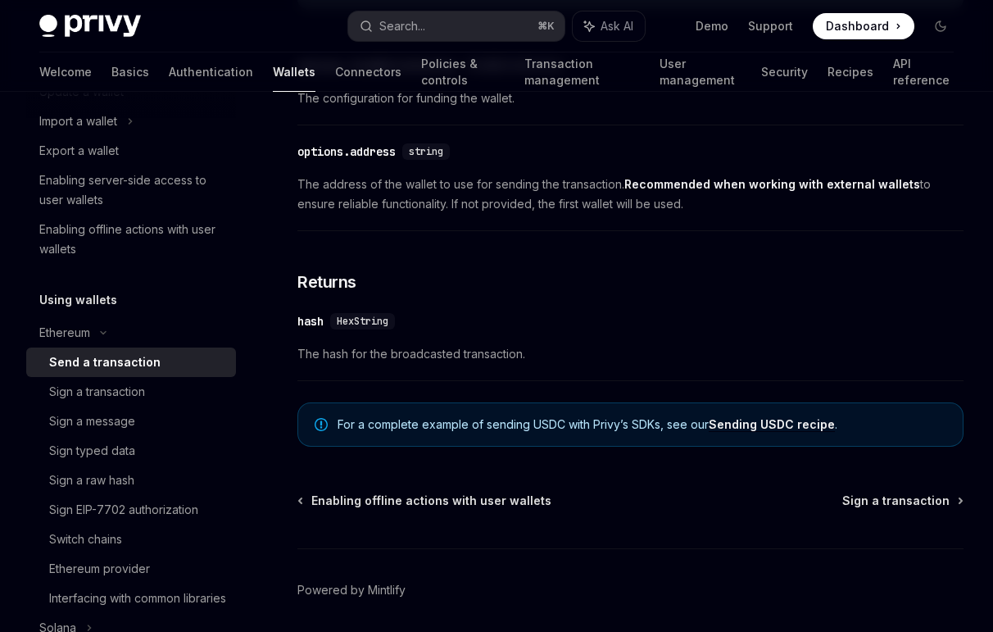
click at [376, 328] on span "HexString" at bounding box center [363, 321] width 52 height 13
click at [411, 360] on span "The hash for the broadcasted transaction." at bounding box center [630, 354] width 666 height 20
drag, startPoint x: 411, startPoint y: 360, endPoint x: 500, endPoint y: 362, distance: 88.5
click at [502, 362] on span "The hash for the broadcasted transaction." at bounding box center [630, 354] width 666 height 20
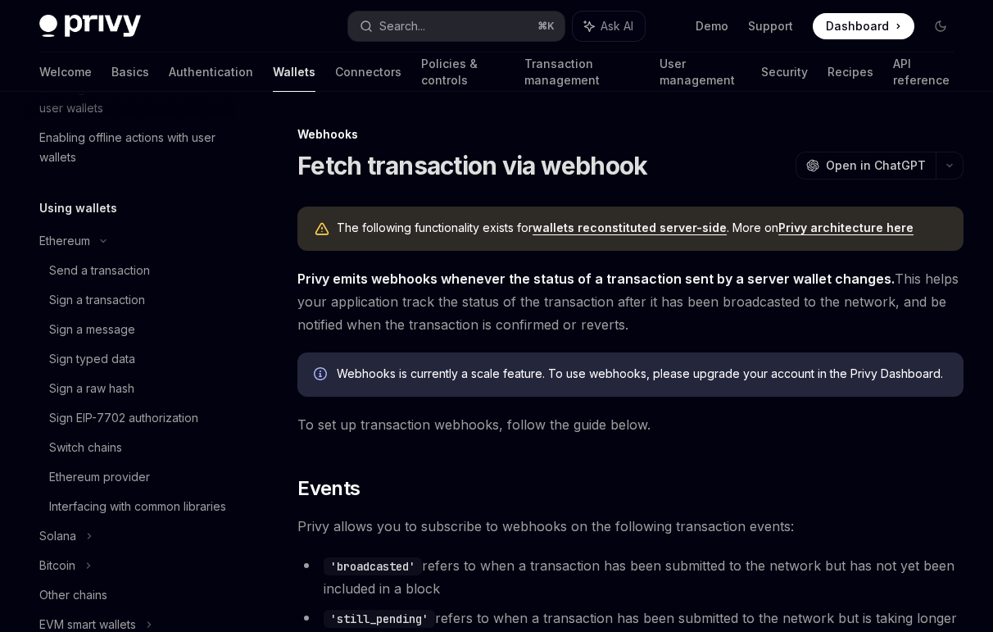
scroll to position [329, 0]
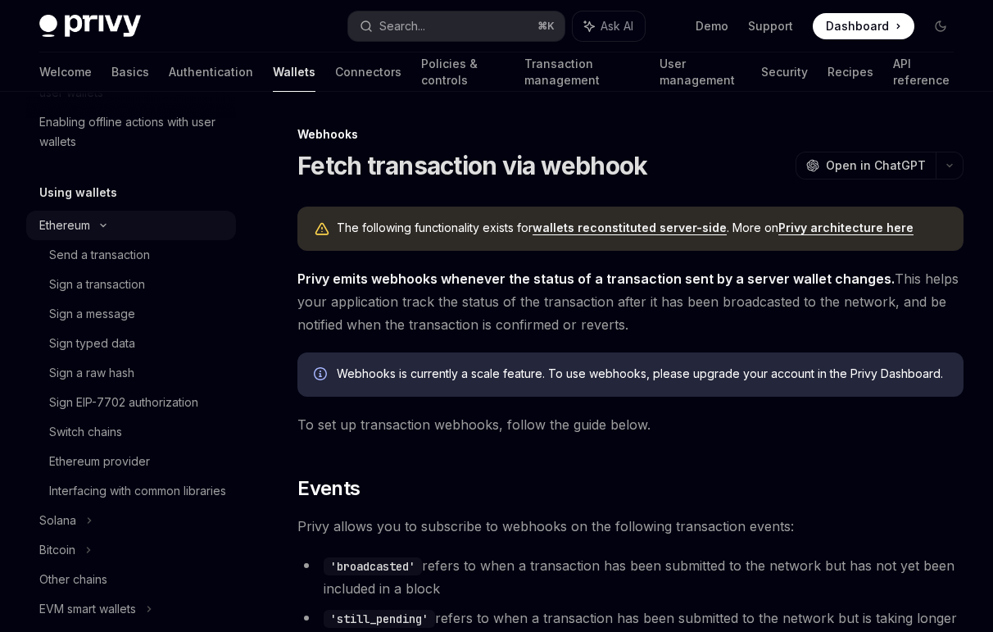
click at [95, 220] on div "Ethereum" at bounding box center [131, 226] width 210 height 30
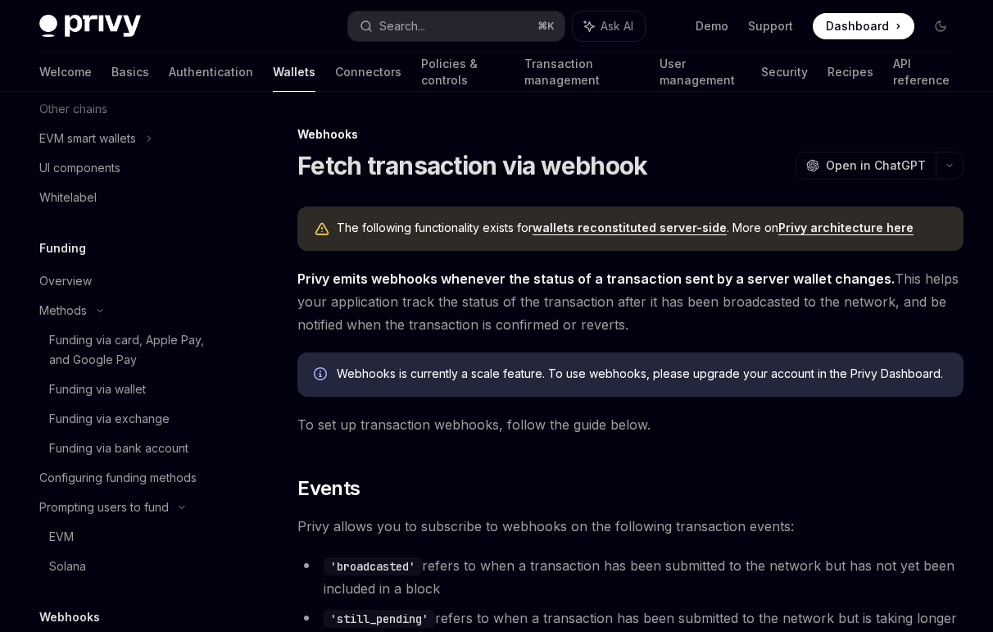
scroll to position [535, 0]
click at [96, 311] on icon at bounding box center [100, 309] width 20 height 7
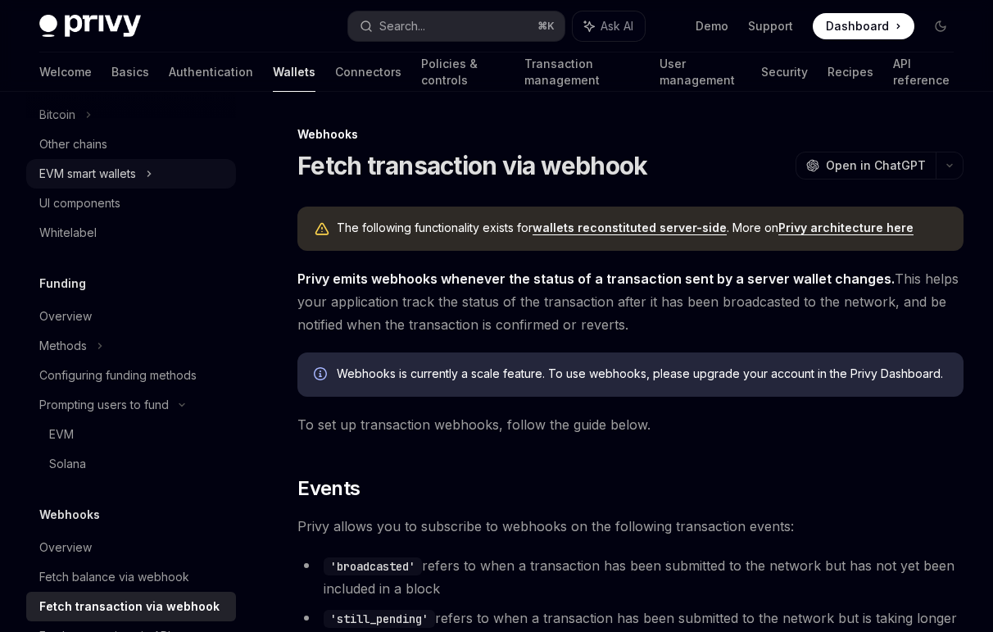
scroll to position [489, 0]
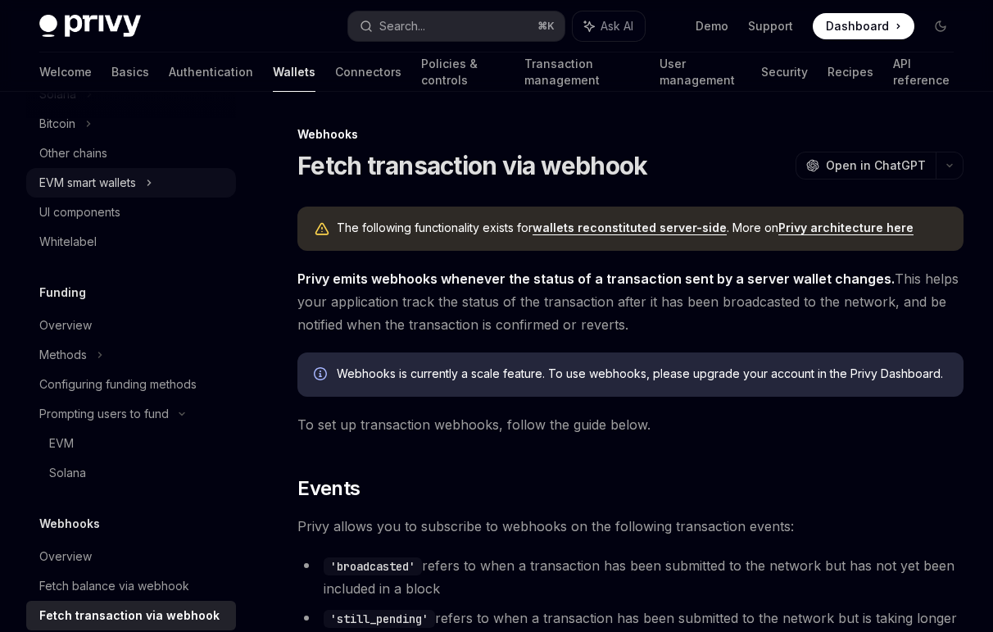
click at [157, 176] on div "EVM smart wallets" at bounding box center [131, 183] width 210 height 30
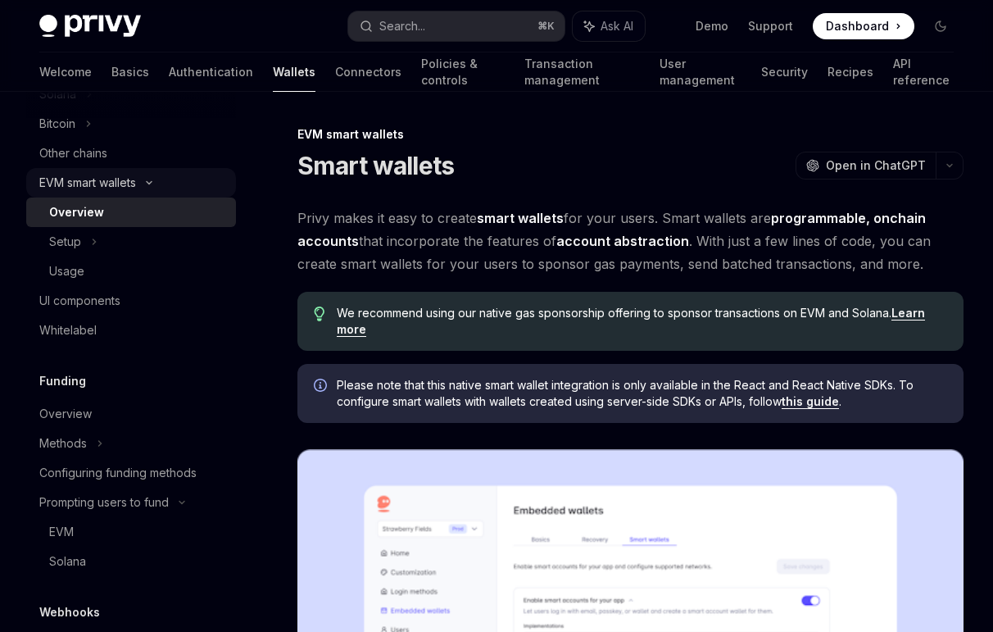
click at [157, 176] on div "EVM smart wallets" at bounding box center [131, 183] width 210 height 30
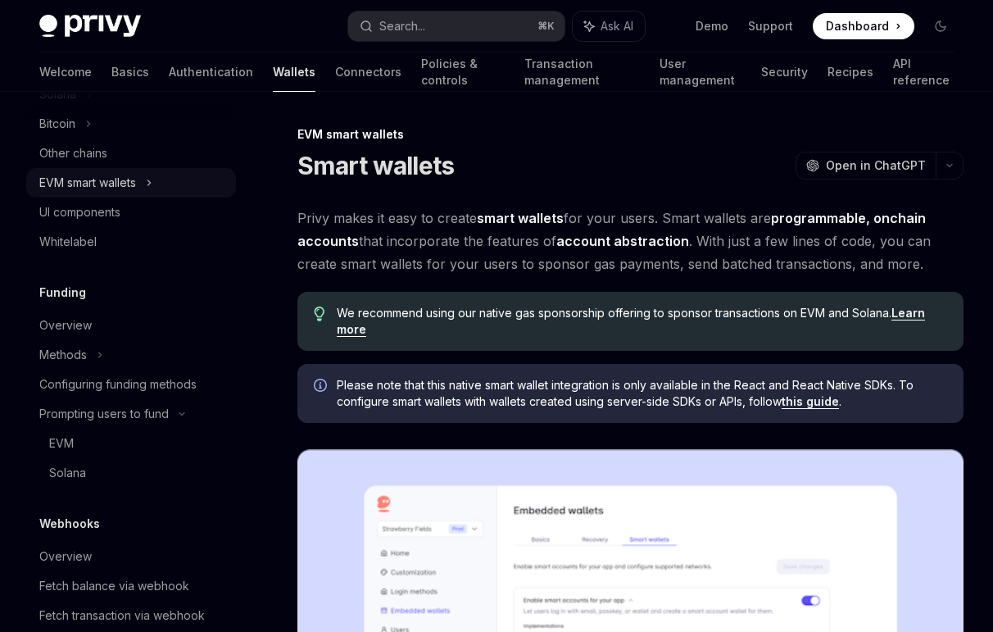
click at [143, 179] on div "EVM smart wallets" at bounding box center [131, 183] width 210 height 30
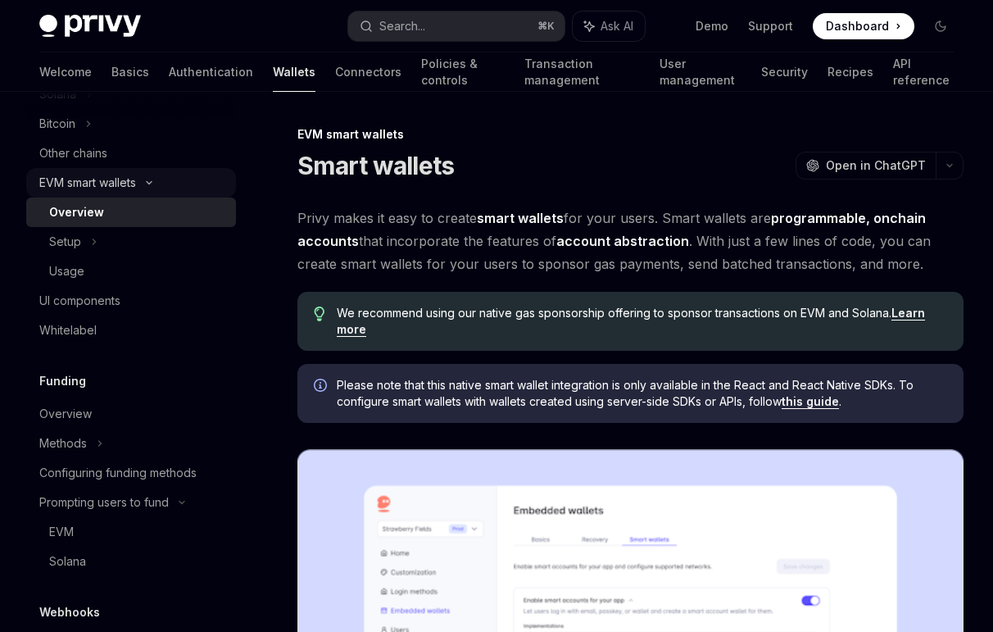
click at [143, 179] on div "EVM smart wallets" at bounding box center [131, 183] width 210 height 30
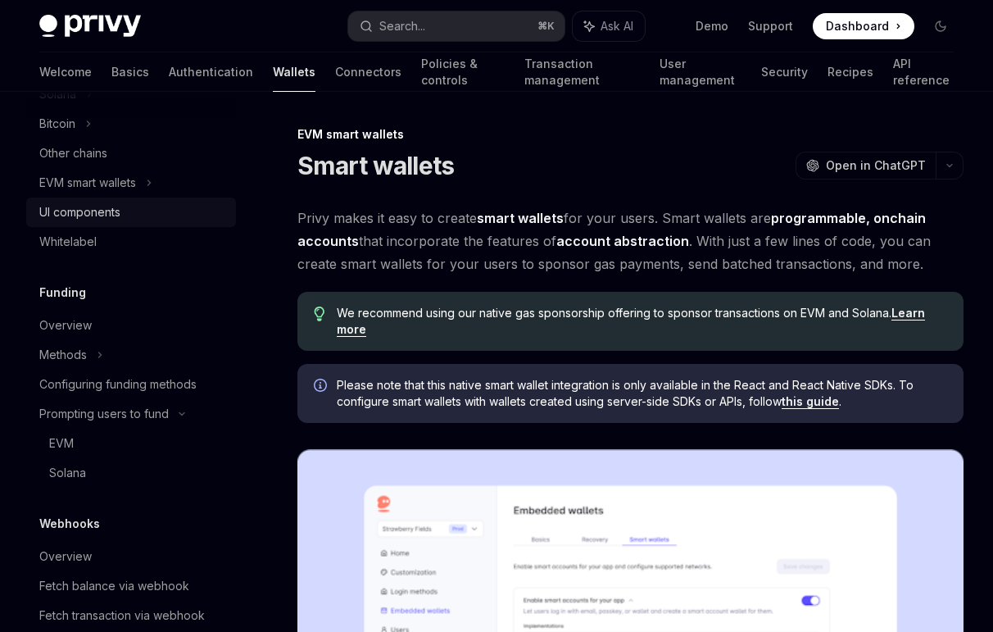
click at [91, 220] on div "UI components" at bounding box center [79, 212] width 81 height 20
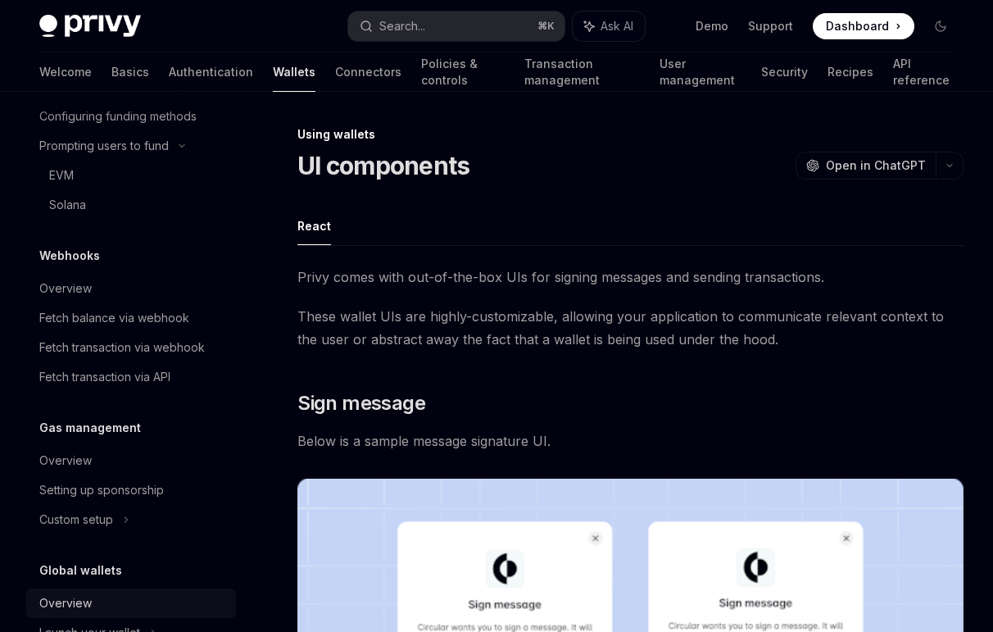
scroll to position [672, 0]
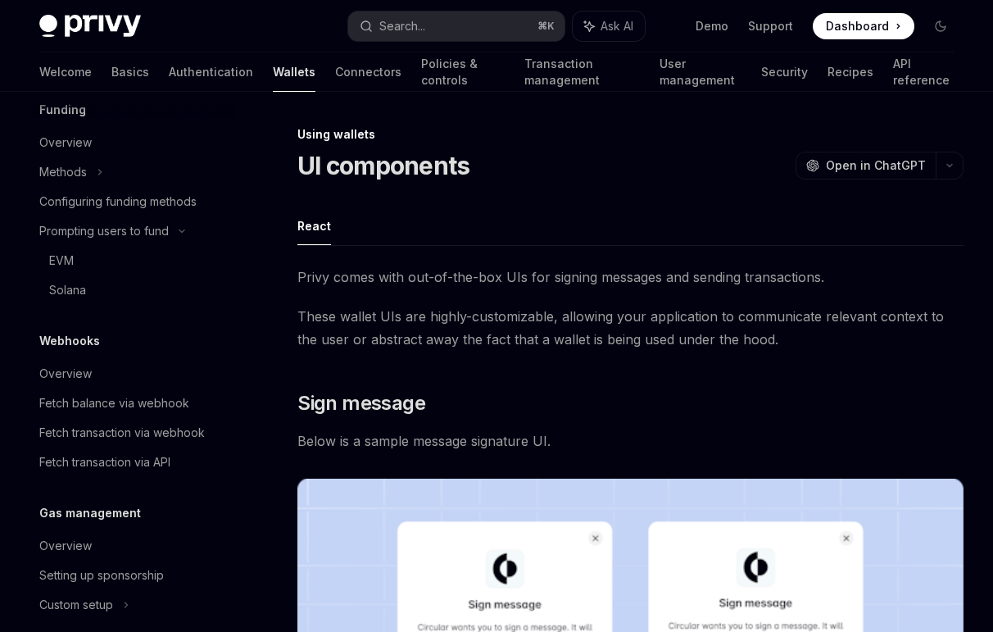
click at [329, 70] on div "Welcome Basics Authentication Wallets Connectors Policies & controls Transactio…" at bounding box center [496, 71] width 915 height 39
click at [335, 72] on link "Connectors" at bounding box center [368, 71] width 66 height 39
type textarea "*"
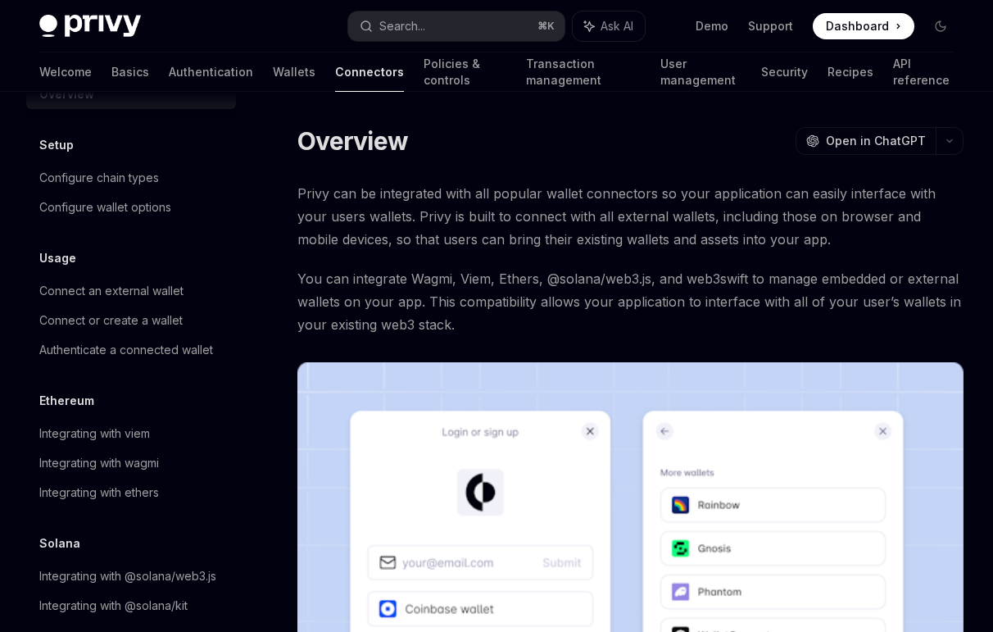
click at [760, 216] on span "Privy can be integrated with all popular wallet connectors so your application …" at bounding box center [630, 216] width 666 height 69
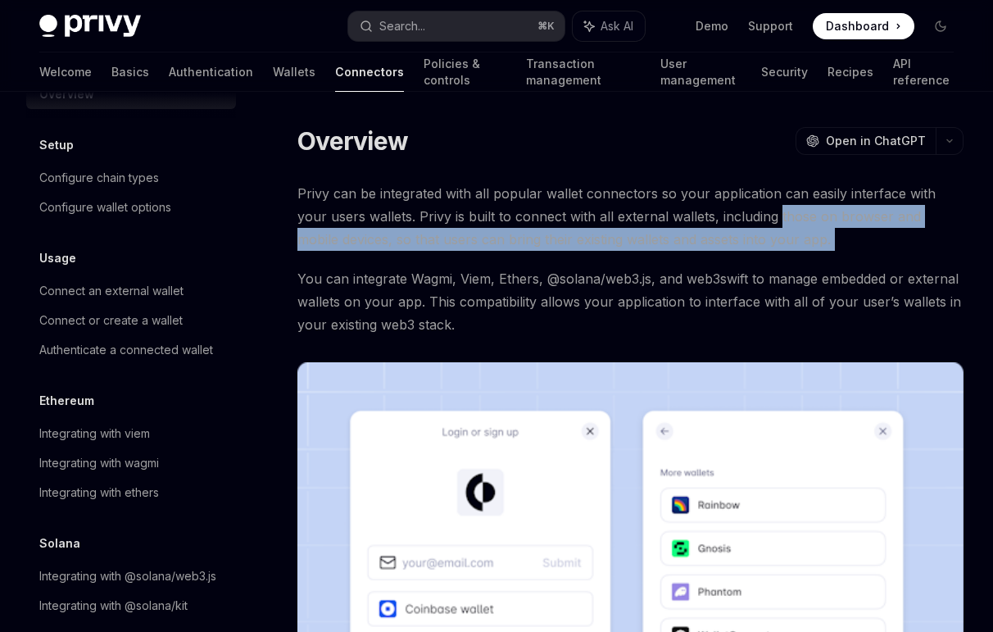
drag, startPoint x: 760, startPoint y: 216, endPoint x: 805, endPoint y: 237, distance: 49.5
click at [805, 237] on span "Privy can be integrated with all popular wallet connectors so your application …" at bounding box center [630, 216] width 666 height 69
